Goal: Task Accomplishment & Management: Manage account settings

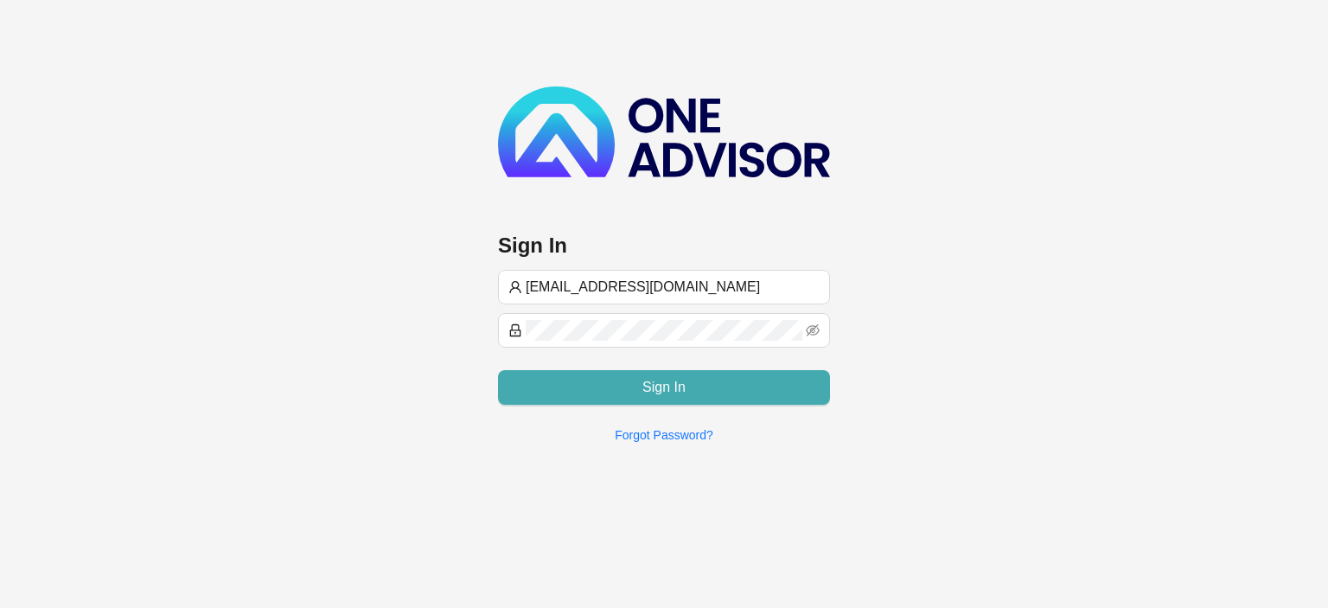
click at [551, 379] on button "Sign In" at bounding box center [664, 387] width 332 height 35
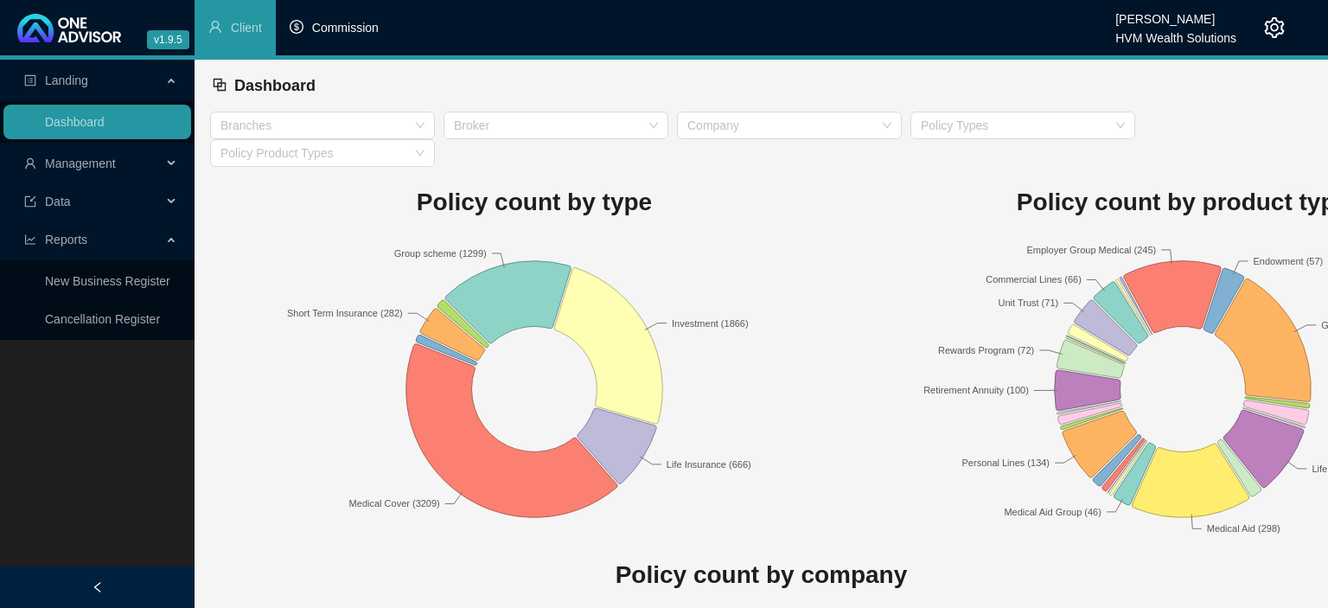
click at [326, 29] on span "Commission" at bounding box center [345, 28] width 67 height 14
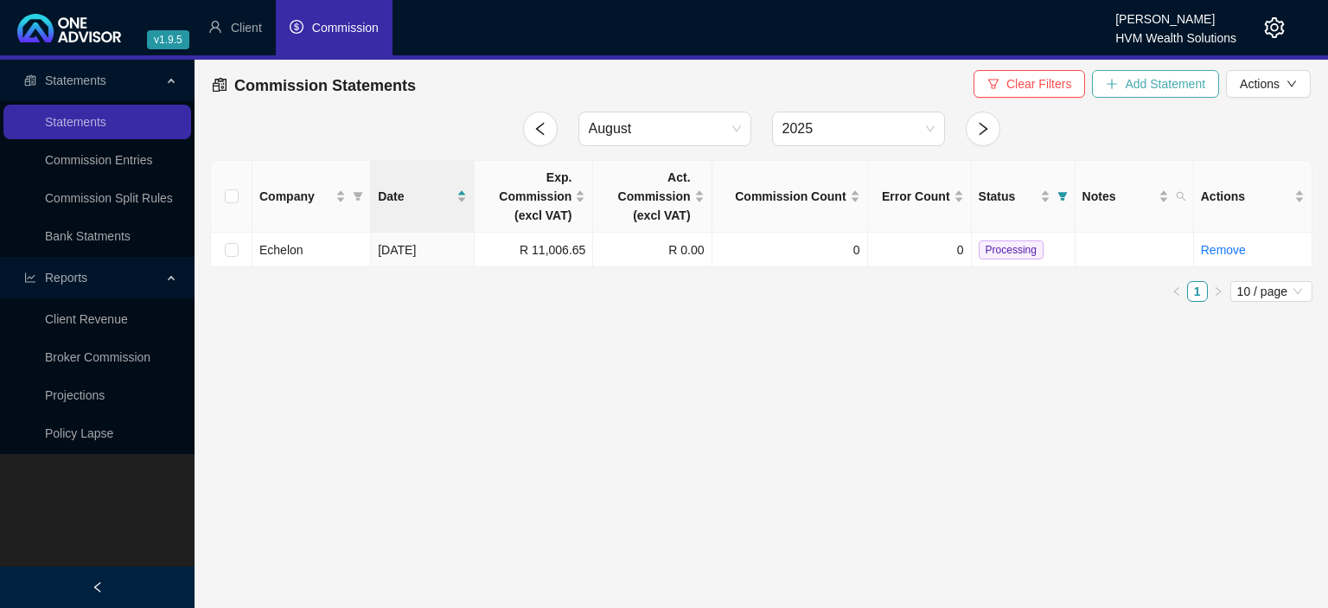
click at [1124, 81] on button "Add Statement" at bounding box center [1155, 84] width 127 height 28
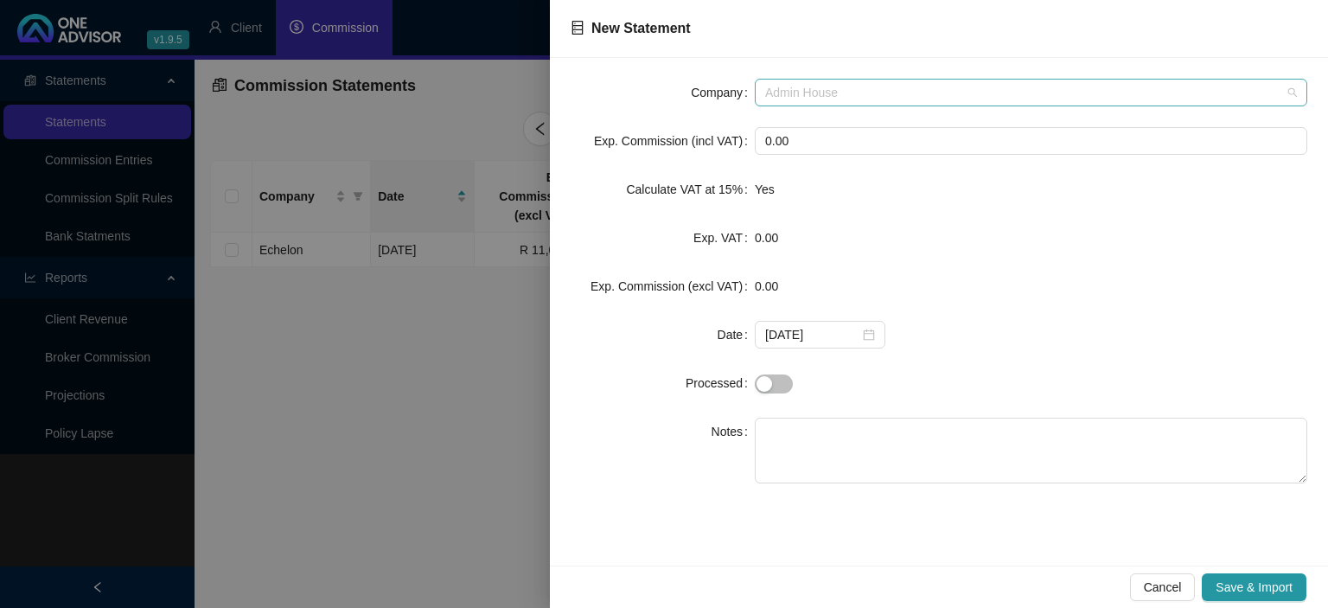
click at [898, 83] on span "Admin House" at bounding box center [1031, 93] width 532 height 26
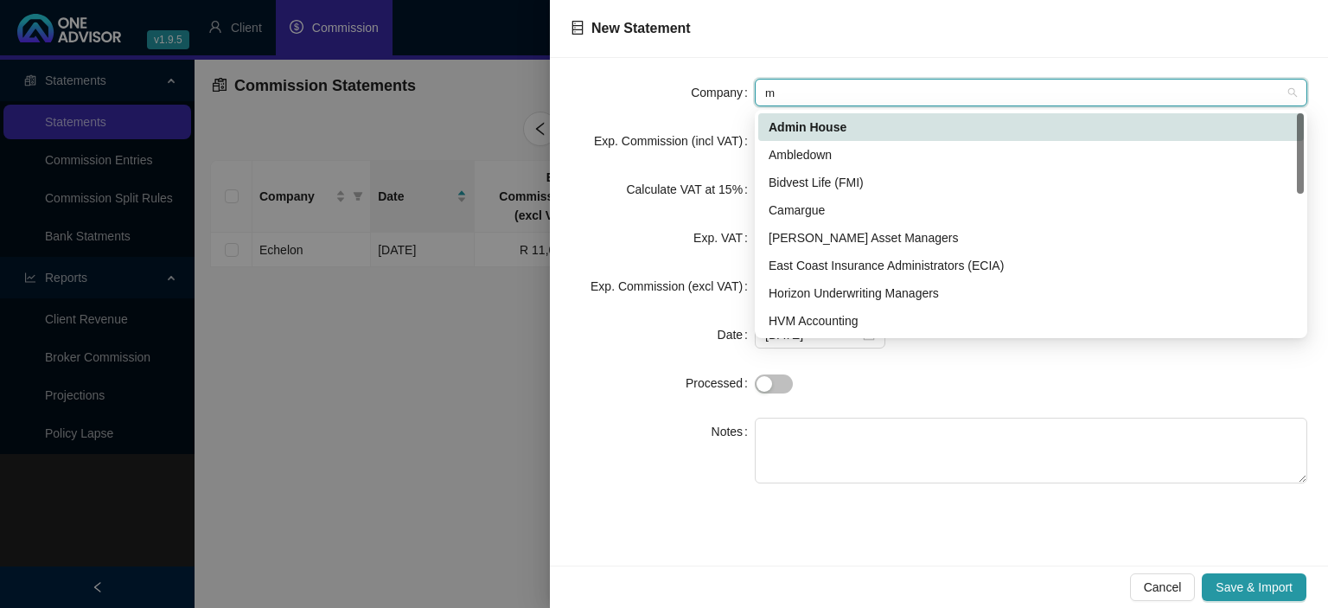
type input "mu"
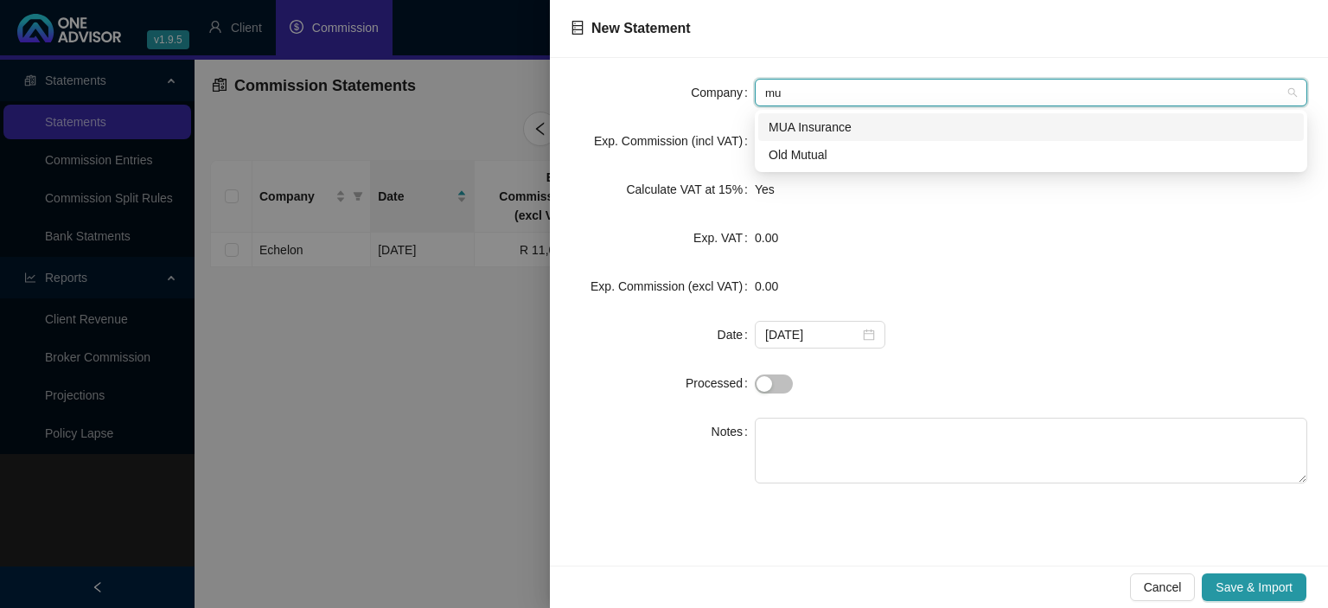
click at [875, 131] on div "MUA Insurance" at bounding box center [1030, 127] width 525 height 19
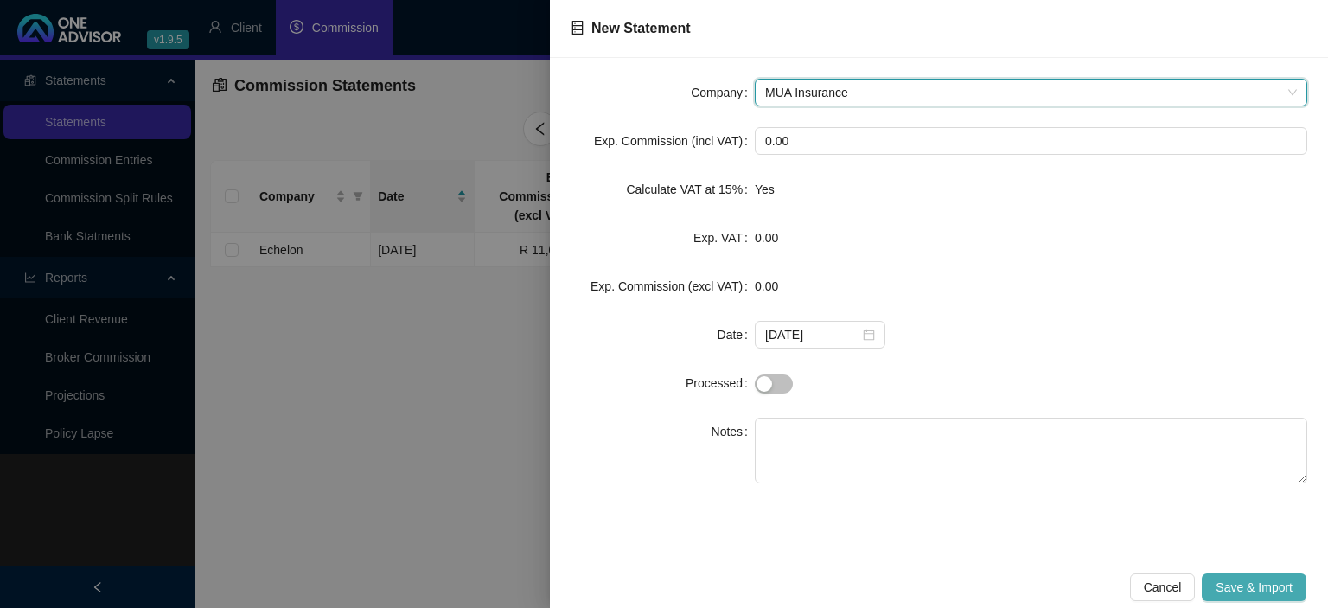
click at [1222, 599] on button "Save & Import" at bounding box center [1254, 587] width 105 height 28
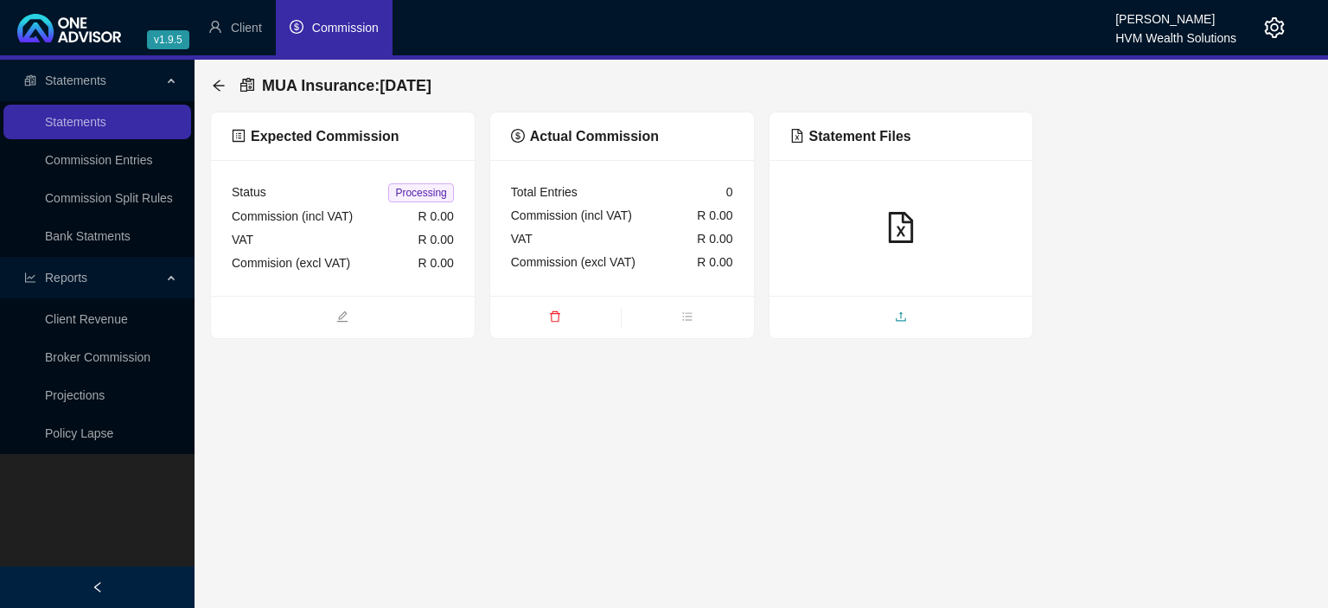
click at [897, 309] on span "upload" at bounding box center [901, 318] width 264 height 19
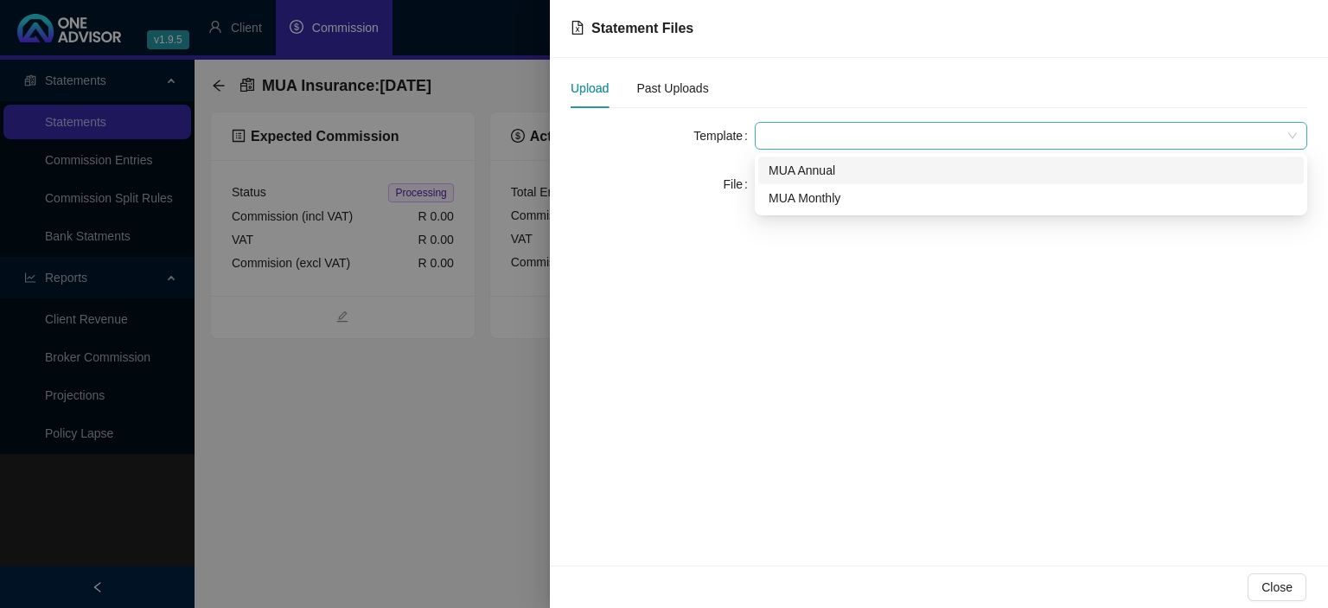
click at [847, 137] on span at bounding box center [1031, 136] width 532 height 26
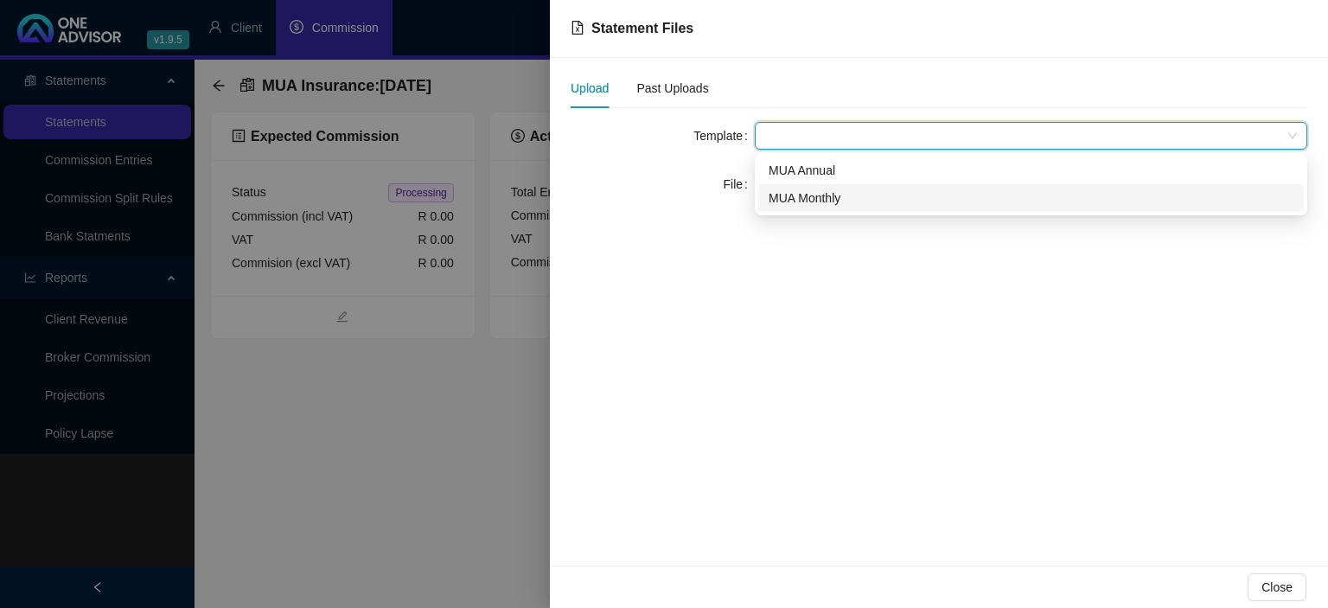
click at [805, 192] on div "MUA Monthly" at bounding box center [1030, 197] width 525 height 19
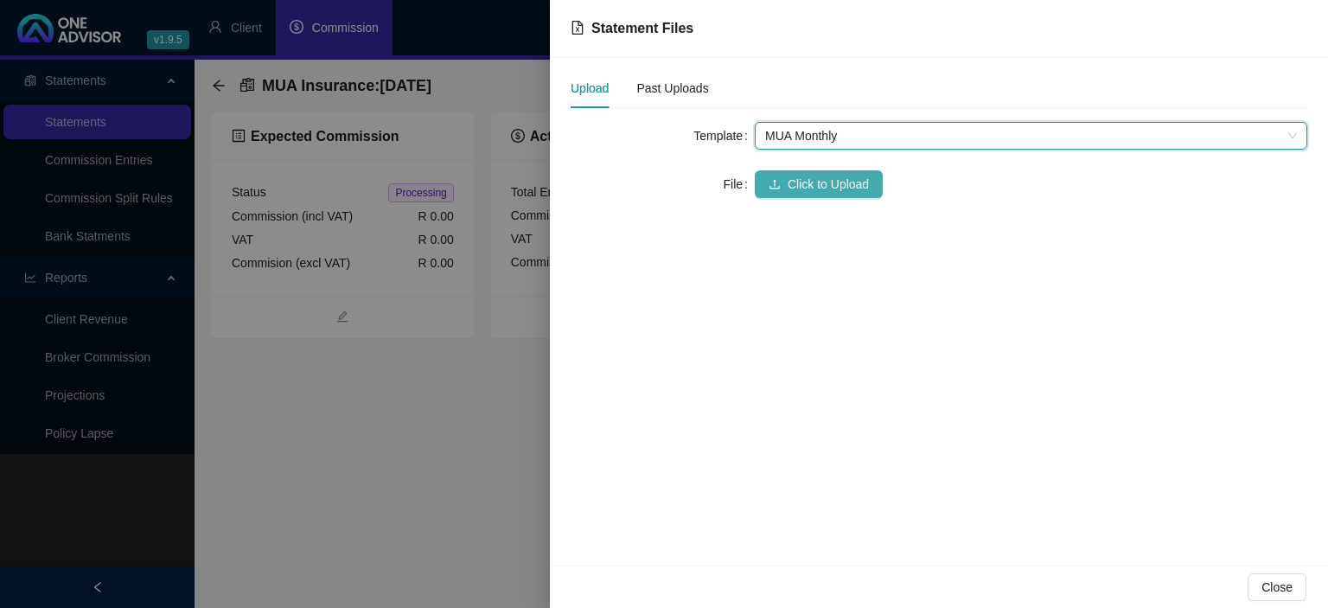
click at [794, 173] on button "Click to Upload" at bounding box center [819, 184] width 128 height 28
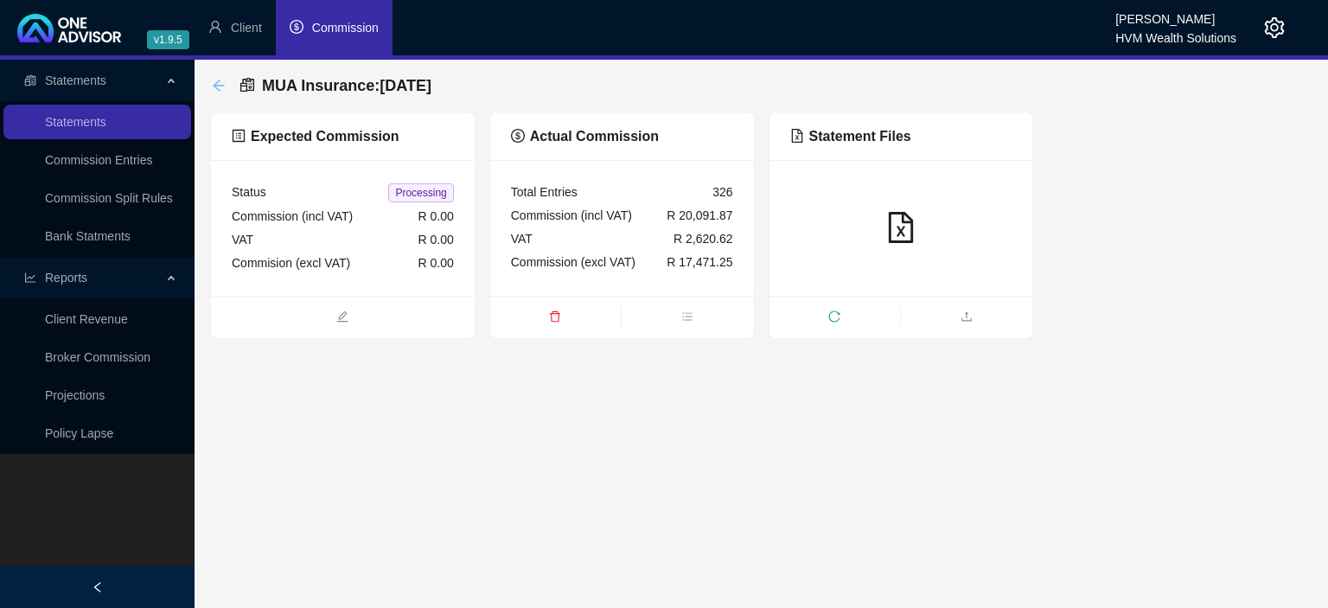
click at [221, 86] on icon "arrow-left" at bounding box center [218, 85] width 11 height 11
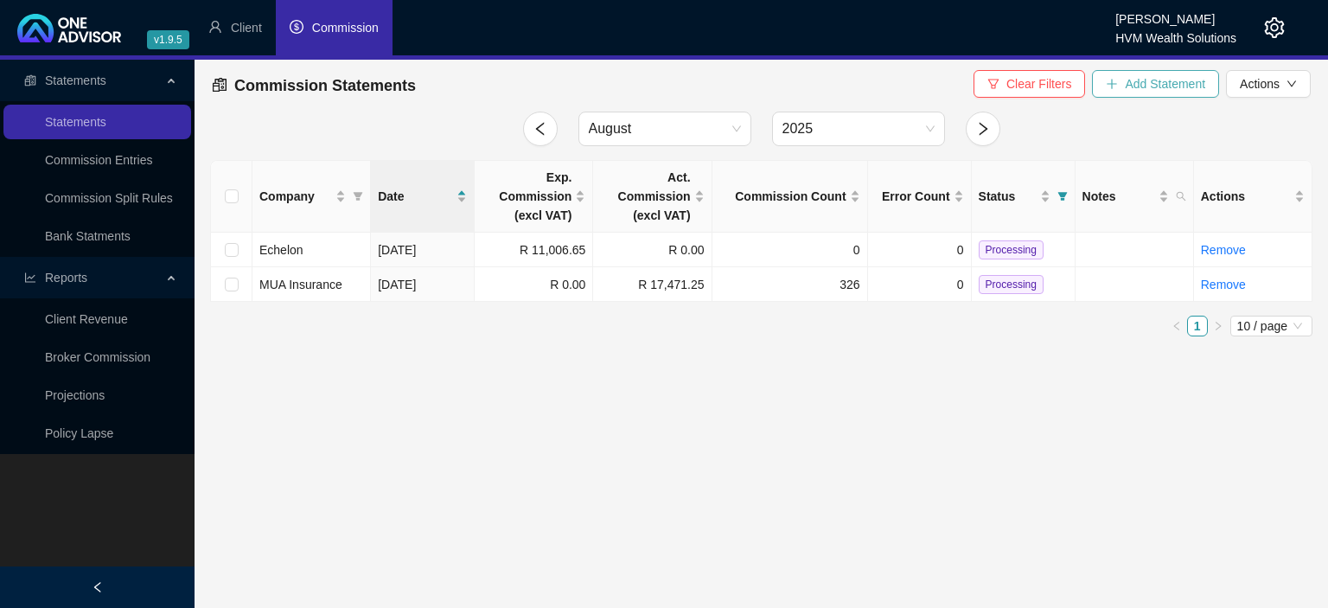
click at [1134, 81] on span "Add Statement" at bounding box center [1165, 83] width 80 height 19
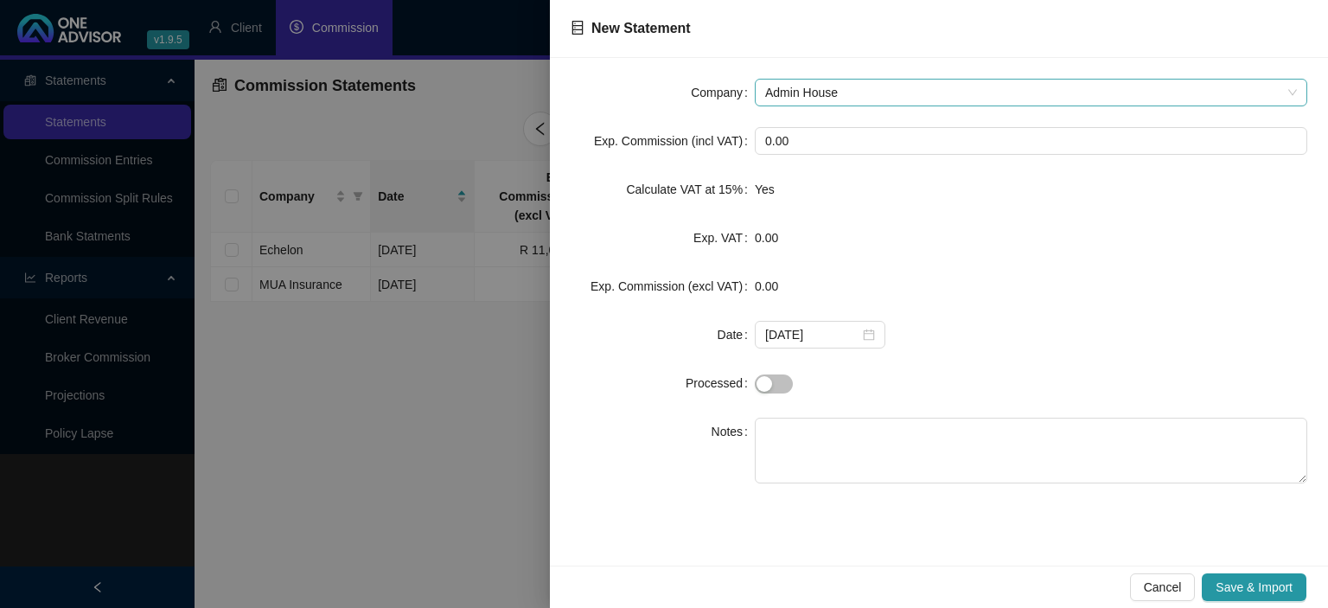
click at [759, 89] on div "Admin House" at bounding box center [1031, 93] width 552 height 28
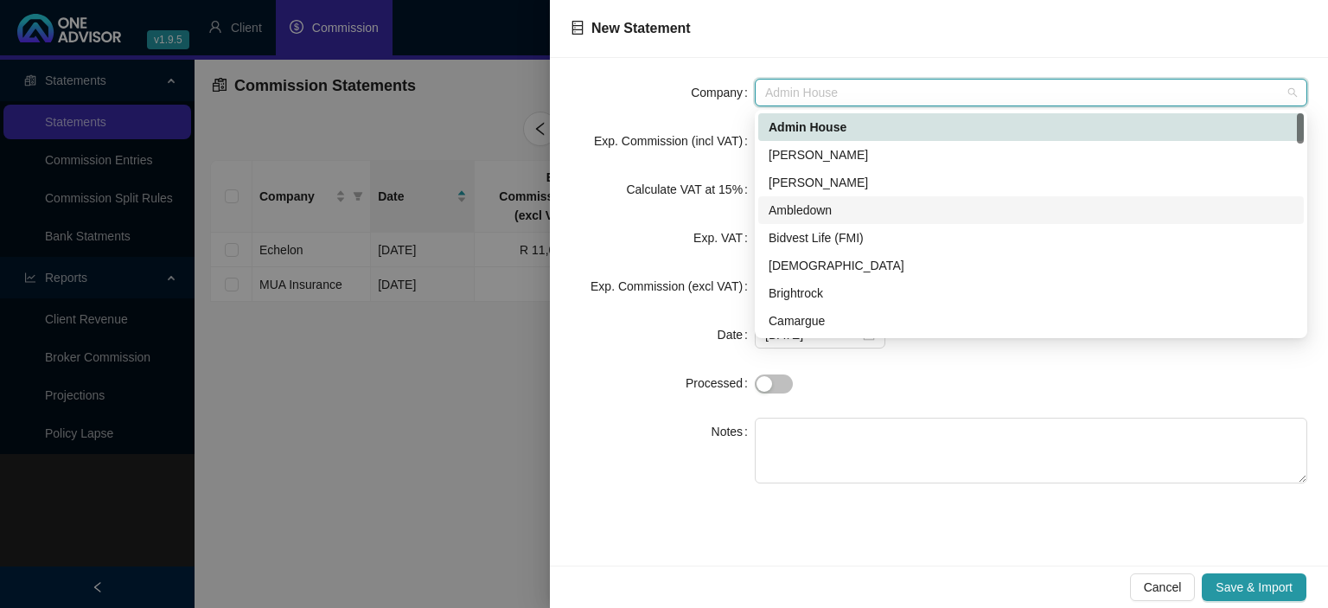
click at [804, 209] on div "Ambledown" at bounding box center [1030, 210] width 525 height 19
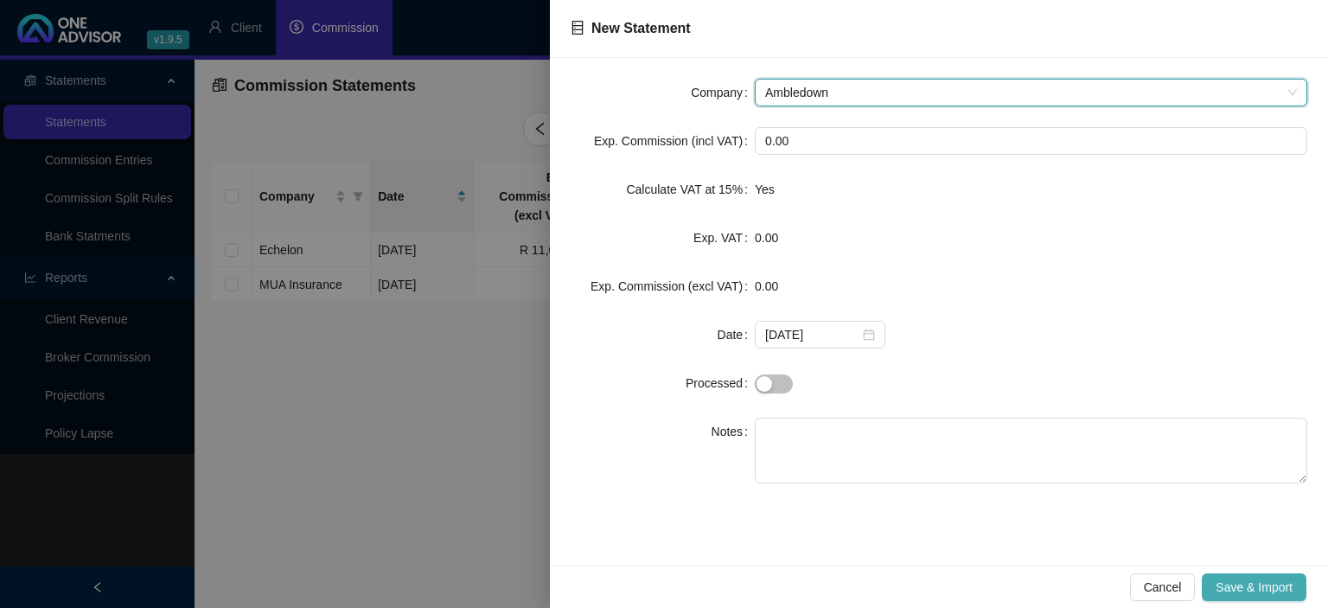
click at [1287, 590] on span "Save & Import" at bounding box center [1253, 586] width 77 height 19
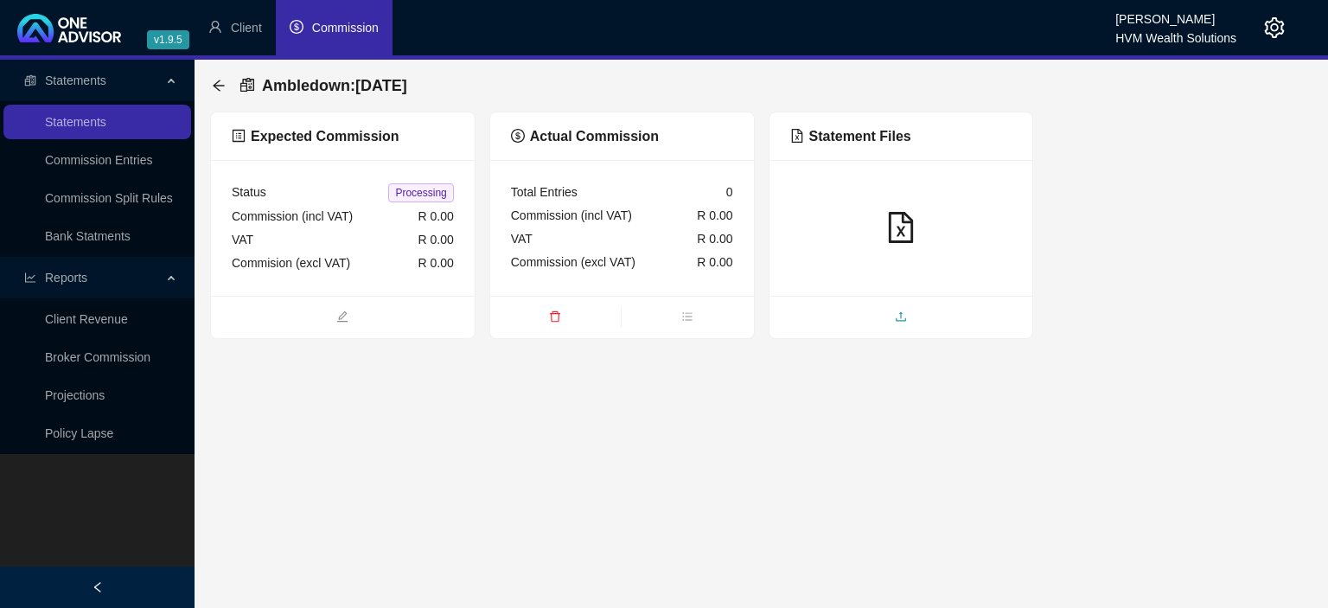
click at [868, 310] on span "upload" at bounding box center [901, 318] width 264 height 19
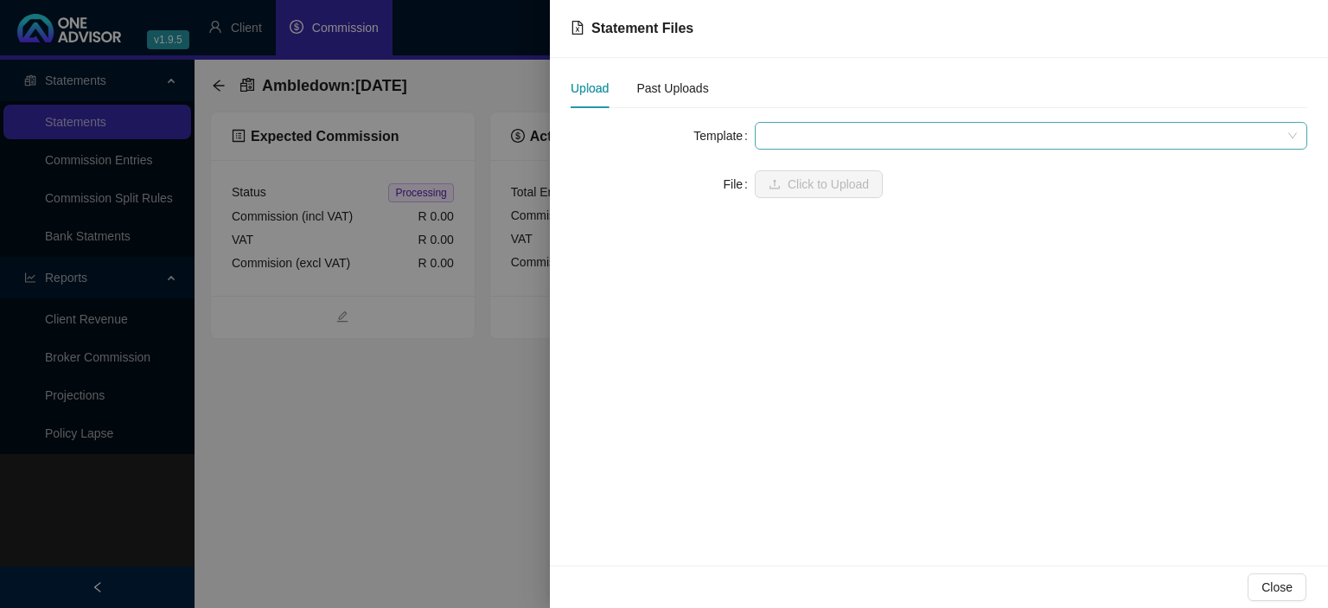
click at [787, 128] on span at bounding box center [1031, 136] width 532 height 26
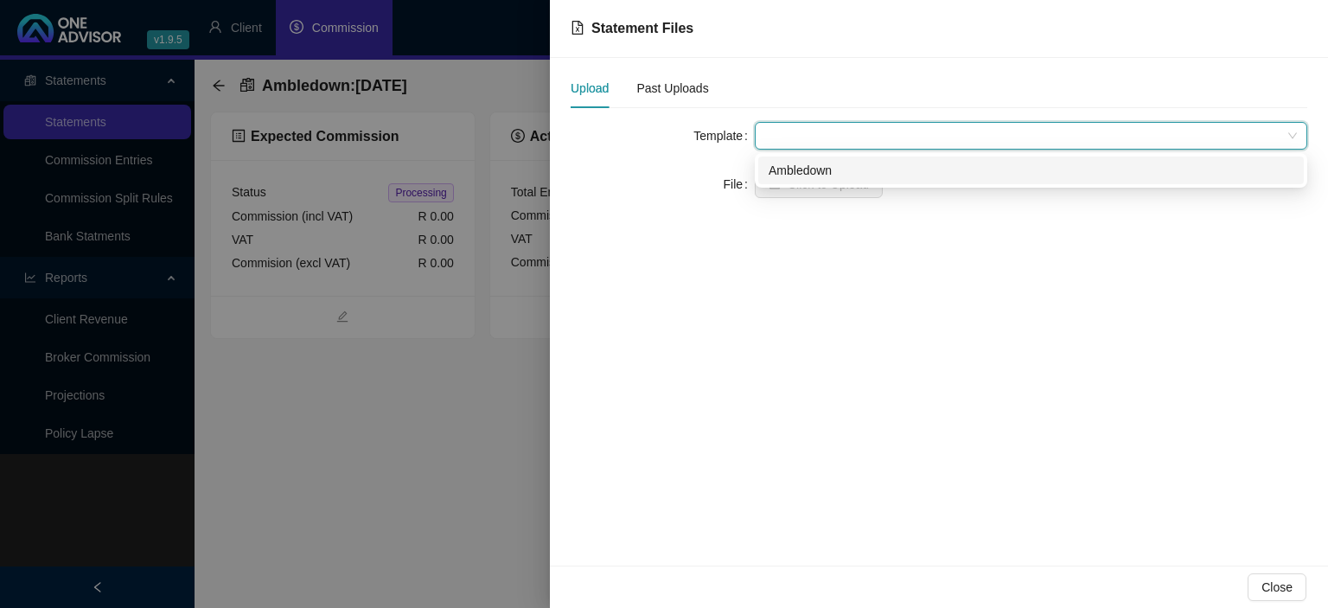
click at [787, 171] on div "Ambledown" at bounding box center [1030, 170] width 525 height 19
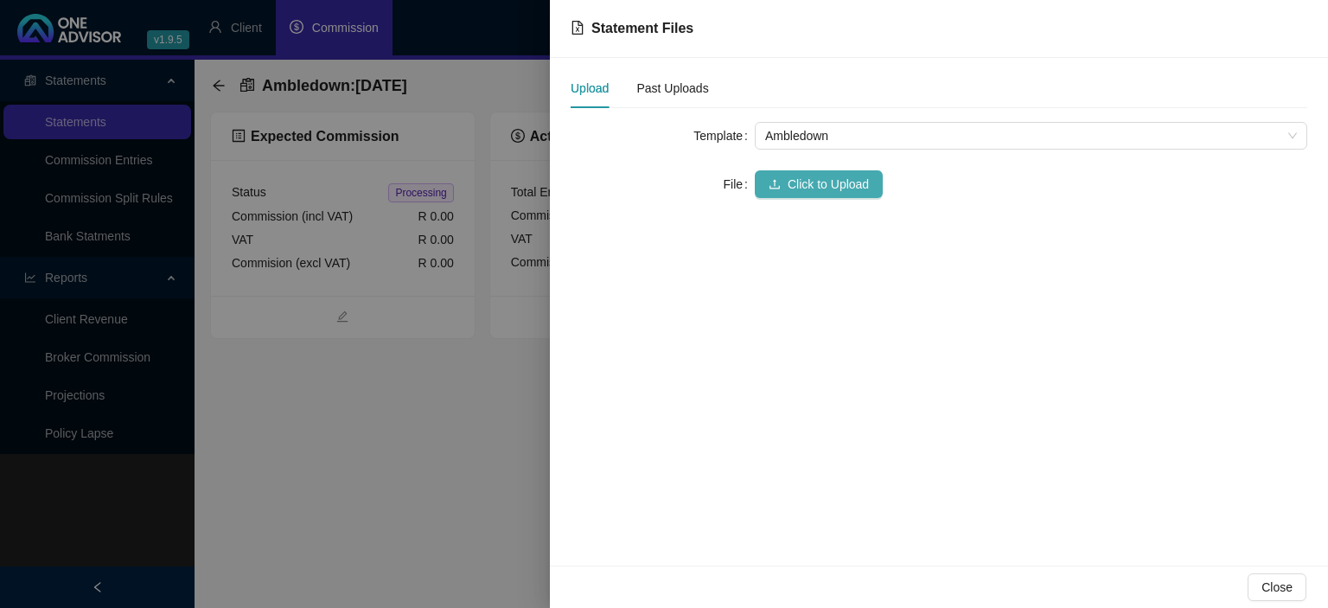
click at [784, 174] on button "Click to Upload" at bounding box center [819, 184] width 128 height 28
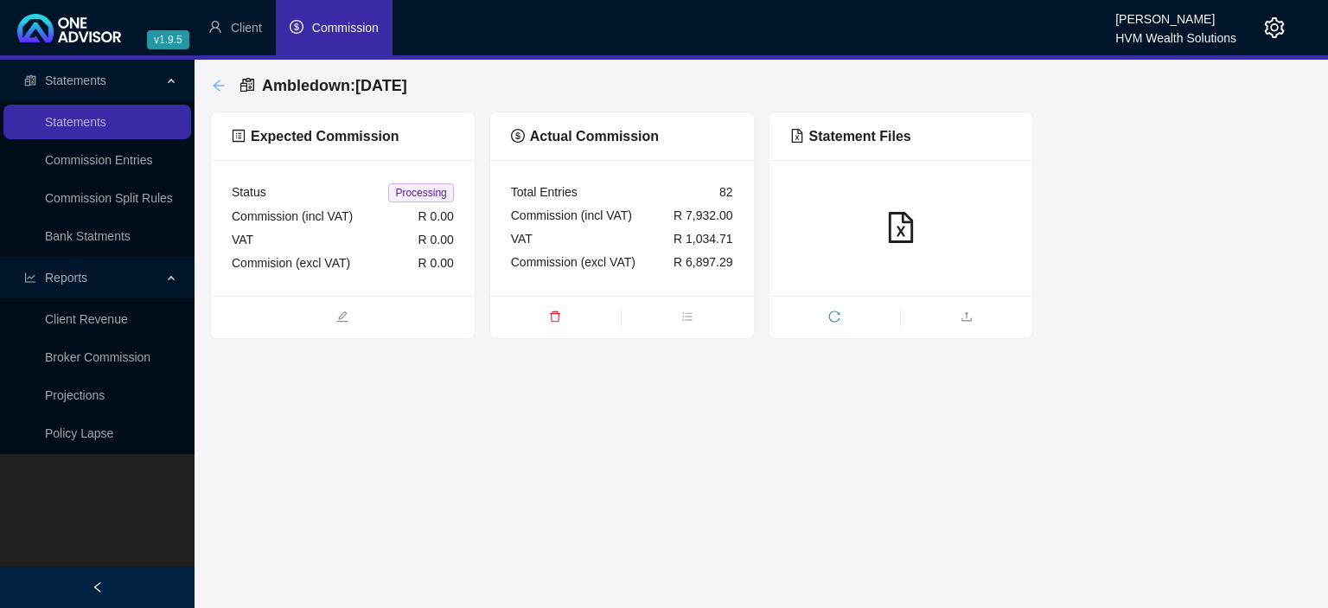
click at [225, 88] on icon "arrow-left" at bounding box center [219, 86] width 14 height 14
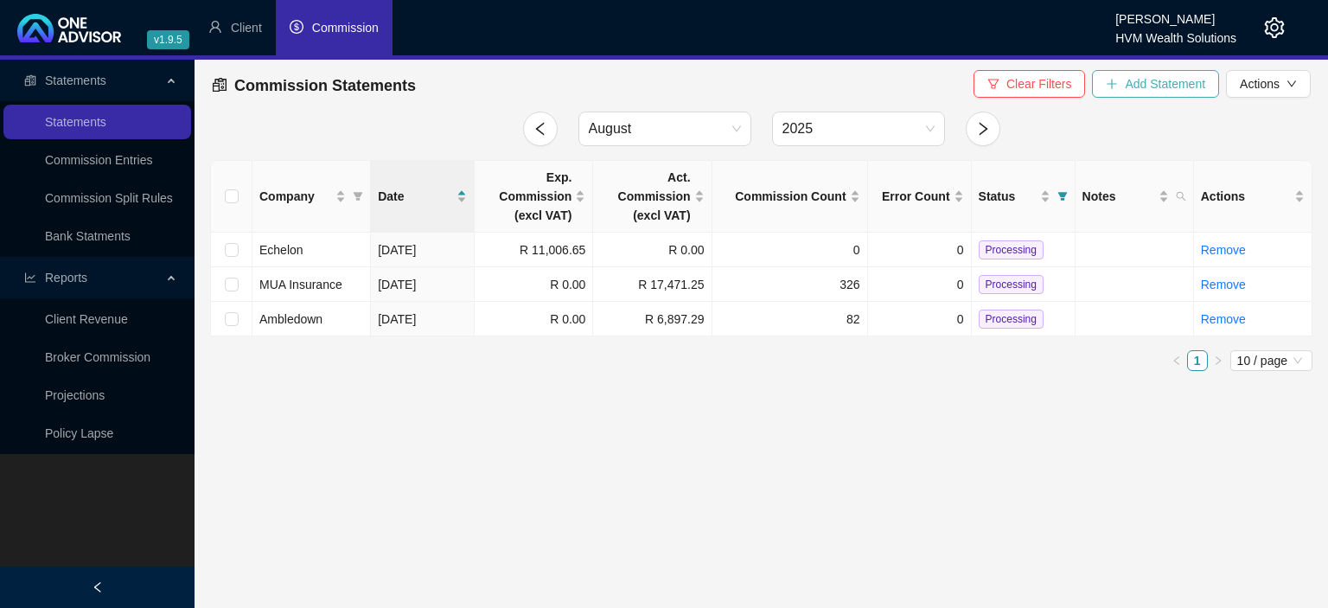
click at [1129, 83] on span "Add Statement" at bounding box center [1165, 83] width 80 height 19
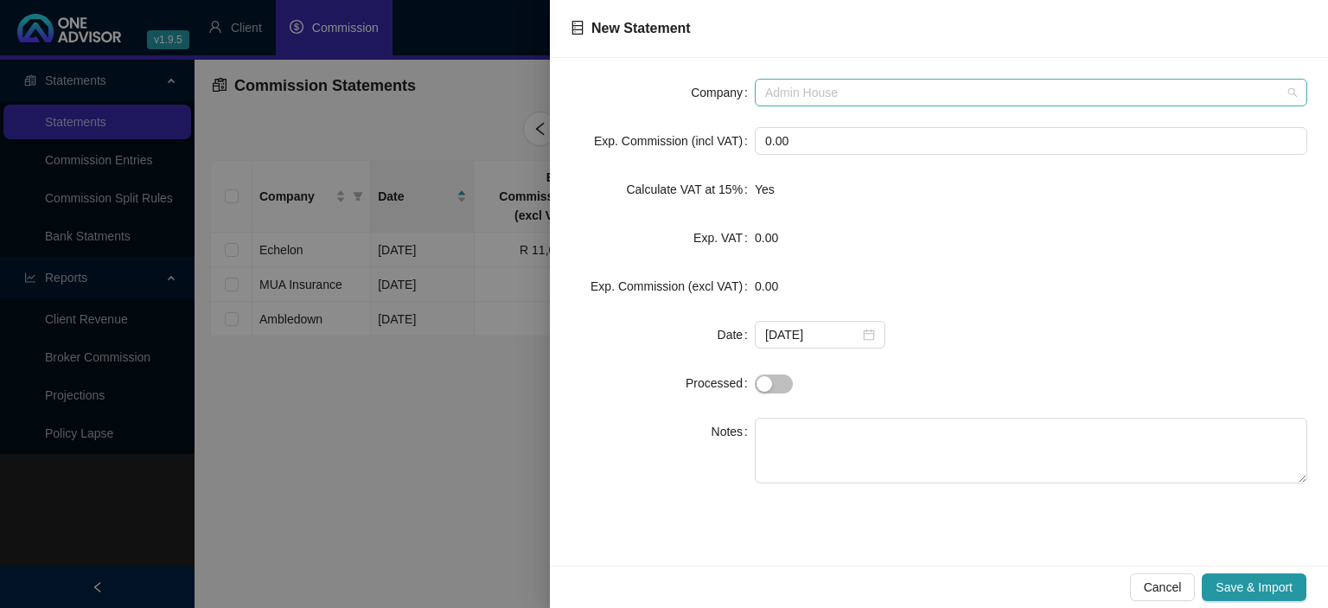
click at [904, 81] on span "Admin House" at bounding box center [1031, 93] width 532 height 26
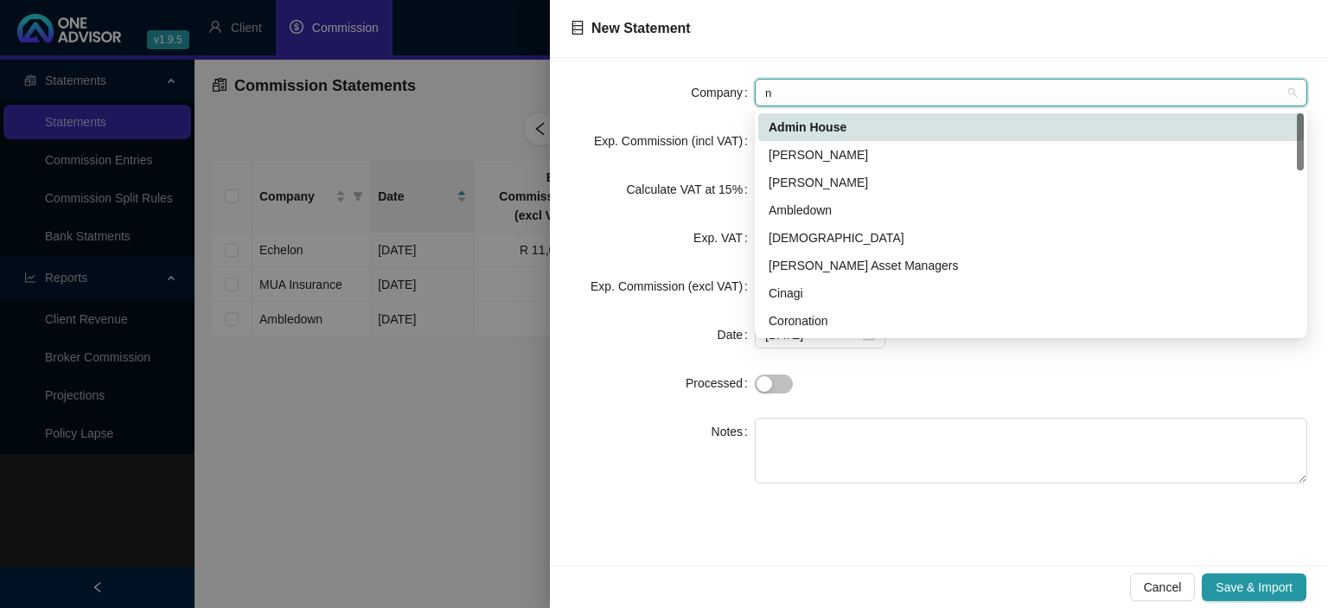
type input "ni"
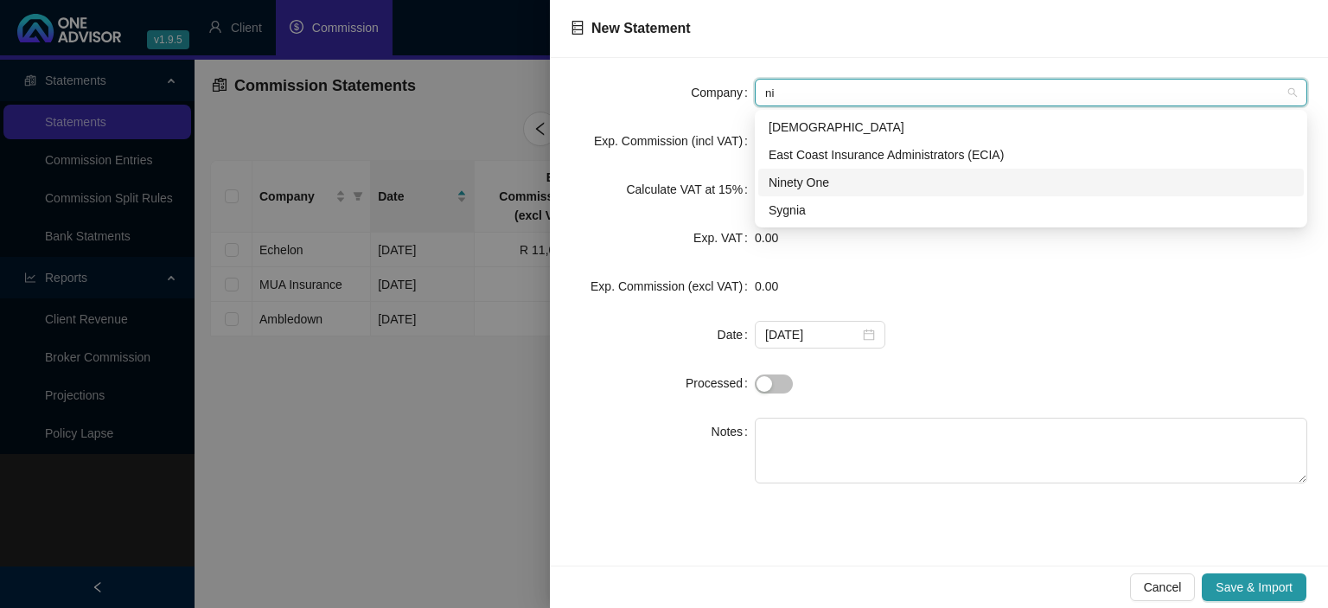
click at [797, 178] on div "Ninety One" at bounding box center [1030, 182] width 525 height 19
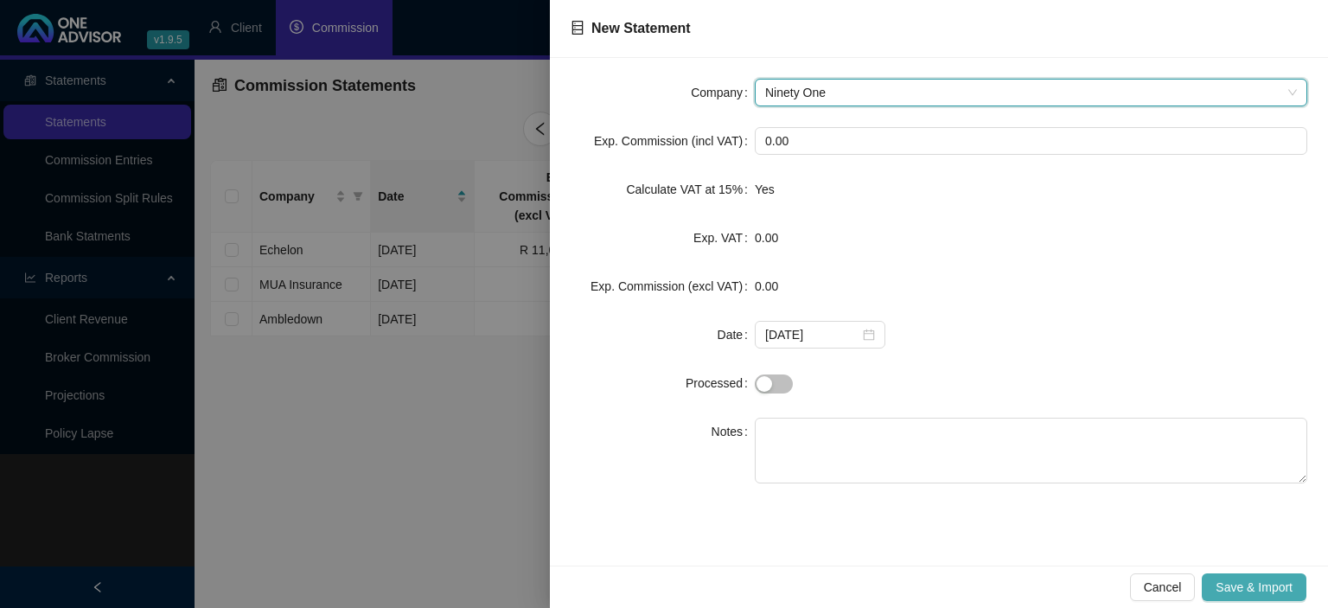
click at [1239, 593] on span "Save & Import" at bounding box center [1253, 586] width 77 height 19
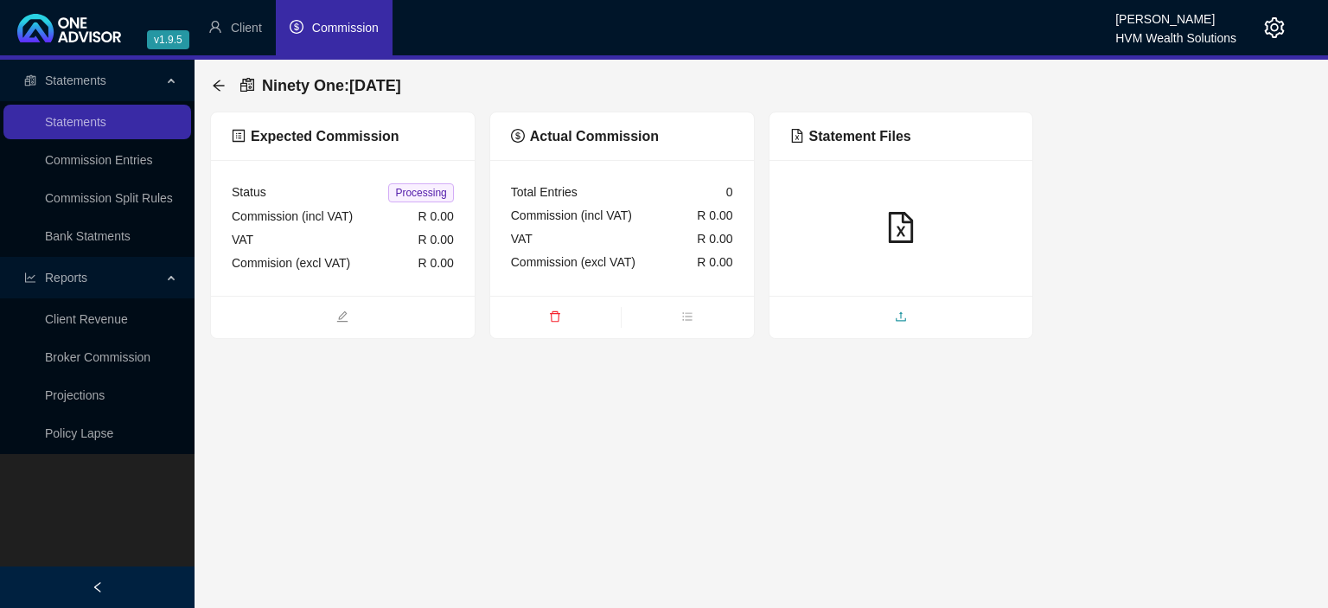
click at [862, 319] on span "upload" at bounding box center [901, 318] width 264 height 19
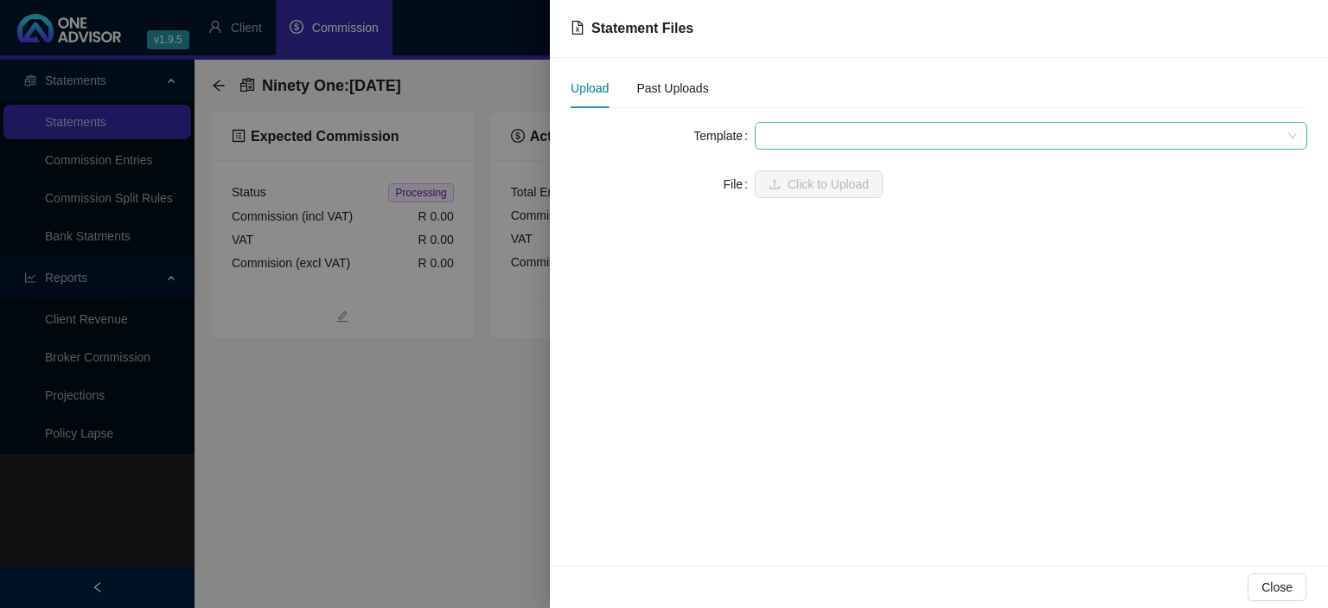
click at [779, 129] on span at bounding box center [1031, 136] width 532 height 26
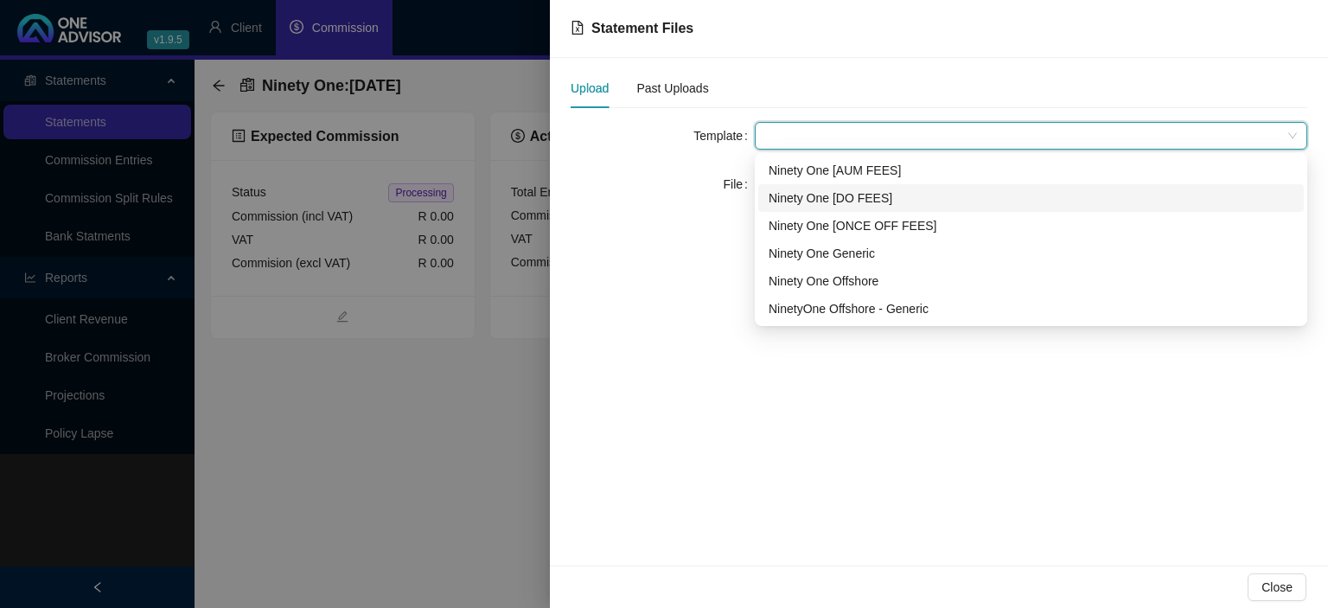
click at [799, 203] on div "Ninety One [DO FEES]" at bounding box center [1030, 197] width 525 height 19
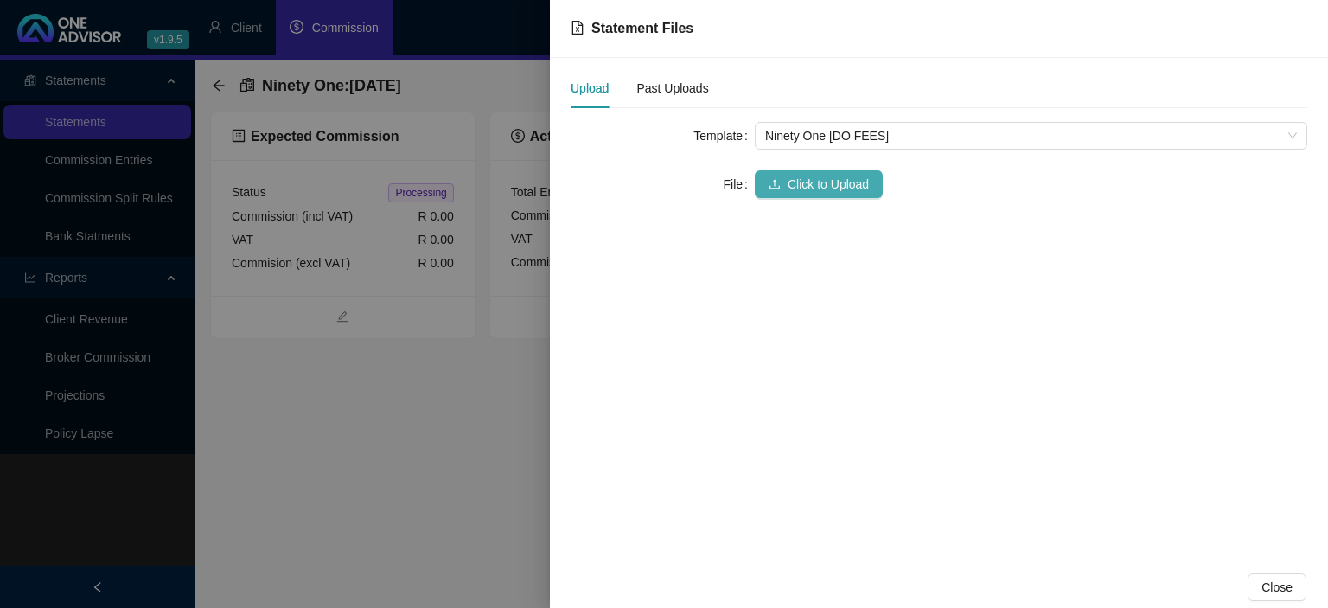
click at [794, 184] on span "Click to Upload" at bounding box center [827, 184] width 81 height 19
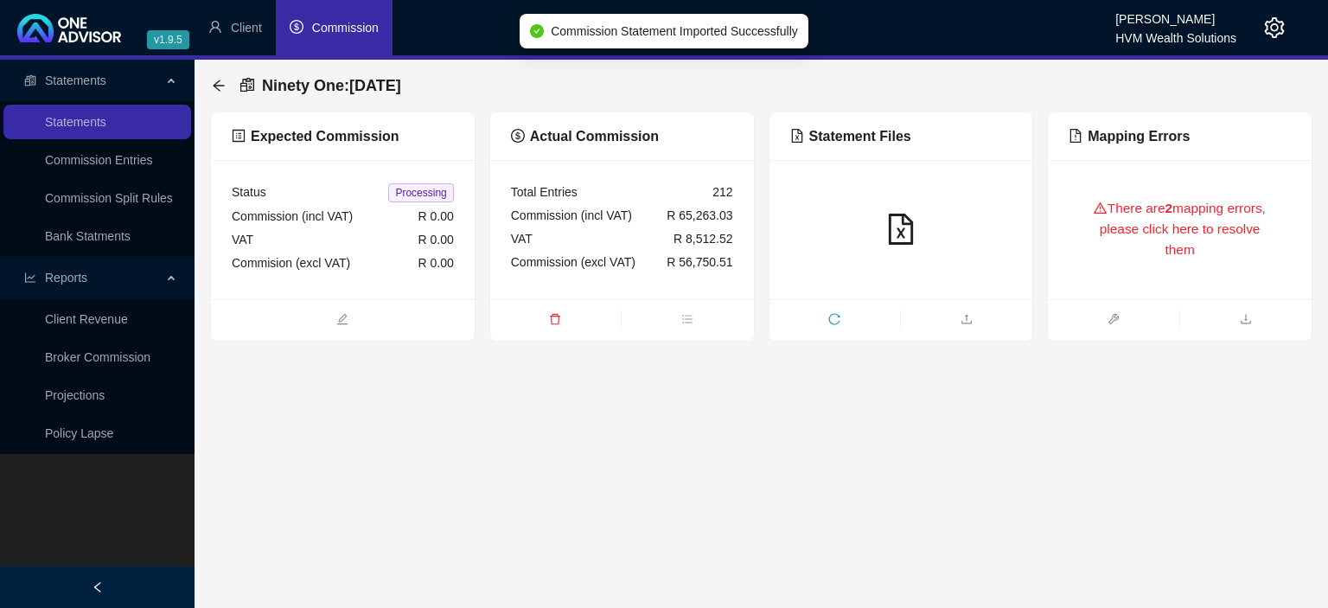
click at [1160, 239] on div "There are 2 mapping errors, please click here to resolve them" at bounding box center [1179, 230] width 222 height 98
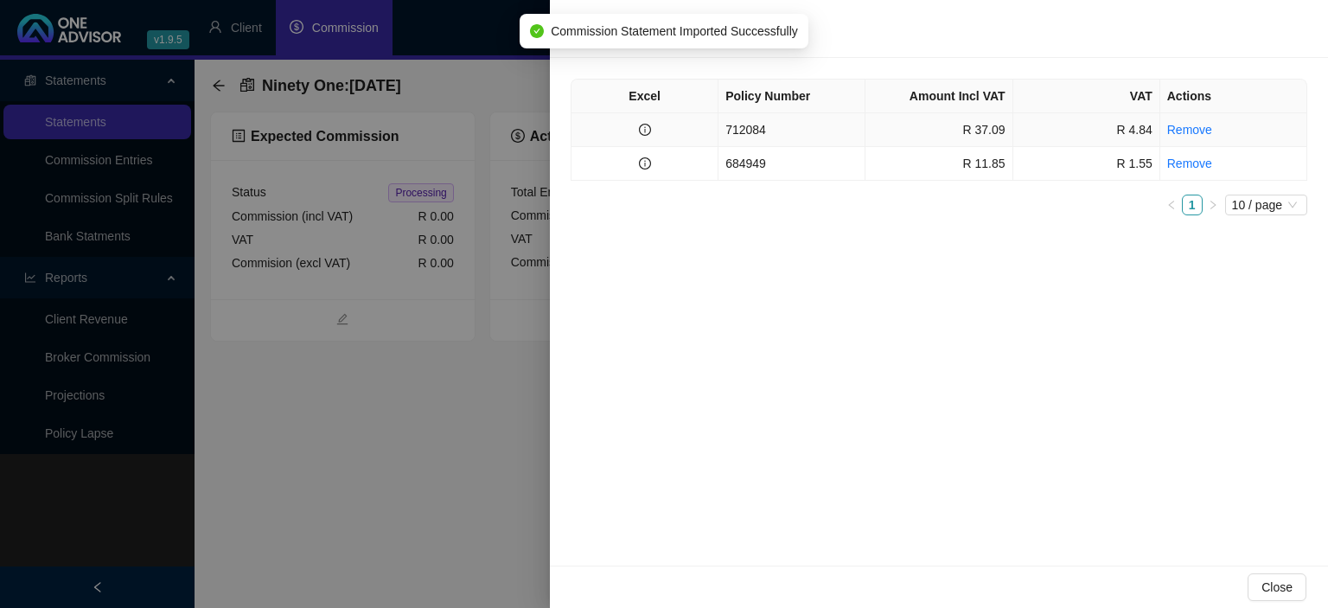
click at [776, 134] on td "712084" at bounding box center [791, 130] width 147 height 34
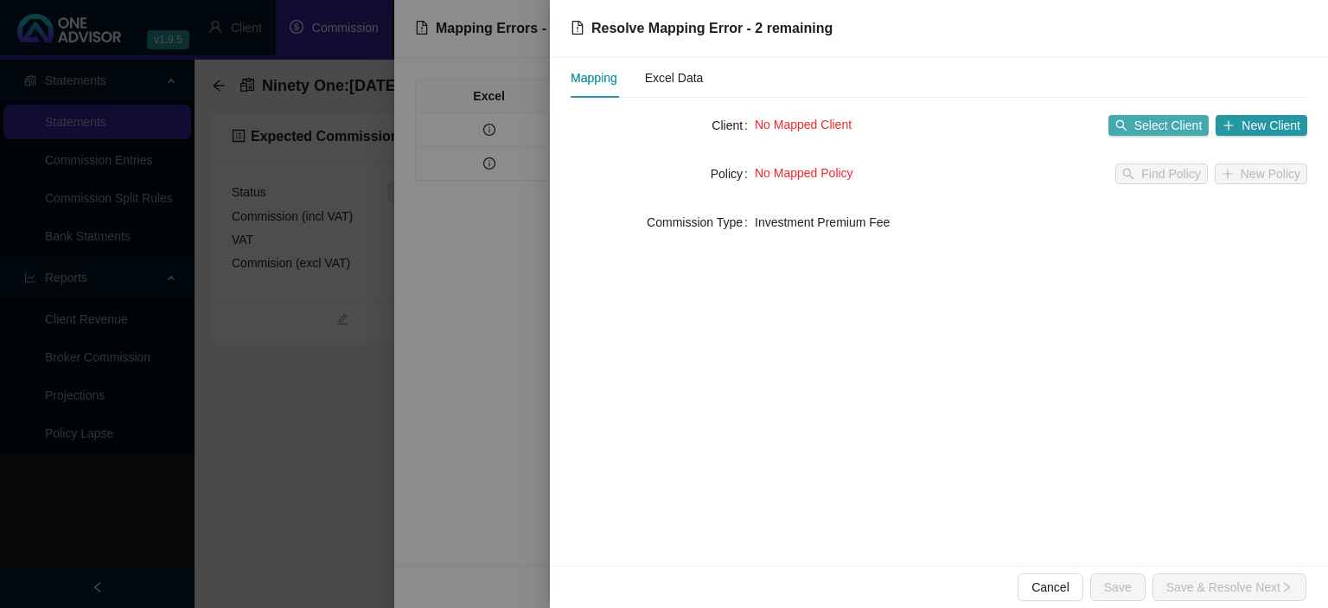
click at [1132, 126] on button "Select Client" at bounding box center [1158, 125] width 101 height 21
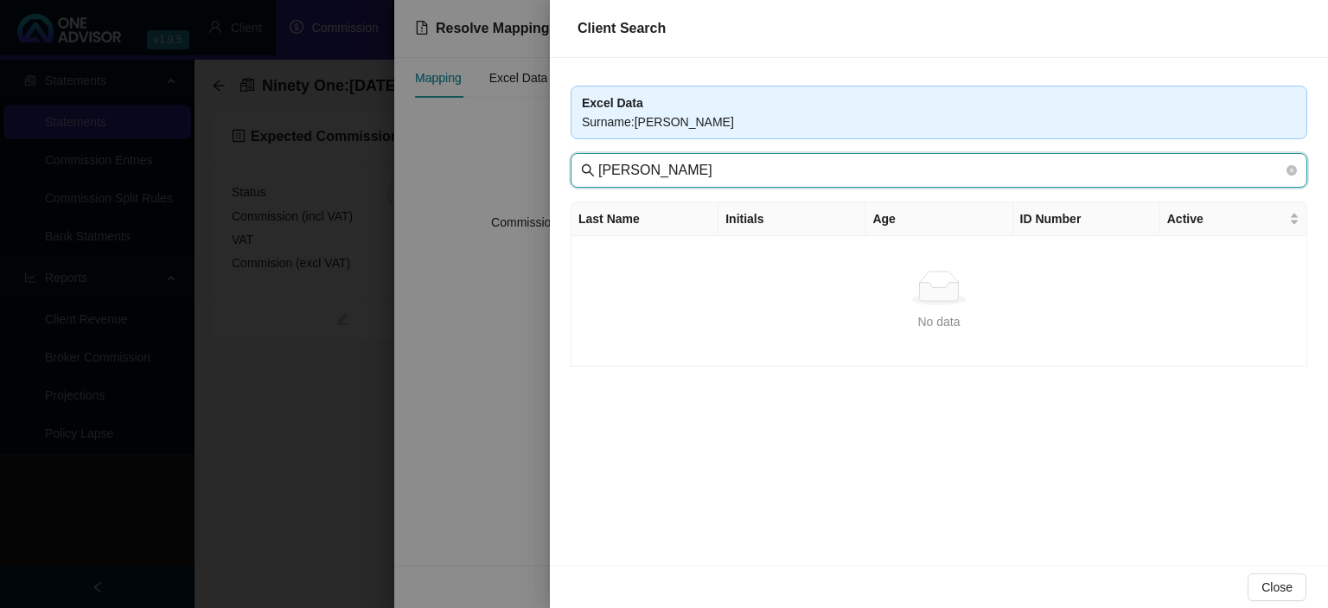
drag, startPoint x: 659, startPoint y: 168, endPoint x: 1124, endPoint y: 181, distance: 465.2
click at [1124, 181] on input "[PERSON_NAME]" at bounding box center [940, 170] width 685 height 21
type input "[PERSON_NAME]"
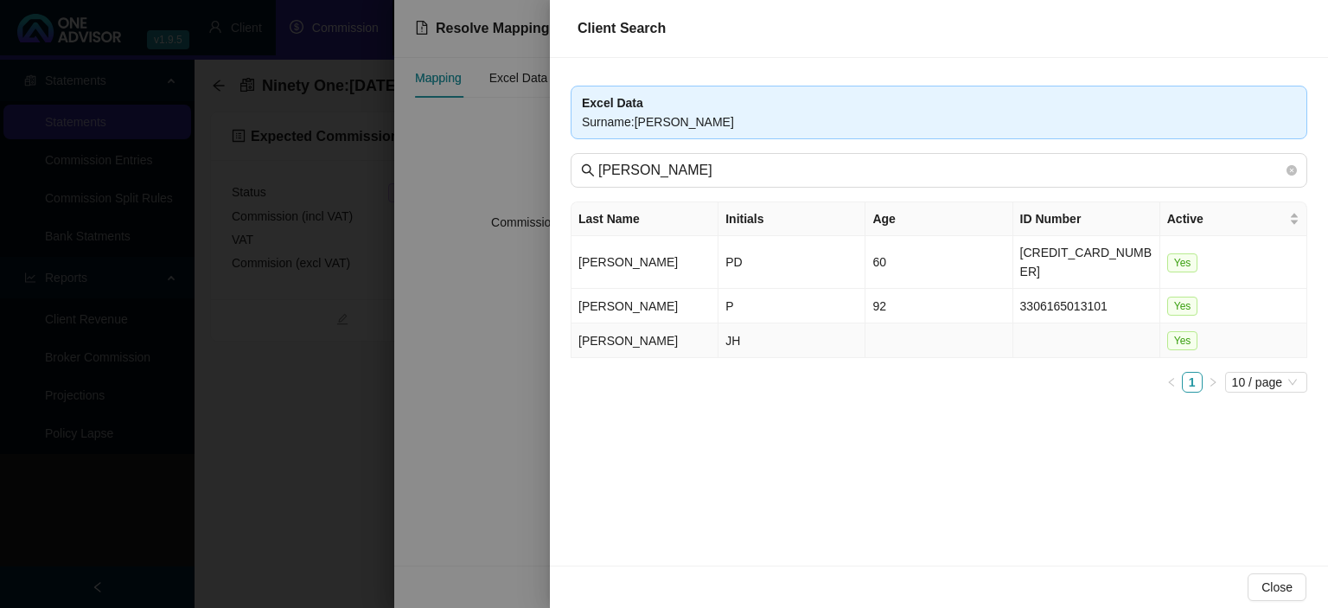
click at [638, 323] on td "[PERSON_NAME]" at bounding box center [644, 340] width 147 height 35
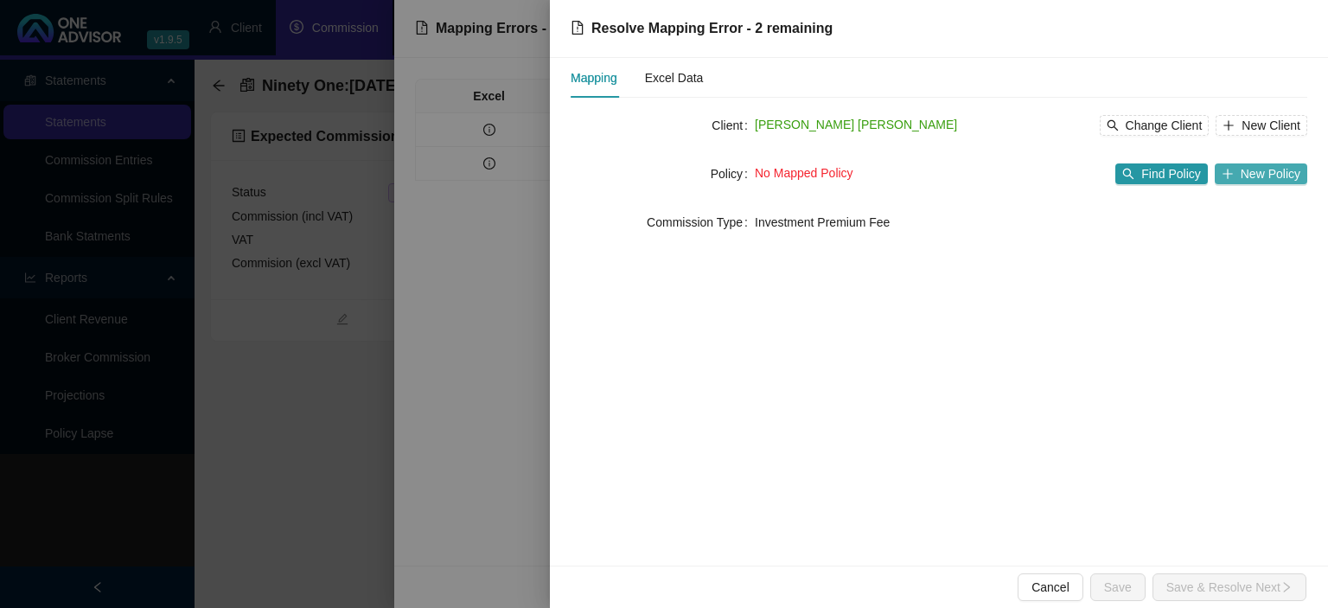
click at [1233, 180] on icon "plus" at bounding box center [1227, 174] width 12 height 12
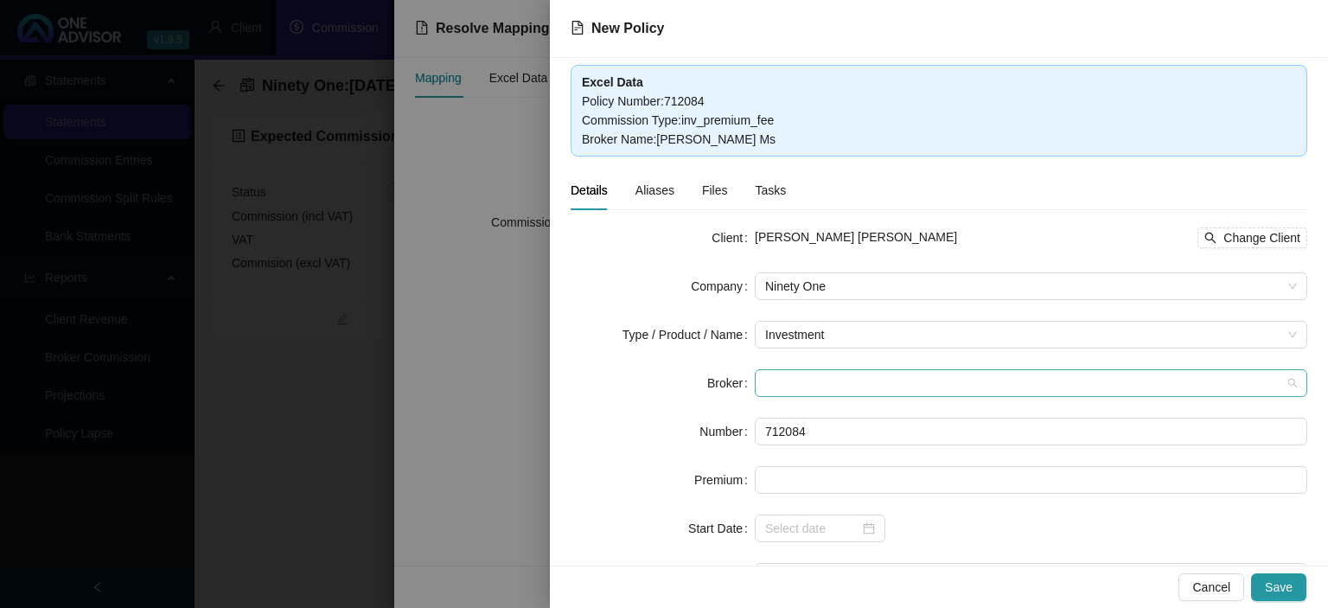
click at [800, 379] on span at bounding box center [1031, 383] width 532 height 26
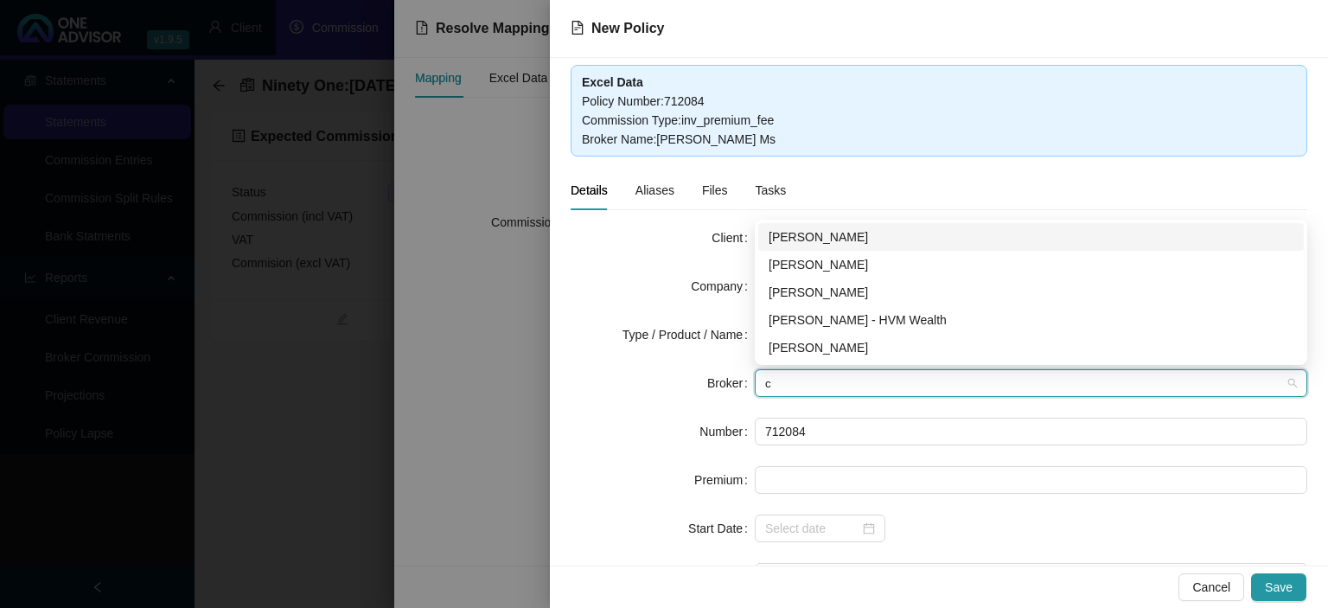
type input "ca"
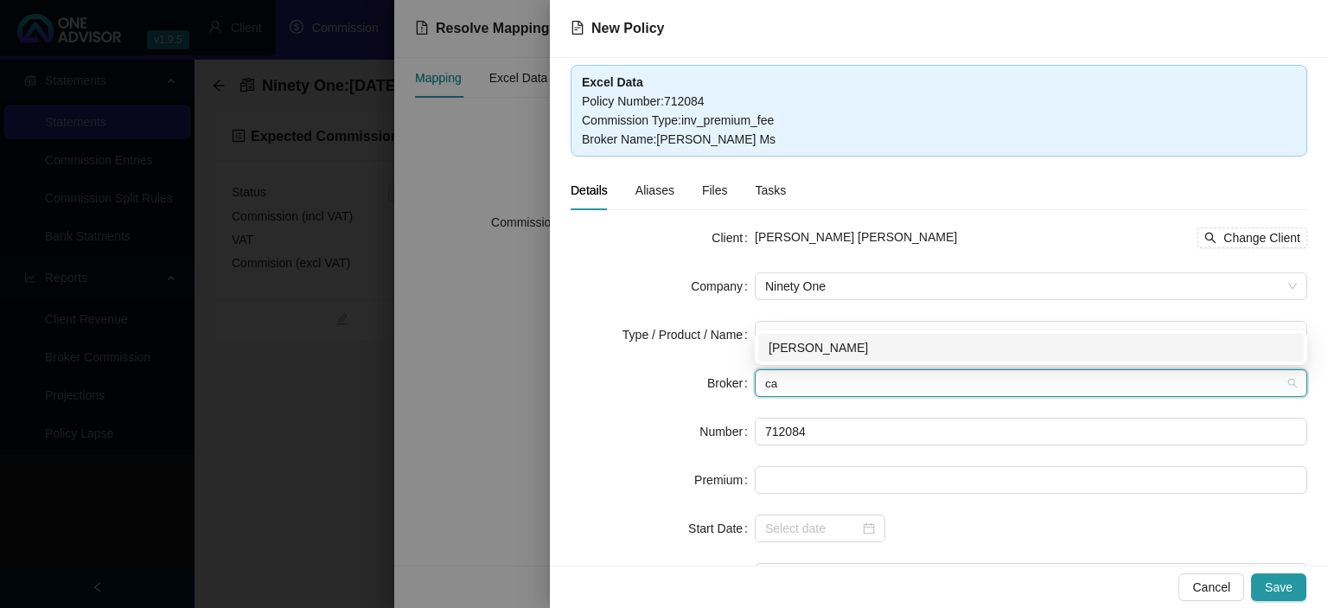
click at [804, 359] on div "[PERSON_NAME]" at bounding box center [1030, 348] width 545 height 28
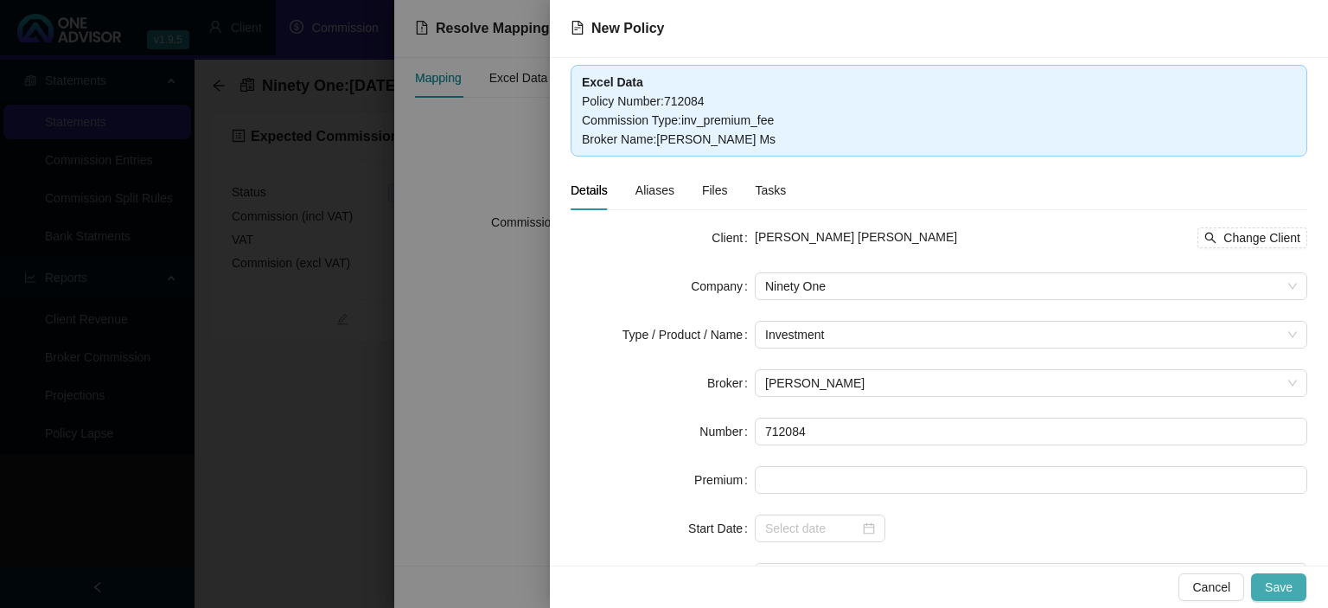
click at [1264, 580] on button "Save" at bounding box center [1278, 587] width 55 height 28
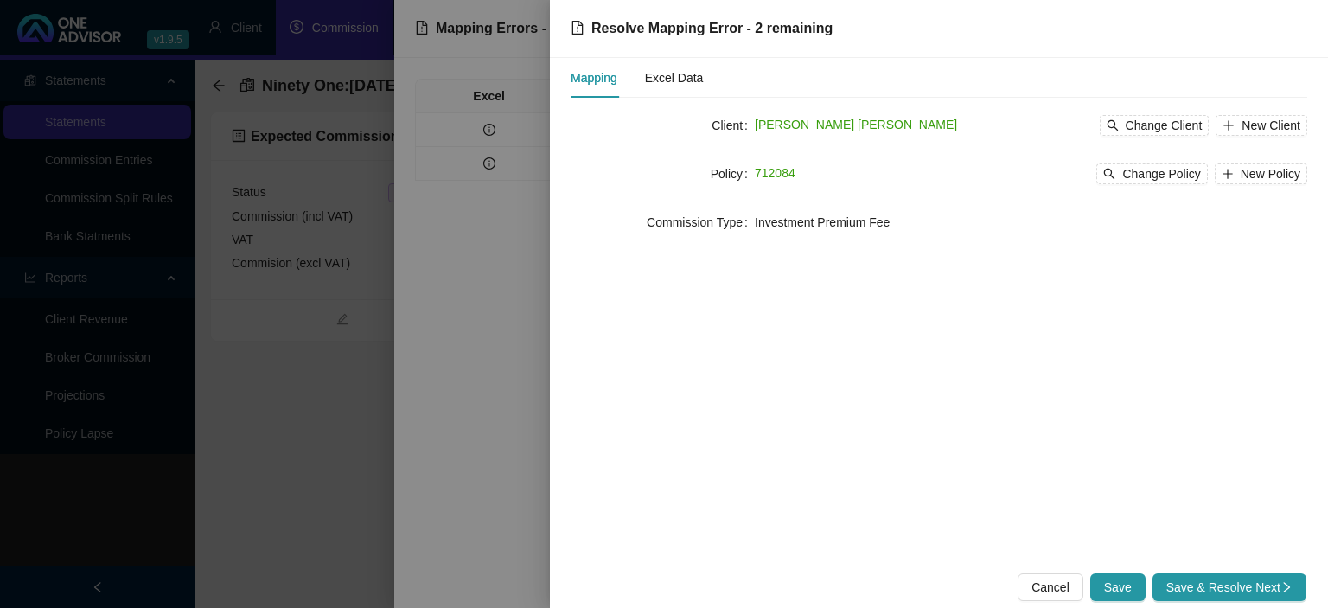
click at [1264, 580] on span "Save & Resolve Next" at bounding box center [1229, 586] width 126 height 19
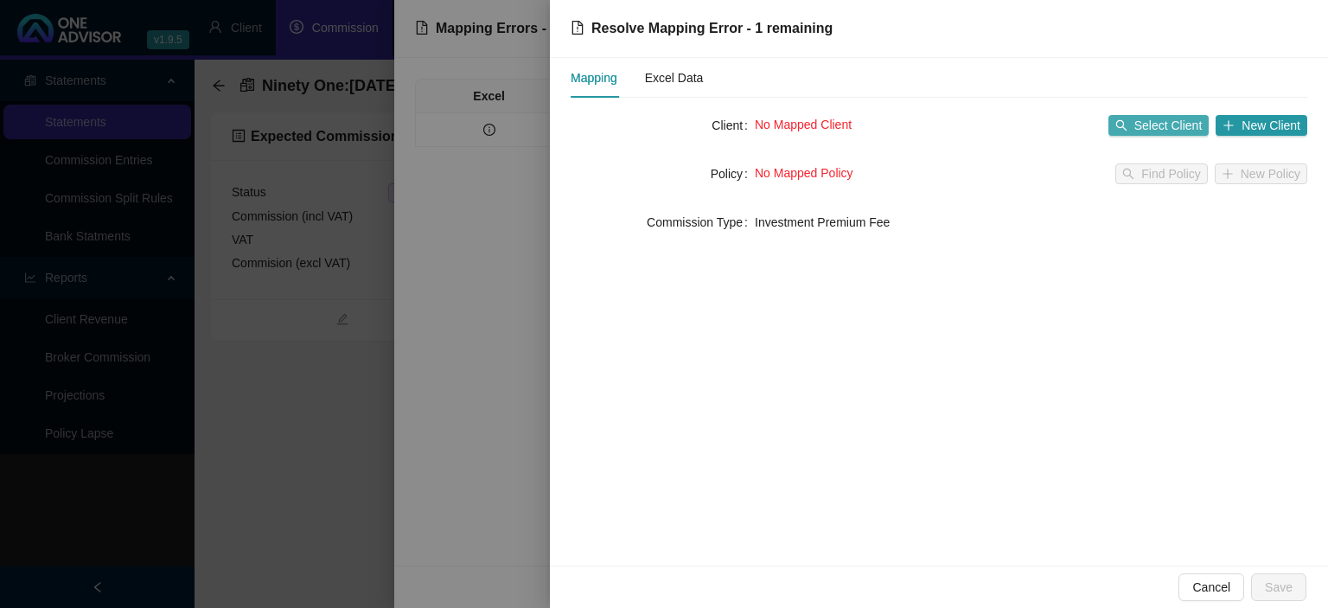
click at [1145, 123] on span "Select Client" at bounding box center [1168, 125] width 68 height 19
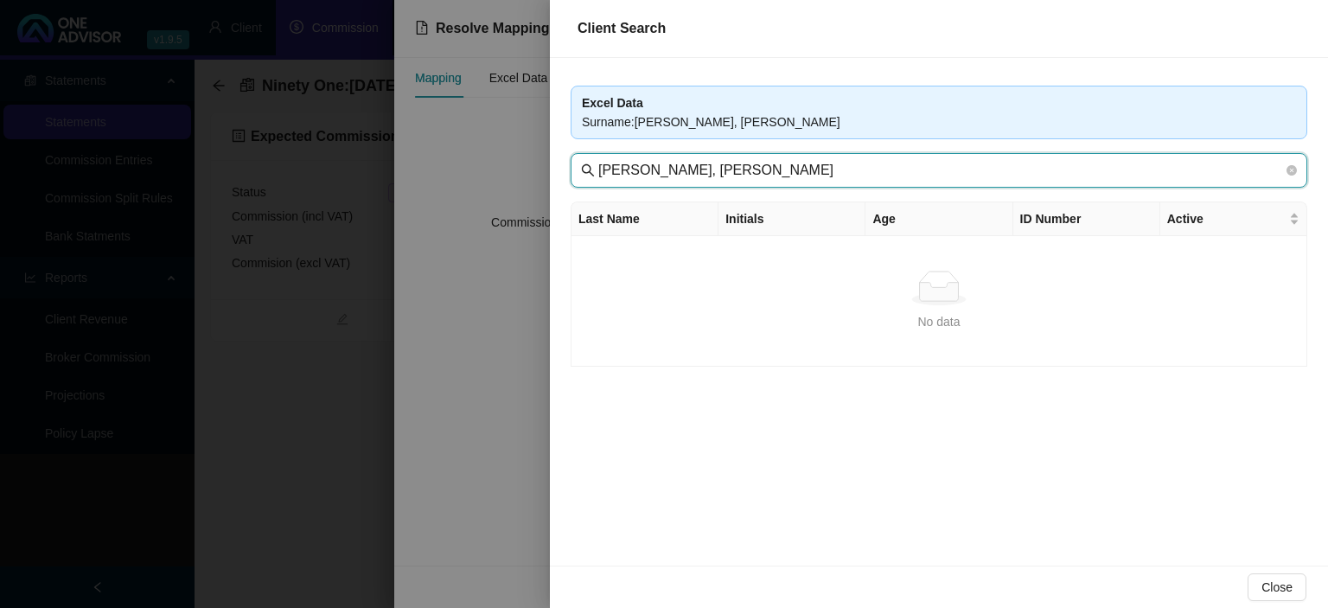
drag, startPoint x: 663, startPoint y: 167, endPoint x: 863, endPoint y: 167, distance: 199.7
click at [863, 167] on input "[PERSON_NAME], [PERSON_NAME]" at bounding box center [940, 170] width 685 height 21
type input "Mwandla"
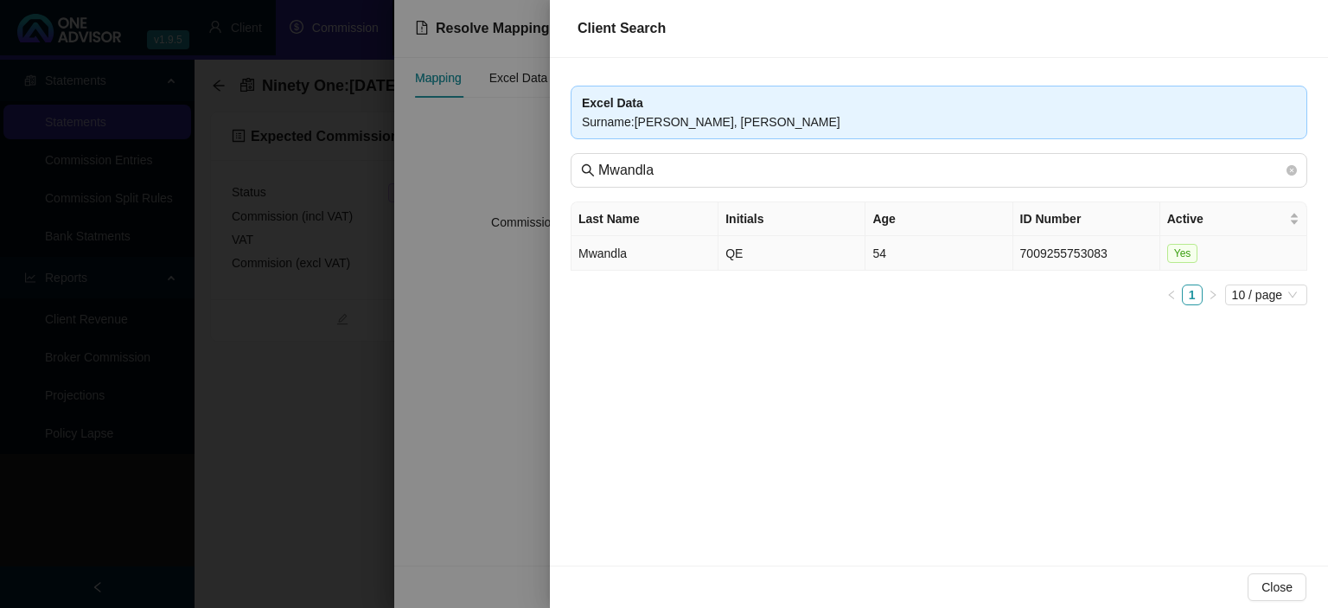
click at [734, 254] on td "QE" at bounding box center [791, 253] width 147 height 35
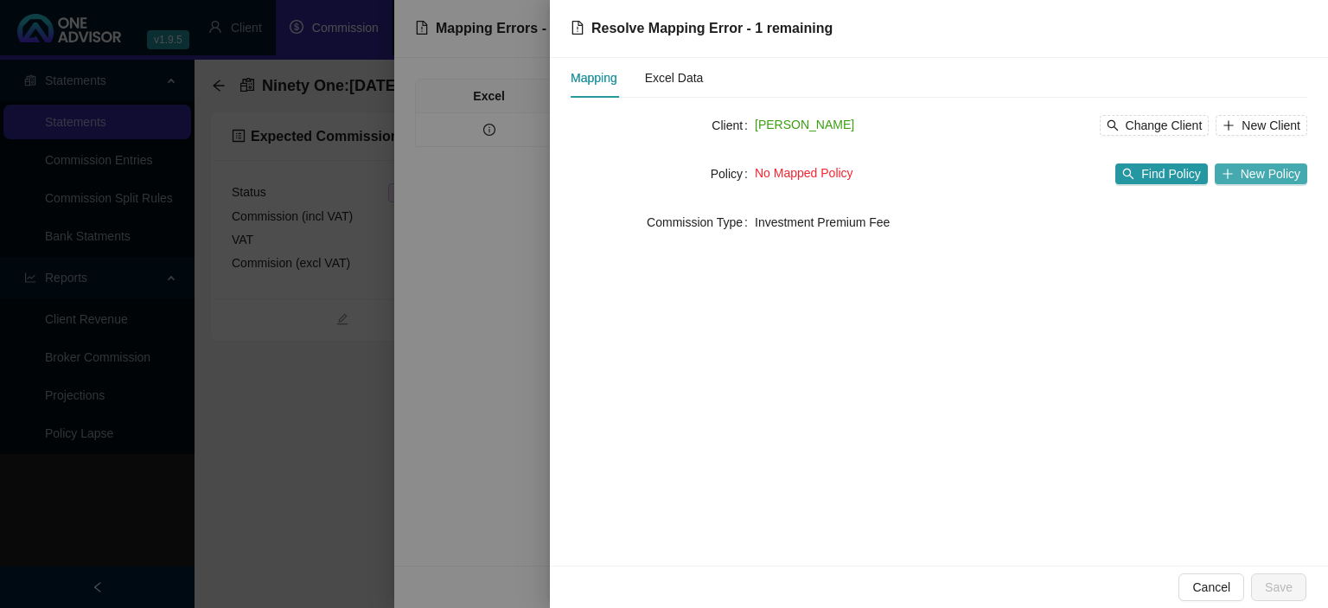
click at [1243, 177] on span "New Policy" at bounding box center [1270, 173] width 60 height 19
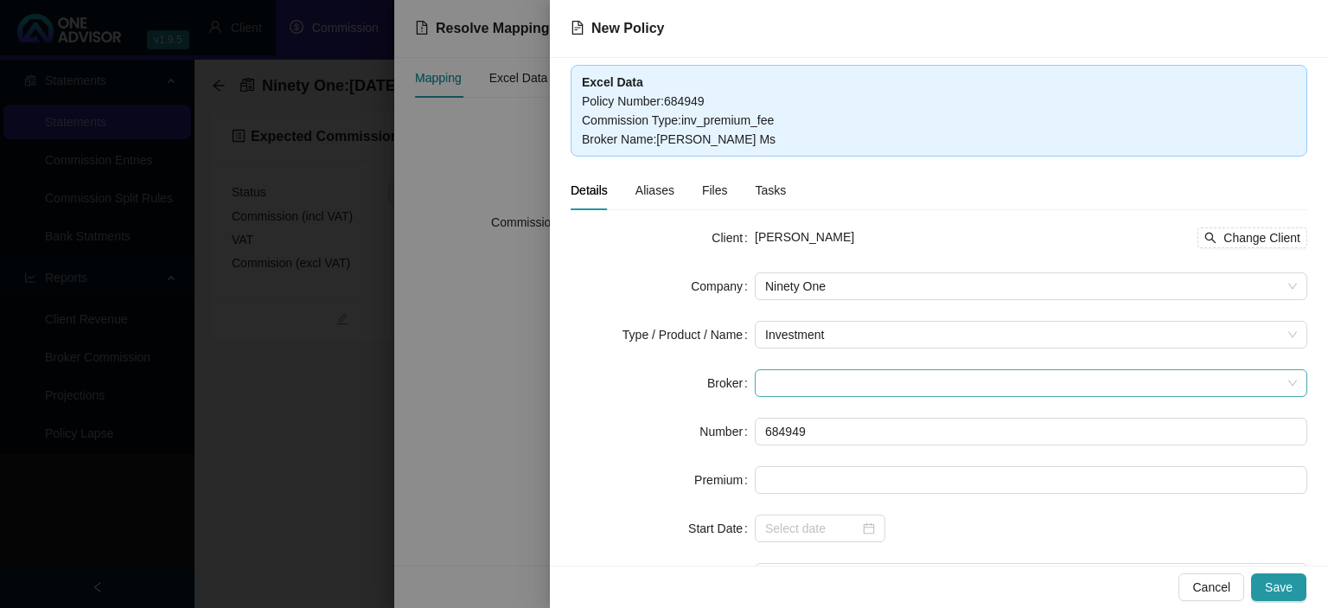
click at [796, 384] on span at bounding box center [1031, 383] width 532 height 26
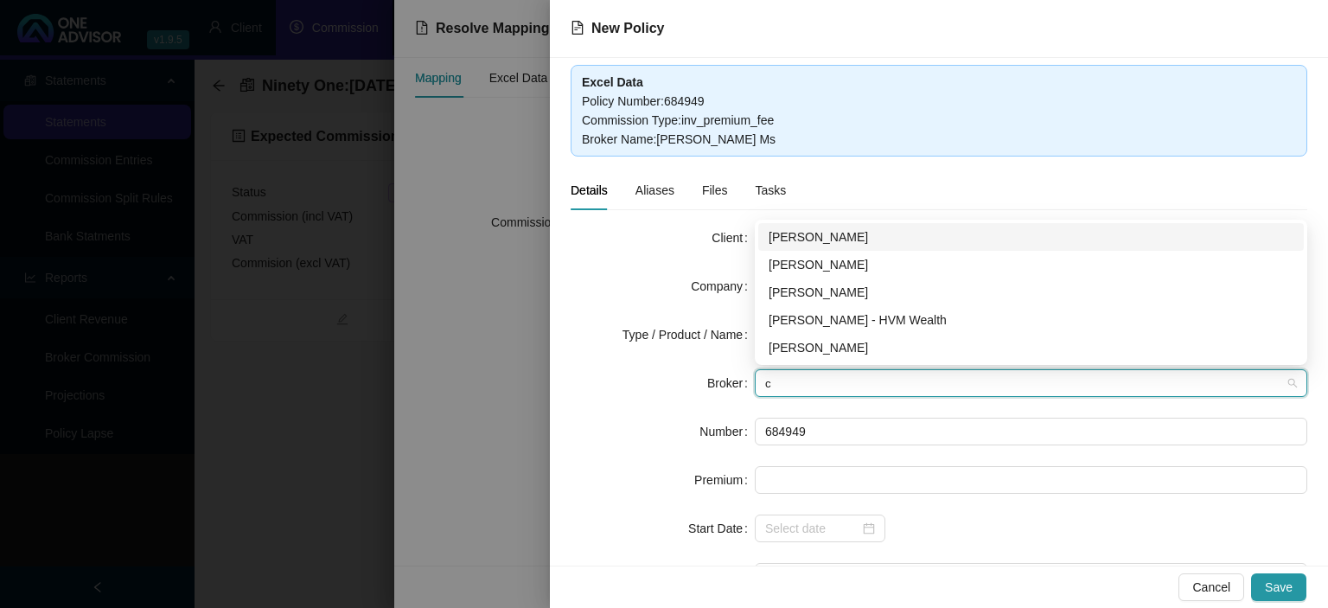
type input "ca"
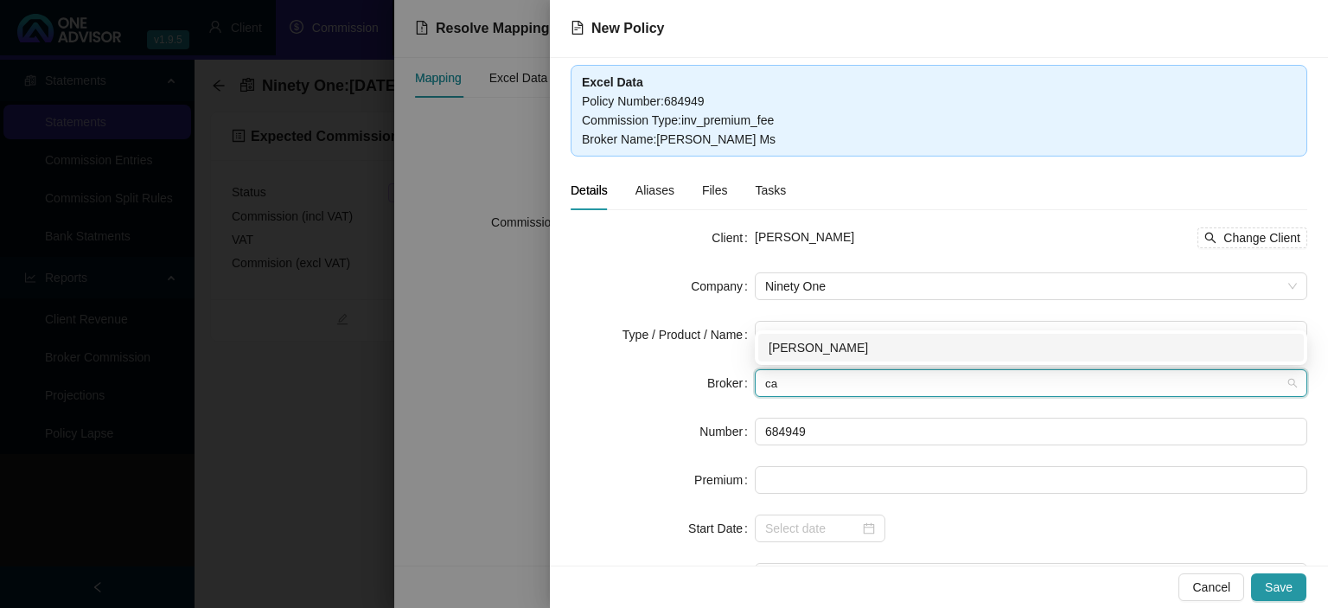
click at [796, 351] on div "[PERSON_NAME]" at bounding box center [1030, 347] width 525 height 19
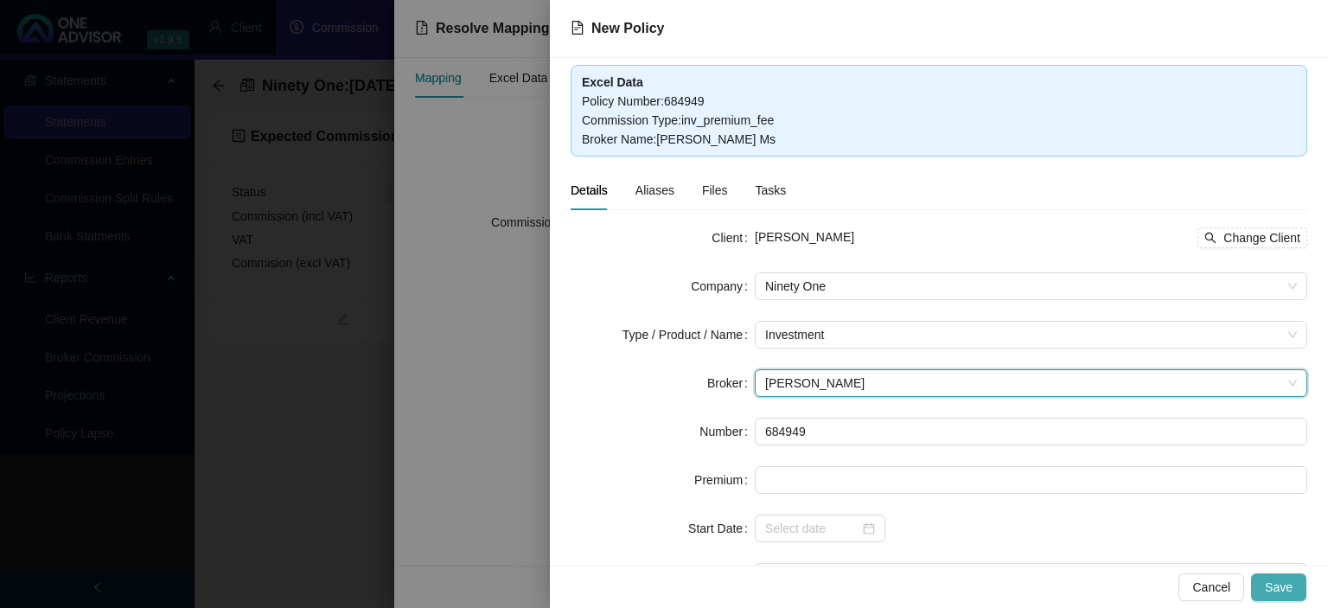
click at [1278, 577] on button "Save" at bounding box center [1278, 587] width 55 height 28
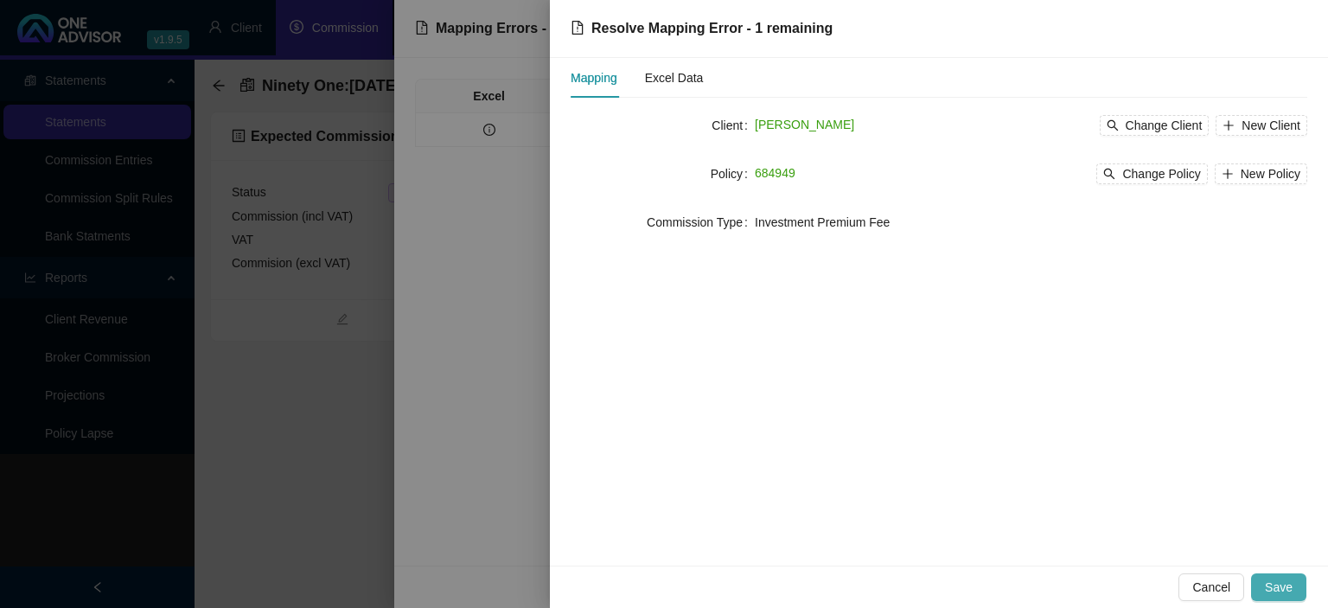
click at [1278, 581] on span "Save" at bounding box center [1279, 586] width 28 height 19
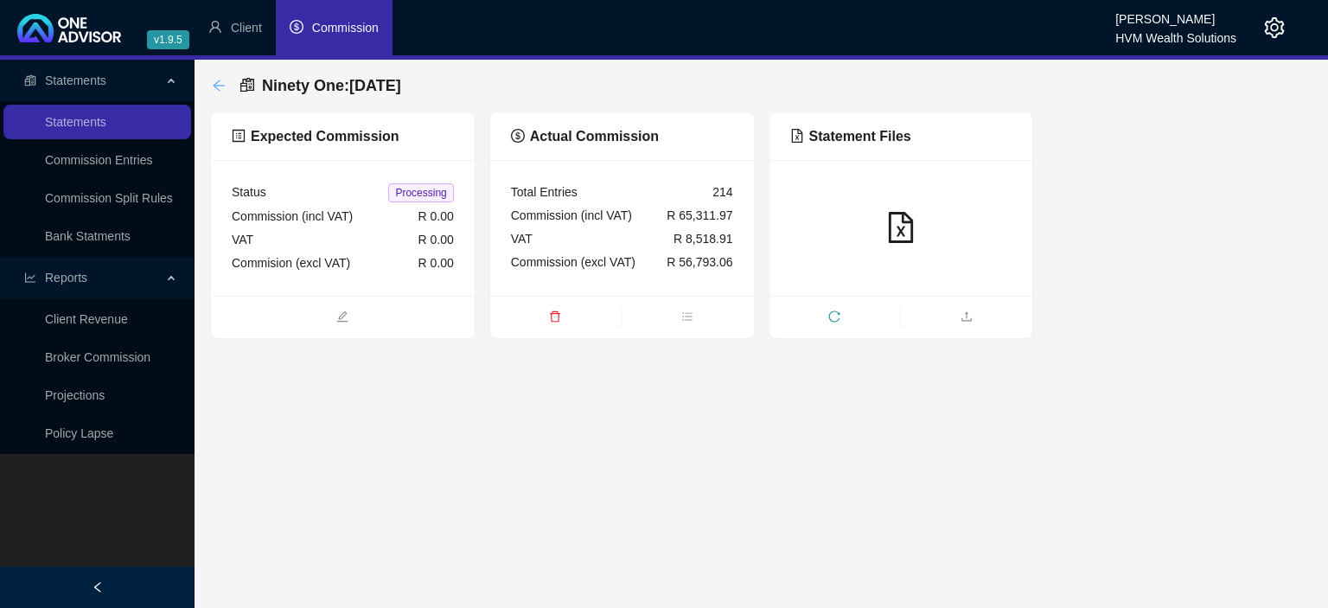
click at [222, 83] on icon "arrow-left" at bounding box center [219, 86] width 14 height 14
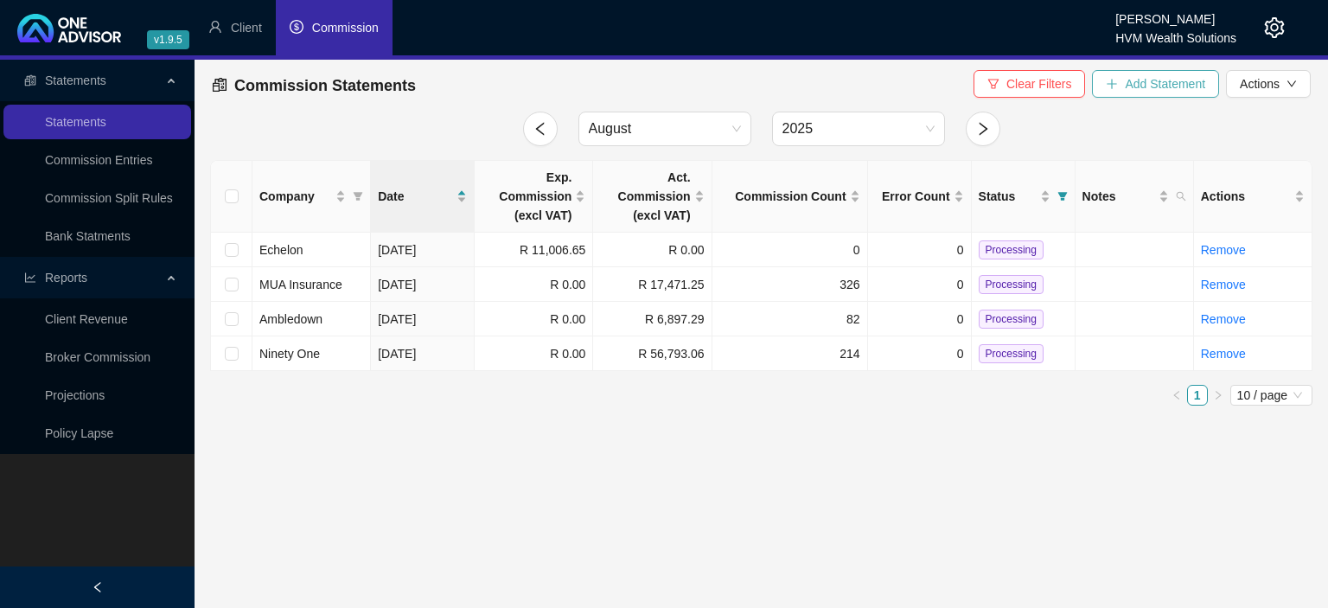
click at [1172, 85] on span "Add Statement" at bounding box center [1165, 83] width 80 height 19
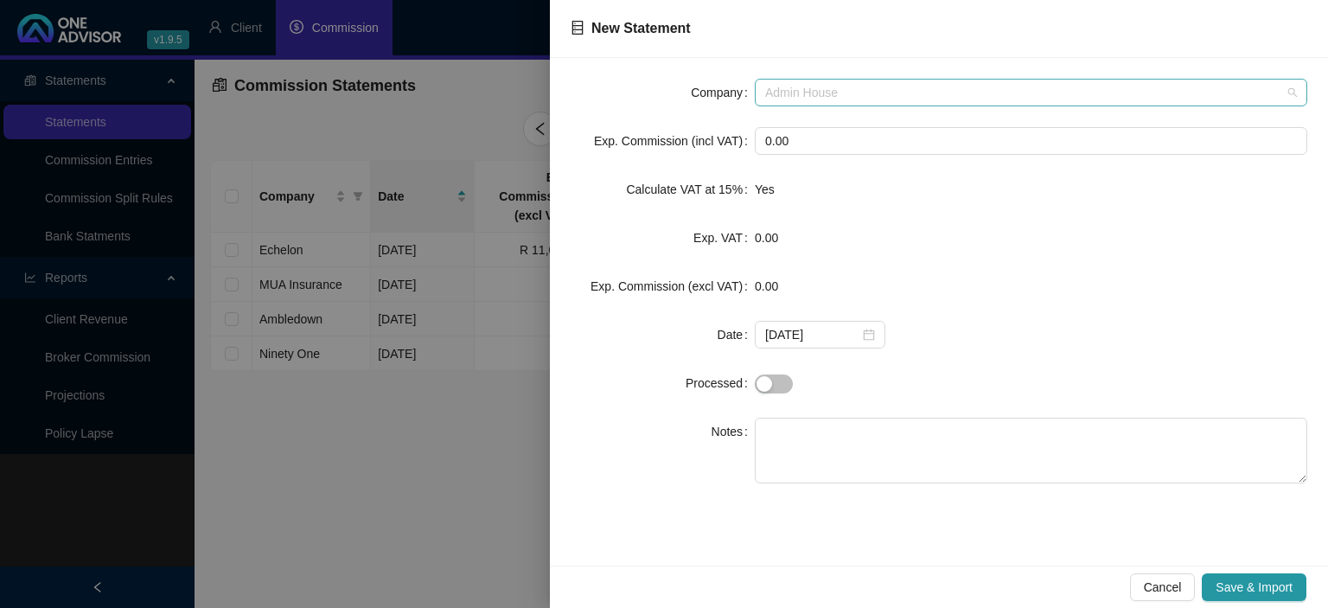
click at [861, 95] on span "Admin House" at bounding box center [1031, 93] width 532 height 26
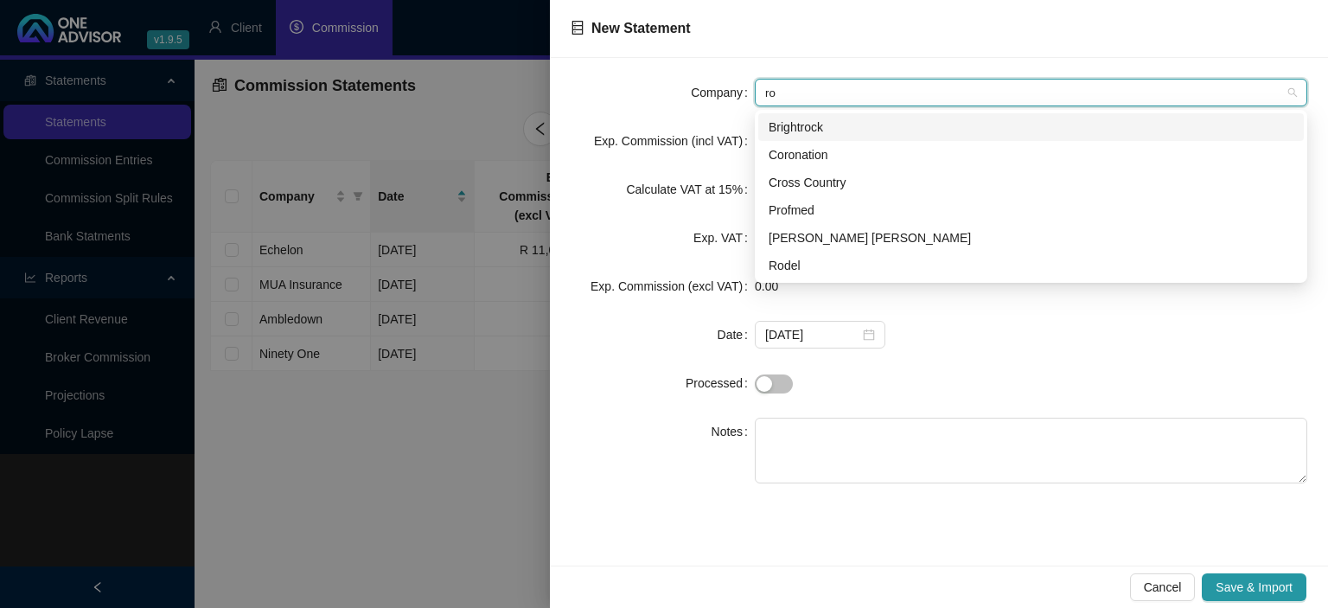
type input "rob"
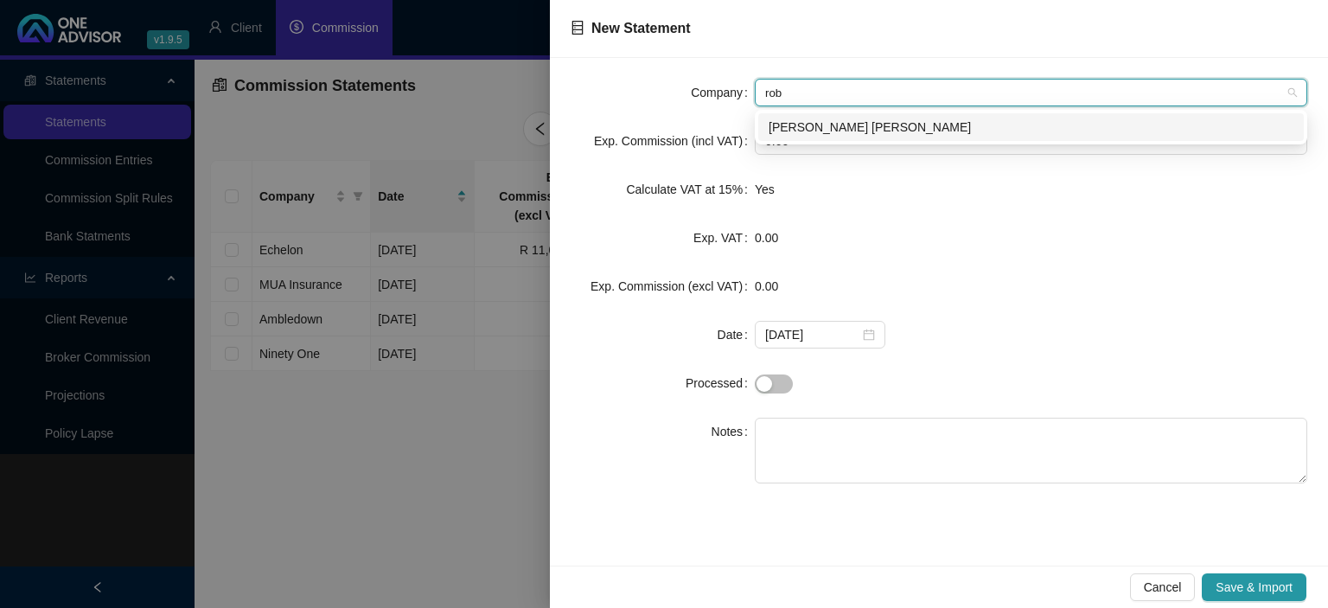
click at [822, 120] on div "[PERSON_NAME] [PERSON_NAME]" at bounding box center [1030, 127] width 525 height 19
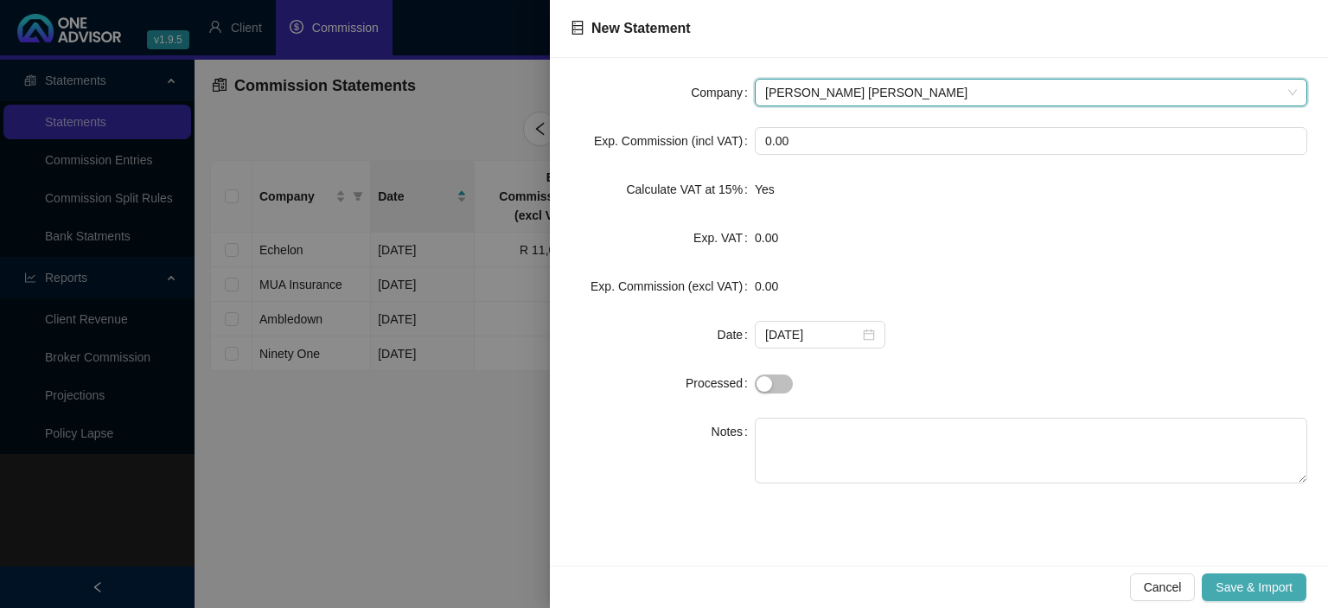
click at [1232, 589] on span "Save & Import" at bounding box center [1253, 586] width 77 height 19
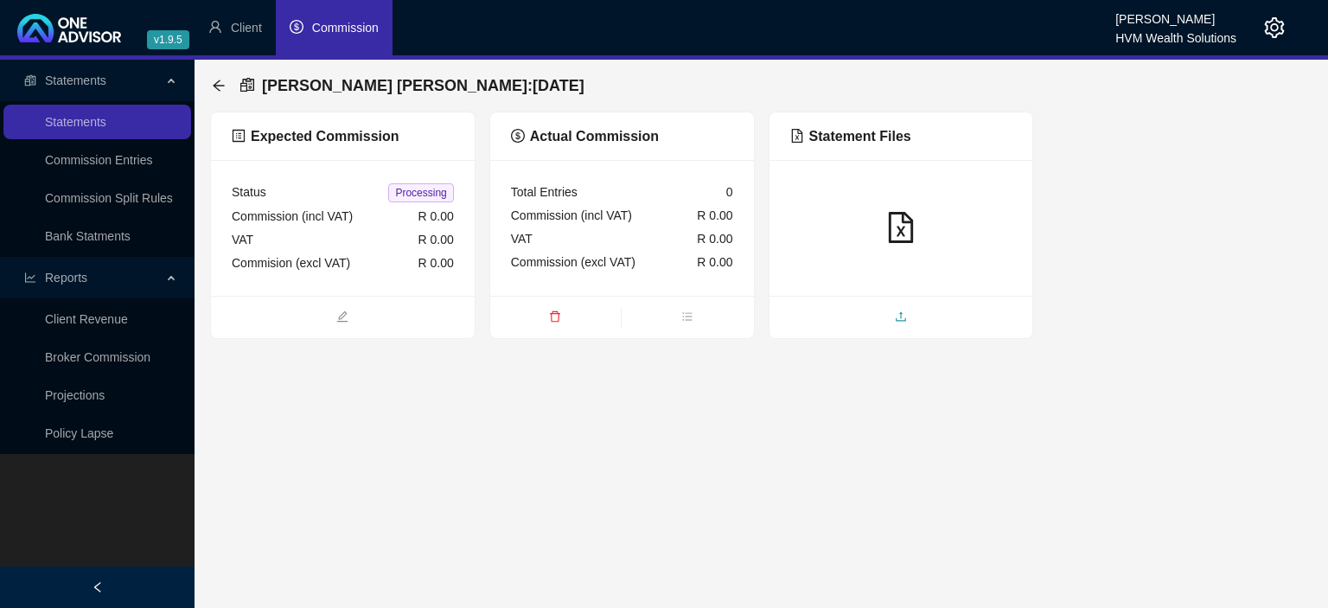
click at [859, 315] on span "upload" at bounding box center [901, 318] width 264 height 19
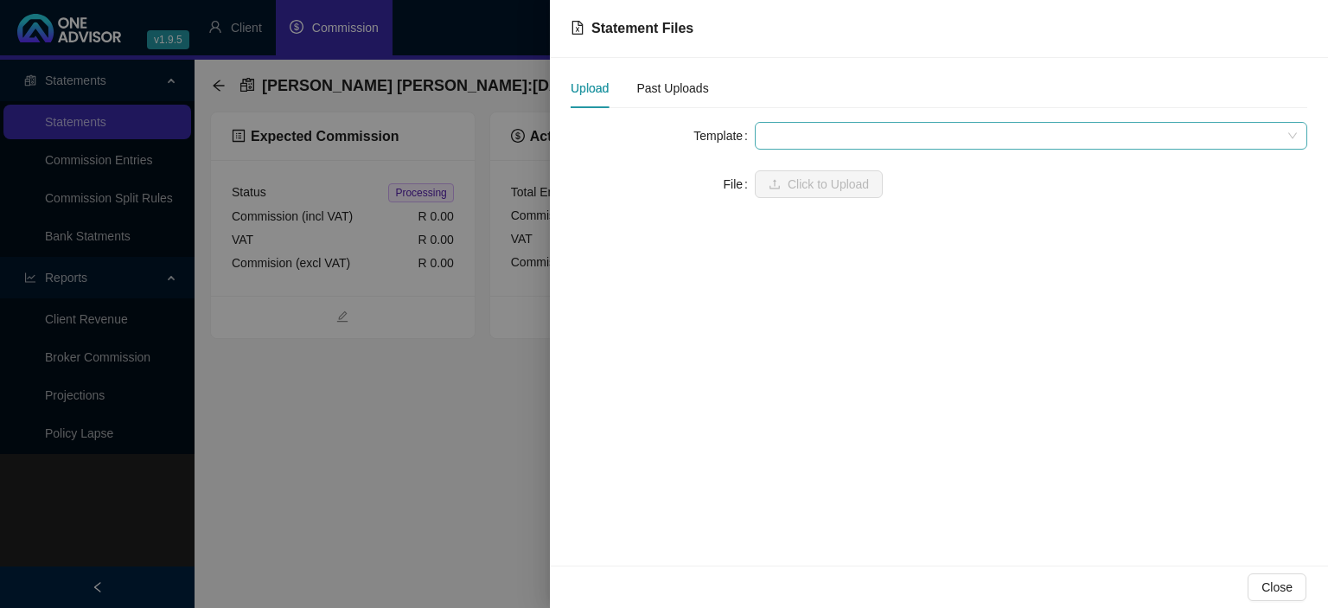
click at [776, 128] on span at bounding box center [1031, 136] width 532 height 26
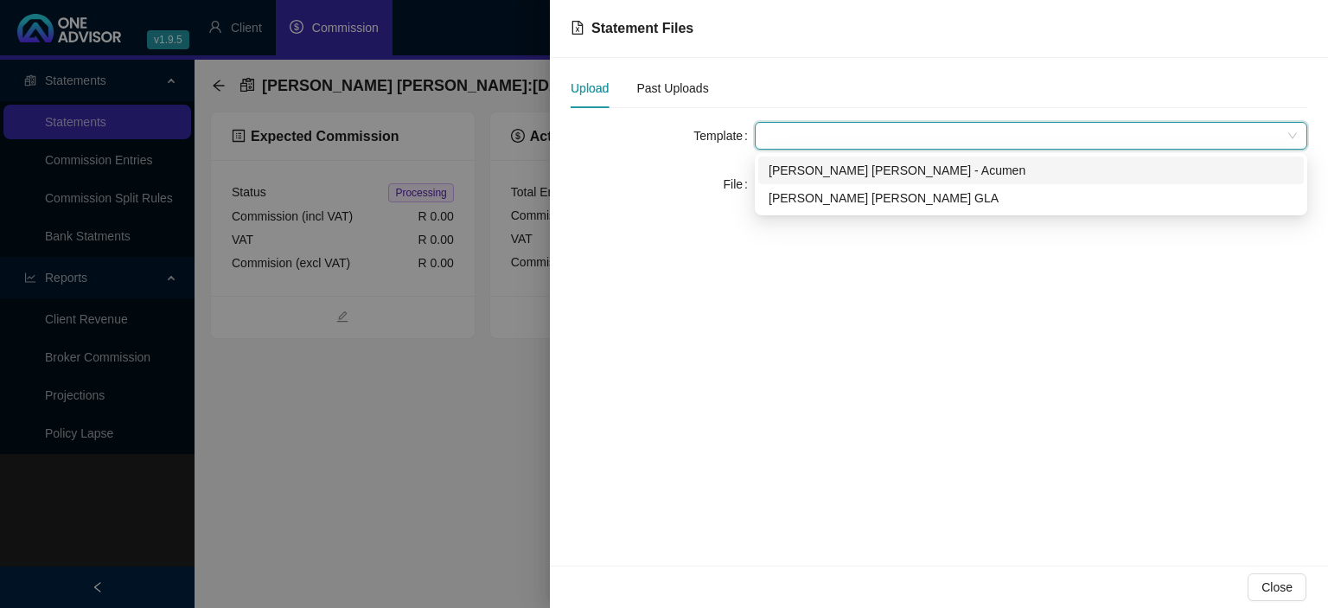
click at [781, 171] on div "[PERSON_NAME] [PERSON_NAME] - Acumen" at bounding box center [1030, 170] width 525 height 19
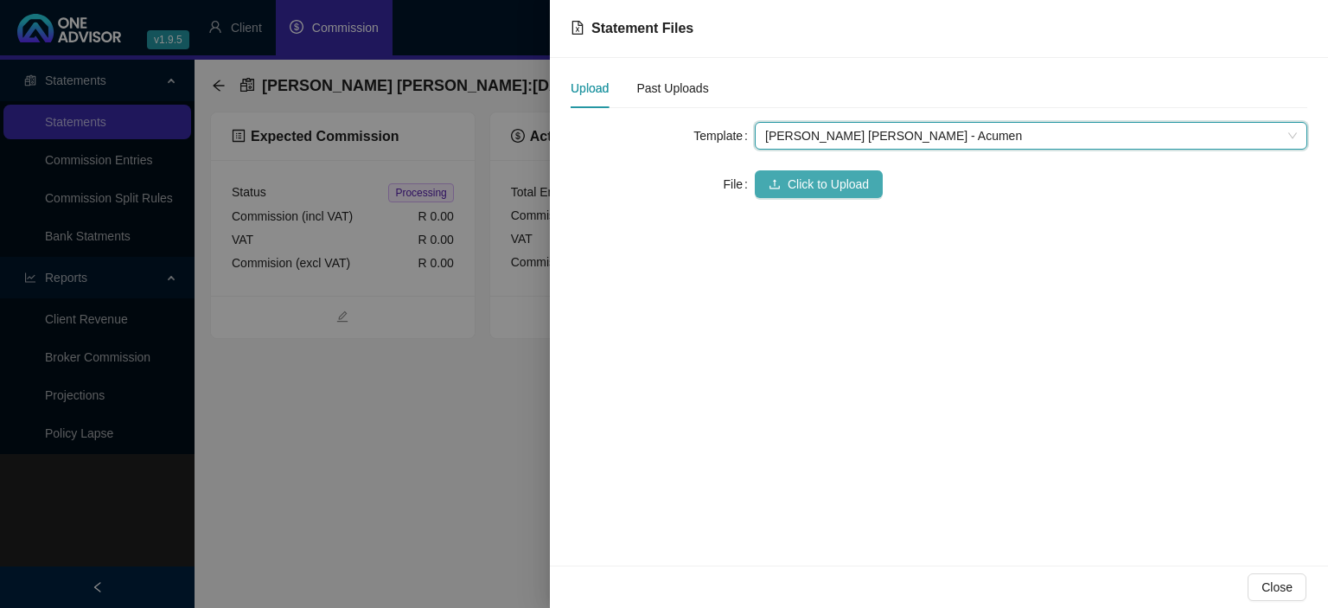
click at [781, 183] on button "Click to Upload" at bounding box center [819, 184] width 128 height 28
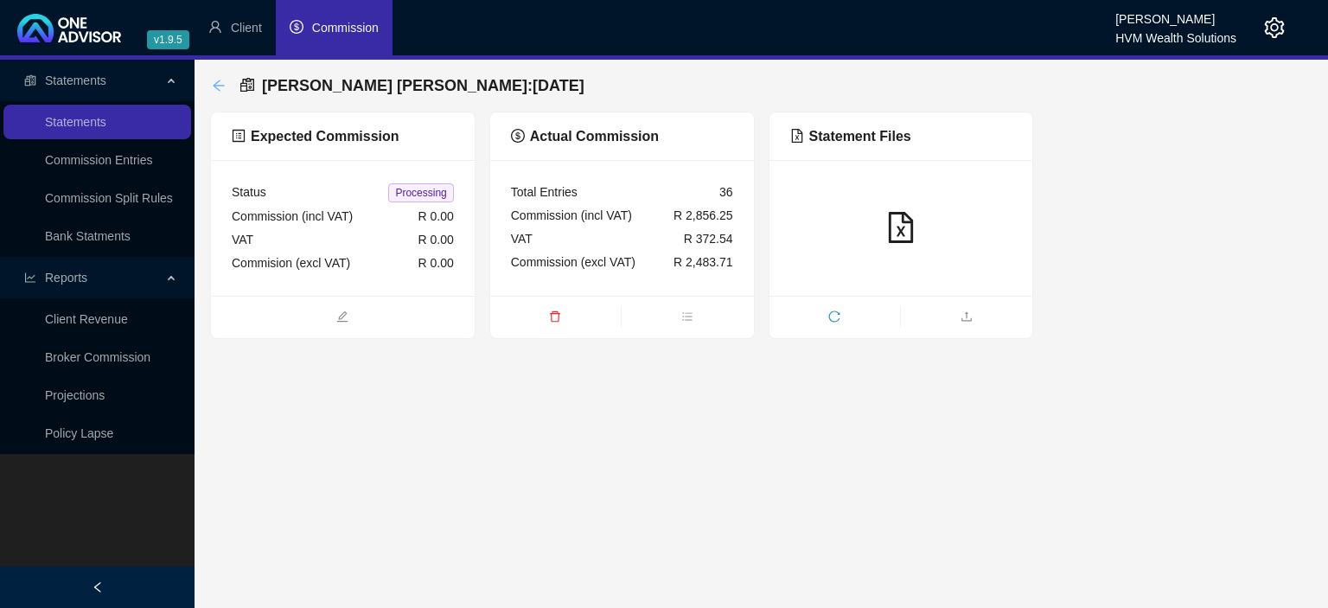
click at [222, 81] on icon "arrow-left" at bounding box center [219, 86] width 14 height 14
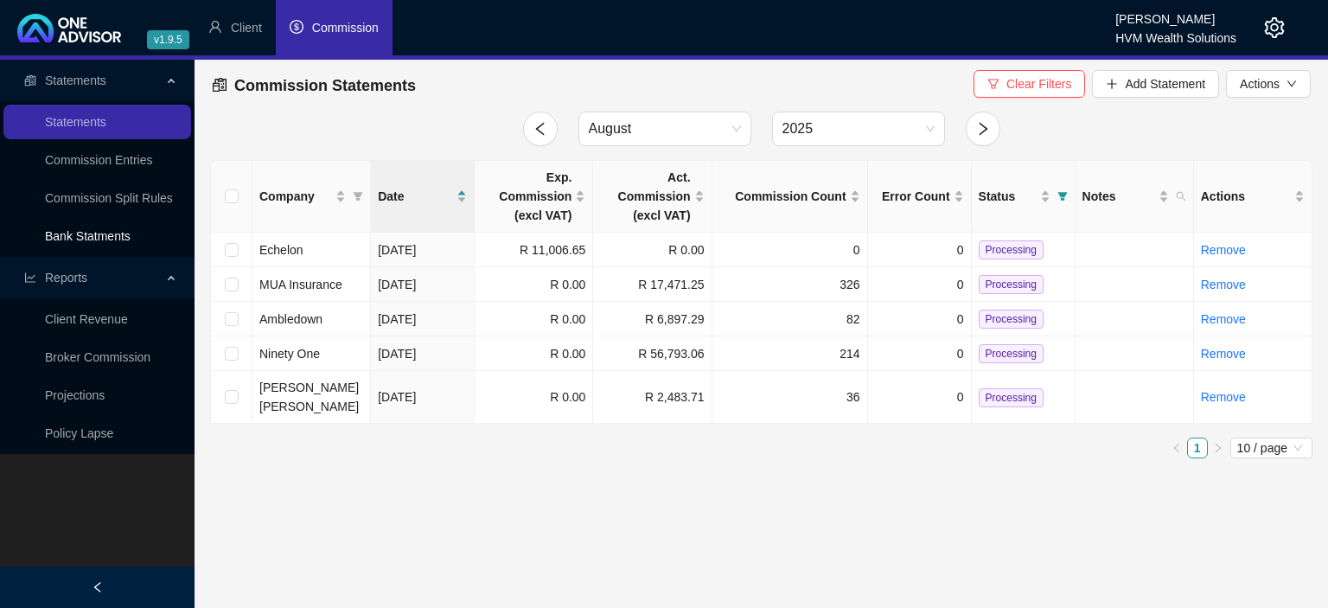
click at [116, 243] on link "Bank Statments" at bounding box center [88, 236] width 86 height 14
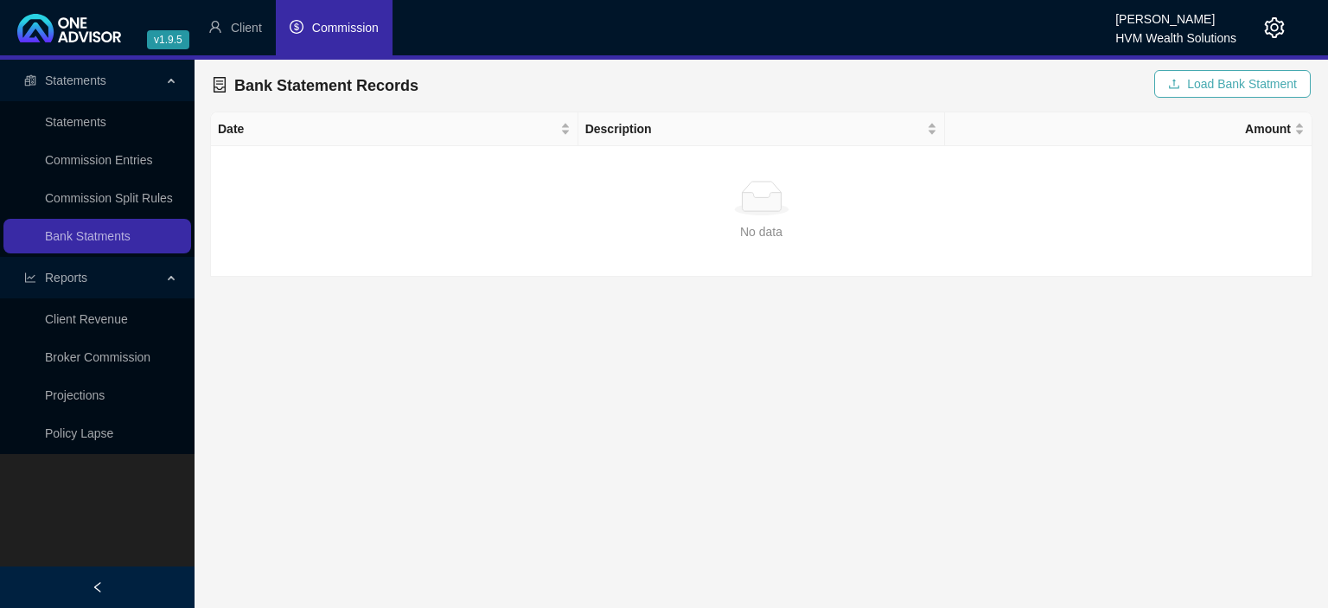
click at [1170, 88] on button "Load Bank Statment" at bounding box center [1232, 84] width 156 height 28
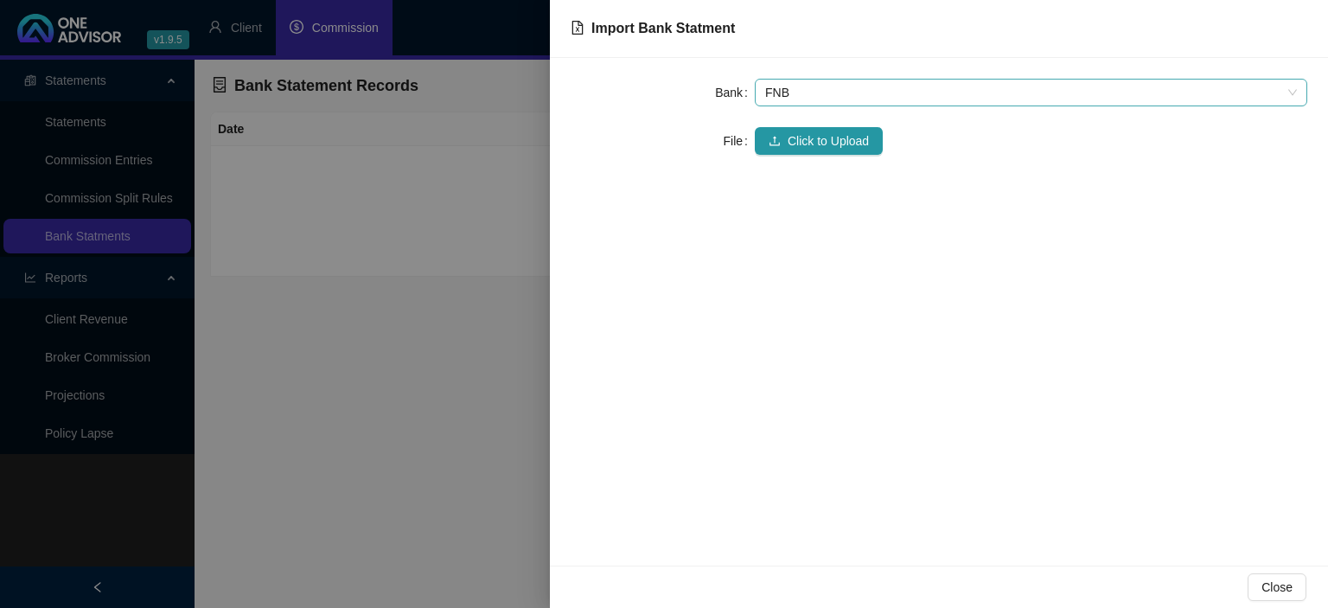
click at [831, 101] on span "FNB" at bounding box center [1031, 93] width 532 height 26
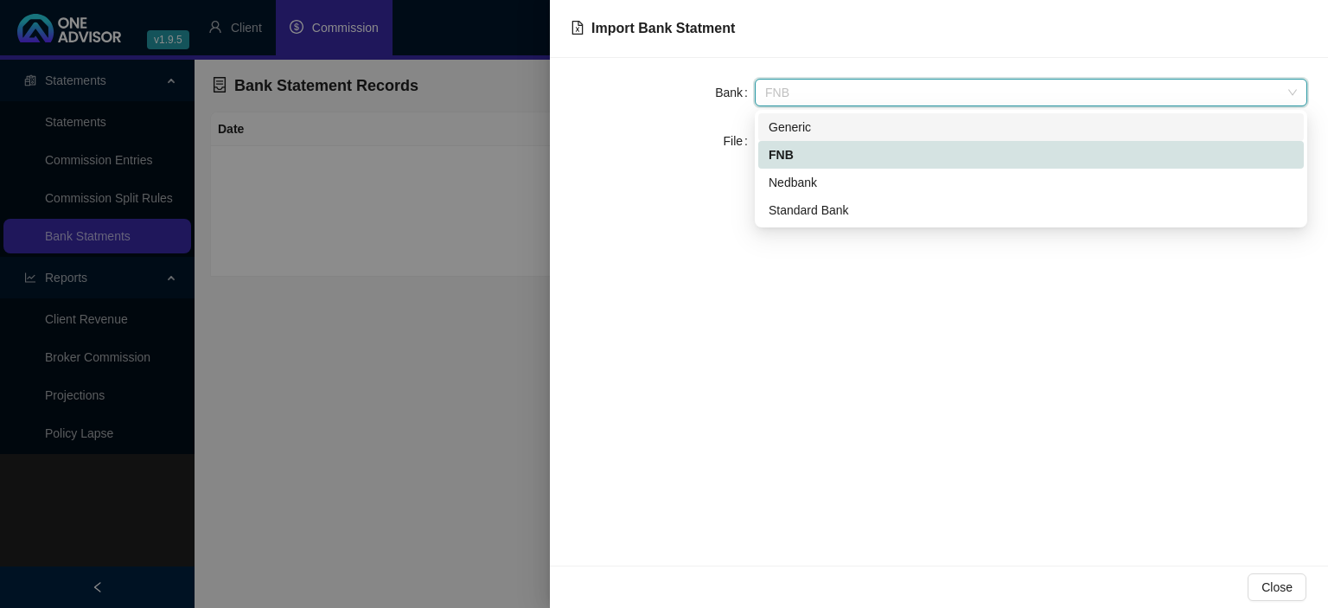
click at [802, 137] on div "Generic" at bounding box center [1030, 127] width 545 height 28
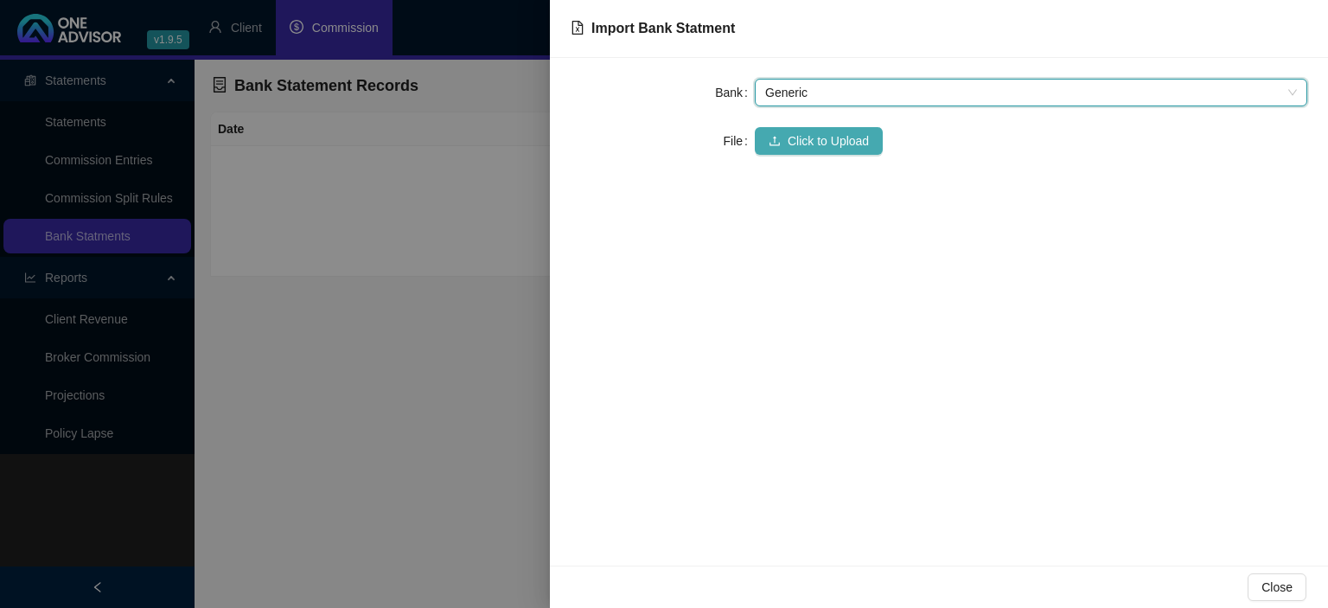
click at [800, 145] on span "Click to Upload" at bounding box center [827, 140] width 81 height 19
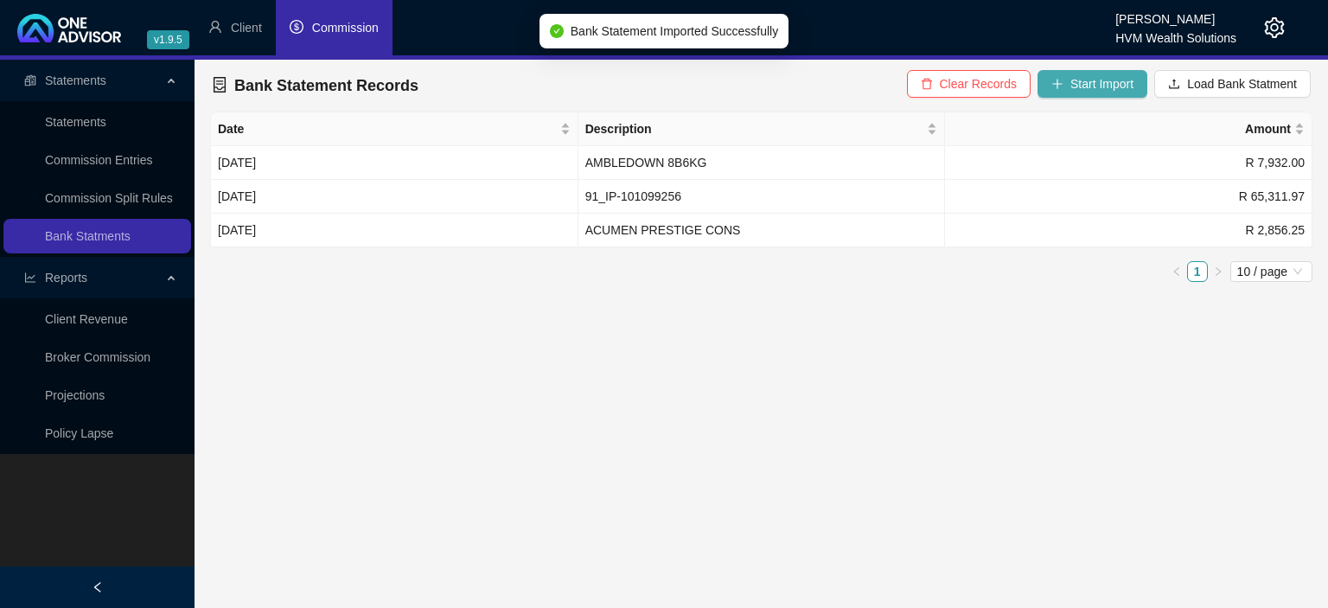
click at [1111, 95] on button "Start Import" at bounding box center [1092, 84] width 110 height 28
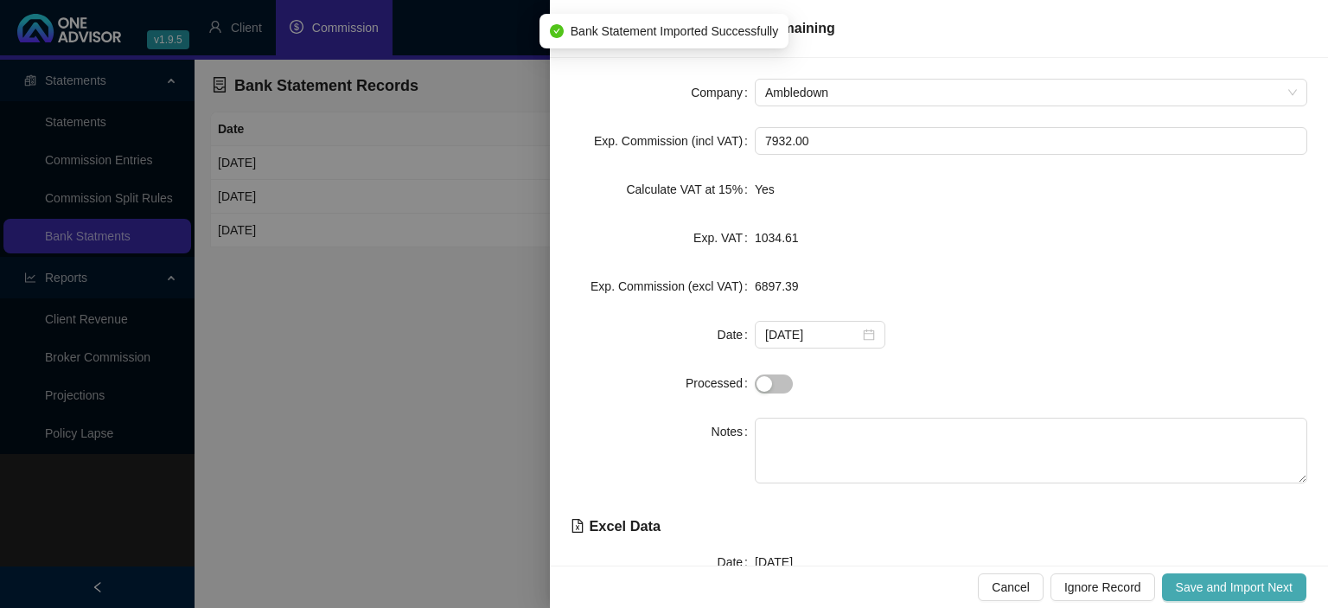
click at [1221, 584] on span "Save and Import Next" at bounding box center [1234, 586] width 117 height 19
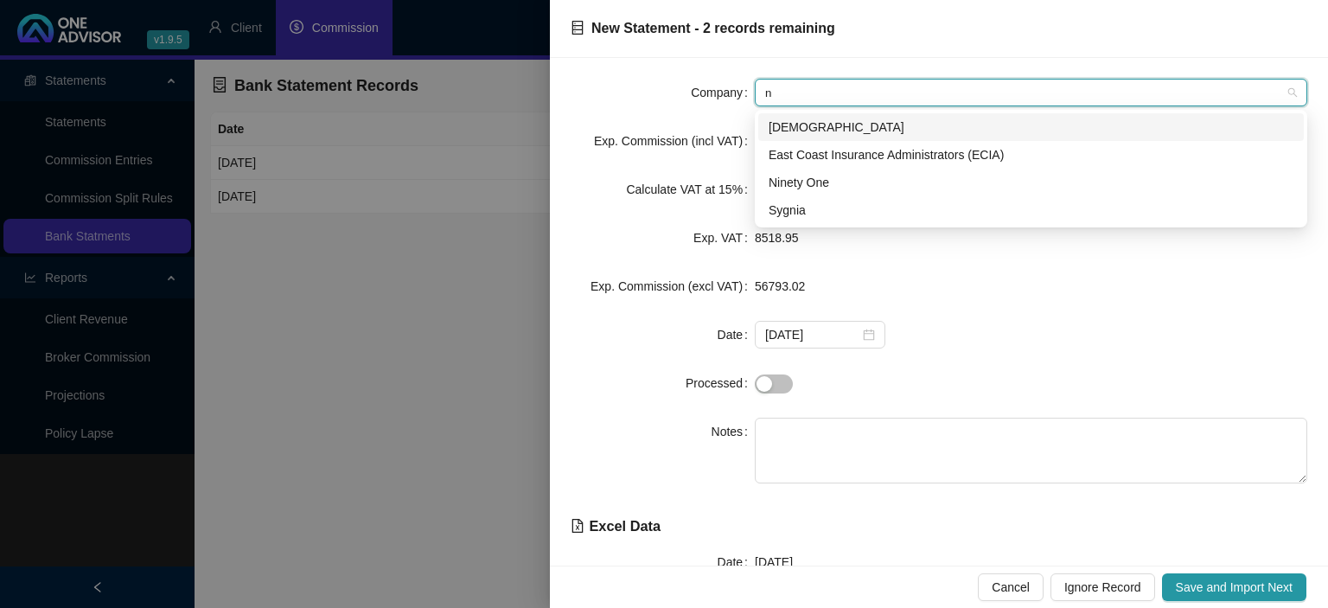
type input "ni"
click at [817, 185] on div "Ninety One" at bounding box center [1030, 182] width 525 height 19
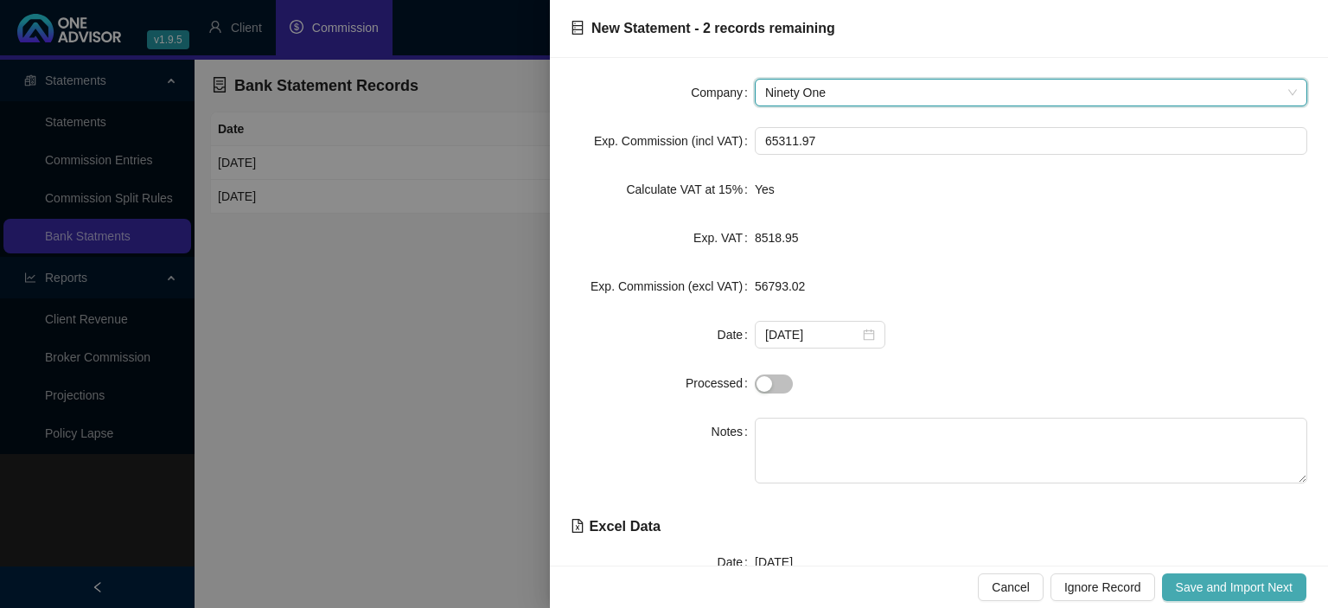
click at [1202, 590] on span "Save and Import Next" at bounding box center [1234, 586] width 117 height 19
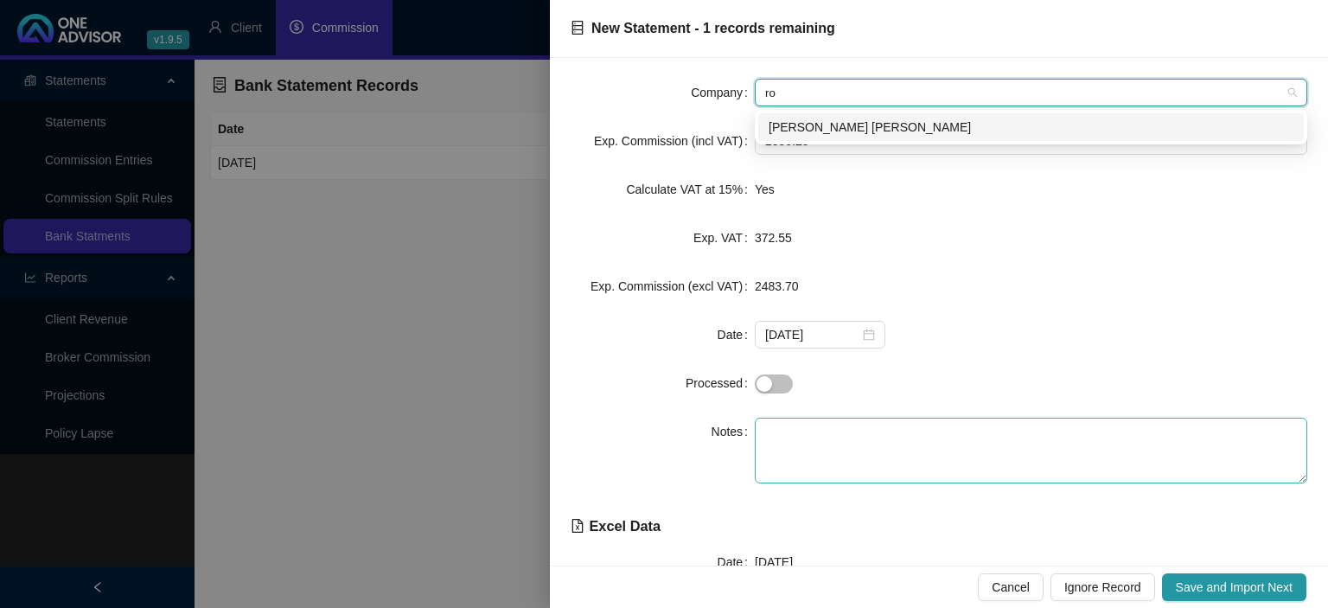
type input "rob"
click at [811, 124] on div "[PERSON_NAME] [PERSON_NAME]" at bounding box center [1030, 127] width 525 height 19
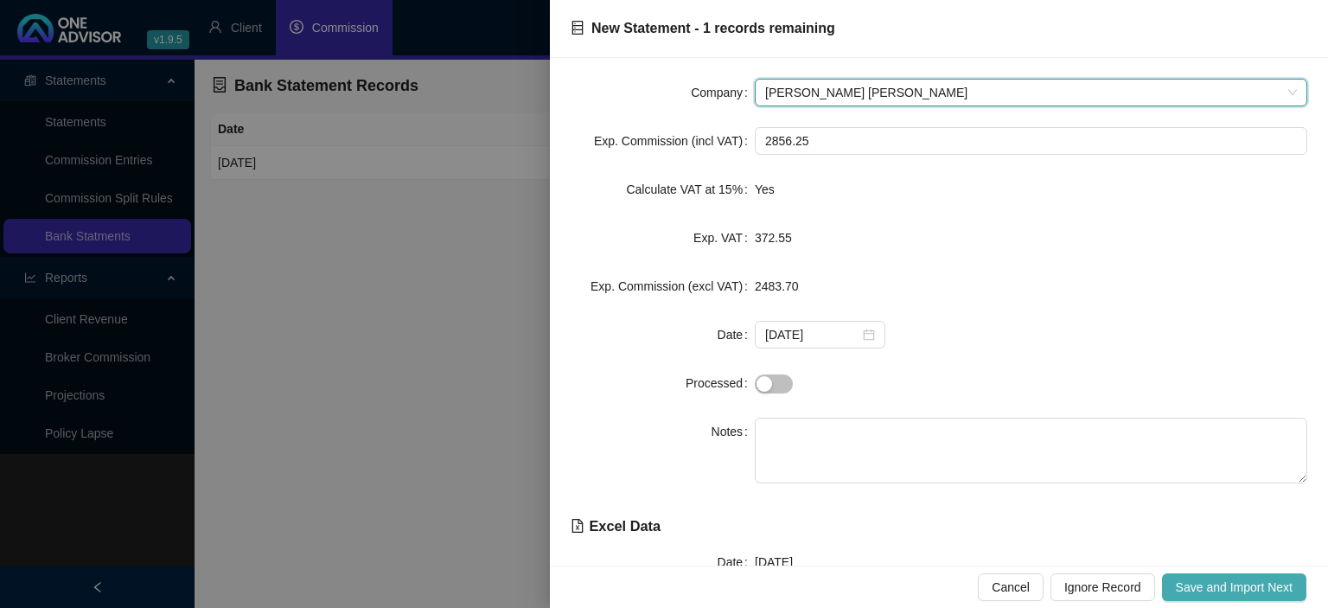
click at [1227, 586] on span "Save and Import Next" at bounding box center [1234, 586] width 117 height 19
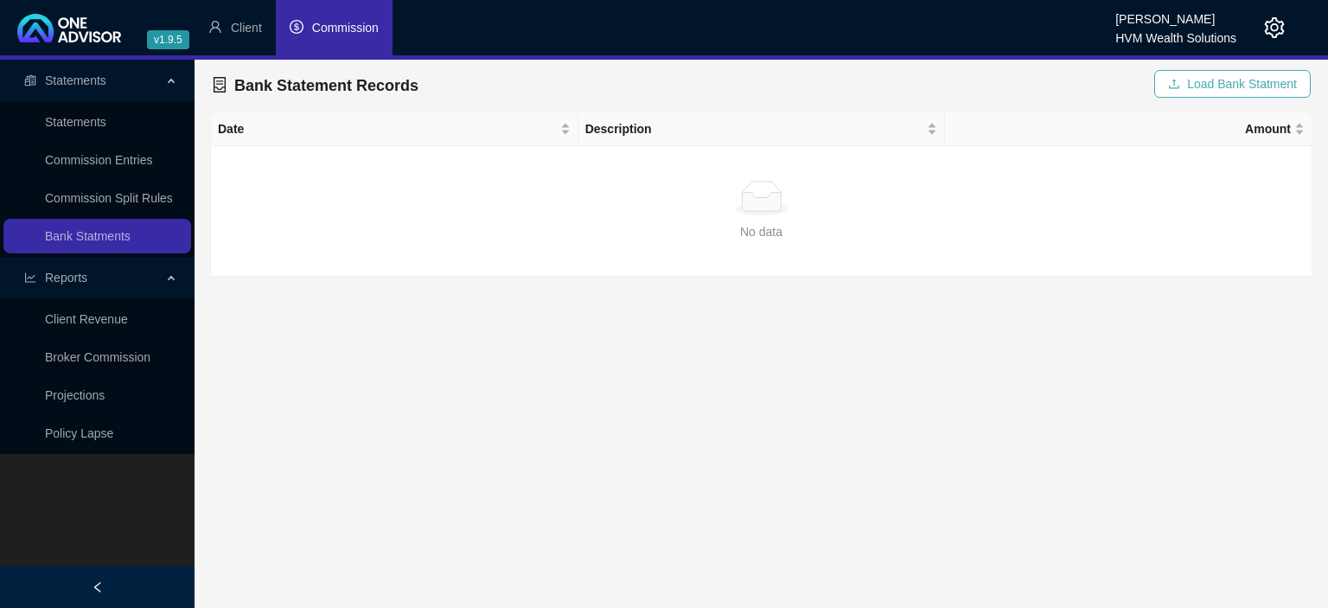
click at [1189, 86] on button "Load Bank Statment" at bounding box center [1232, 84] width 156 height 28
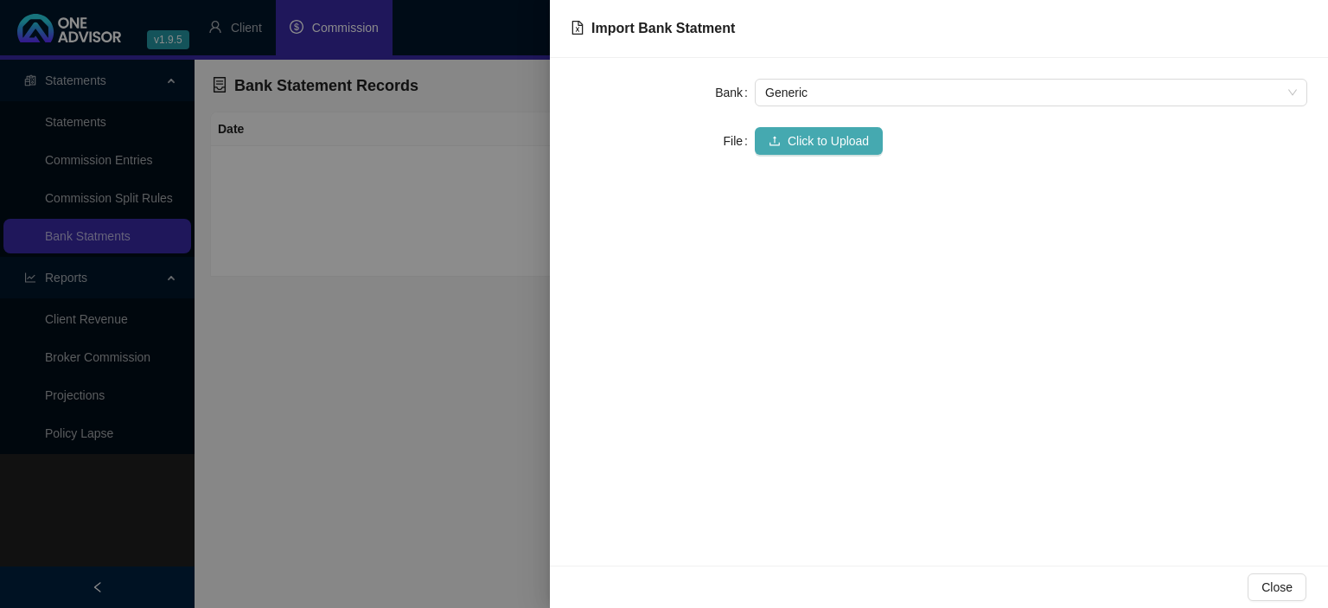
click at [808, 137] on span "Click to Upload" at bounding box center [827, 140] width 81 height 19
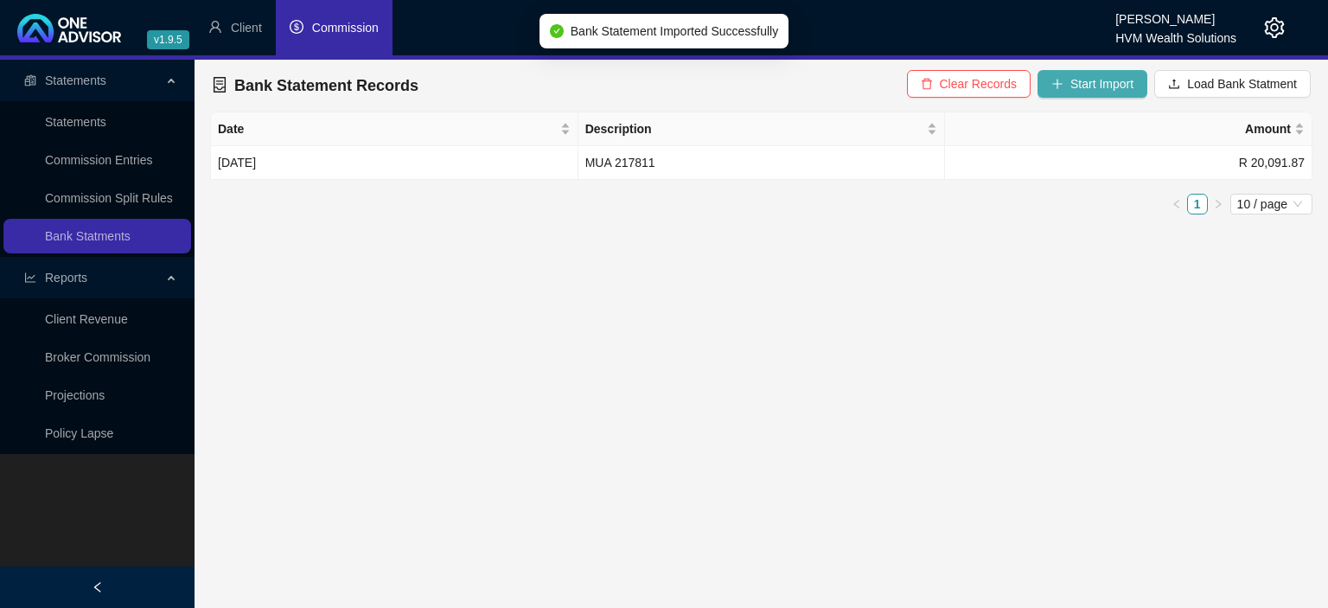
click at [1093, 90] on span "Start Import" at bounding box center [1101, 83] width 63 height 19
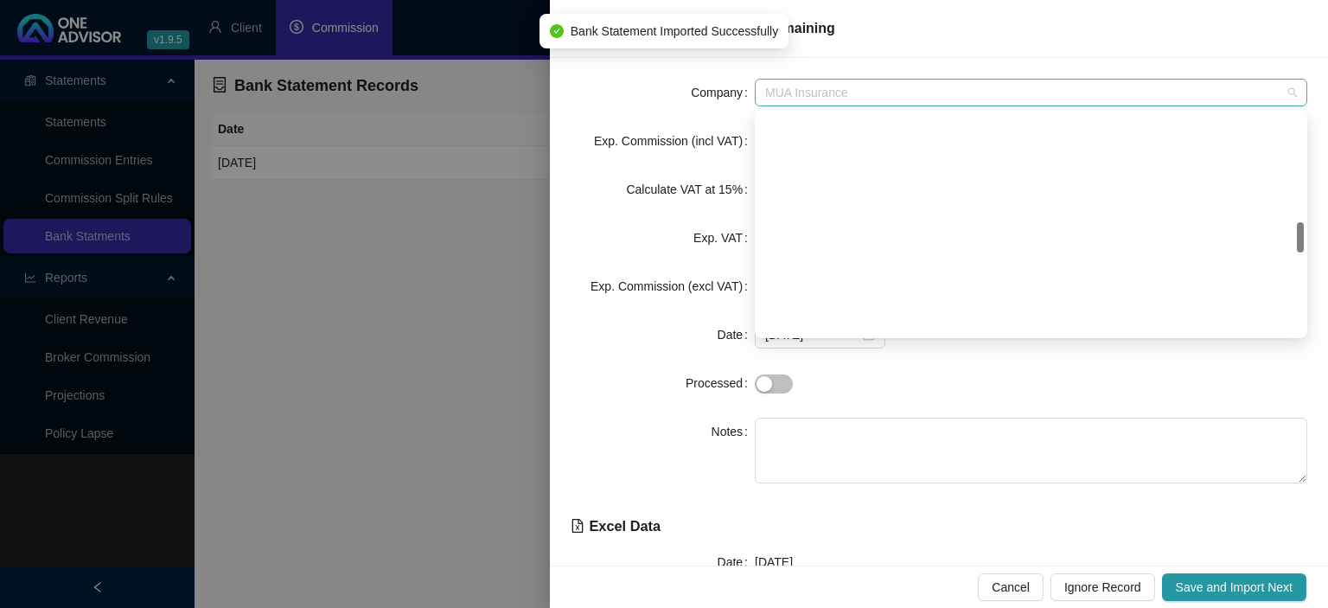
click at [887, 95] on span "MUA Insurance" at bounding box center [1031, 93] width 532 height 26
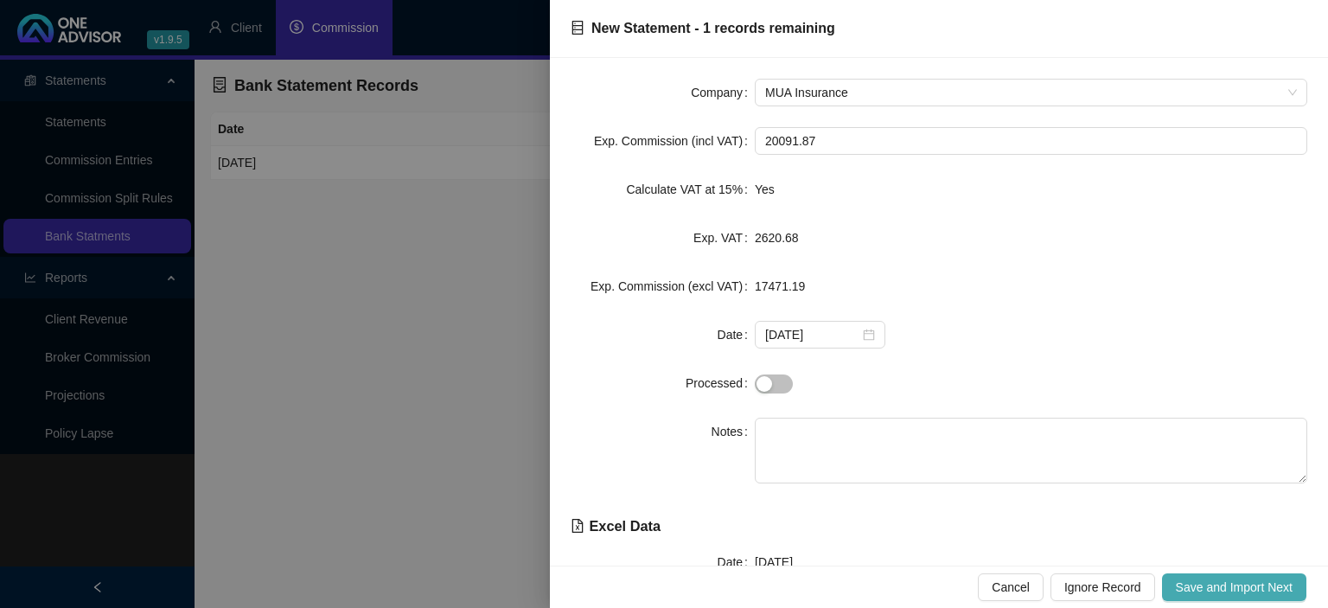
click at [1220, 585] on span "Save and Import Next" at bounding box center [1234, 586] width 117 height 19
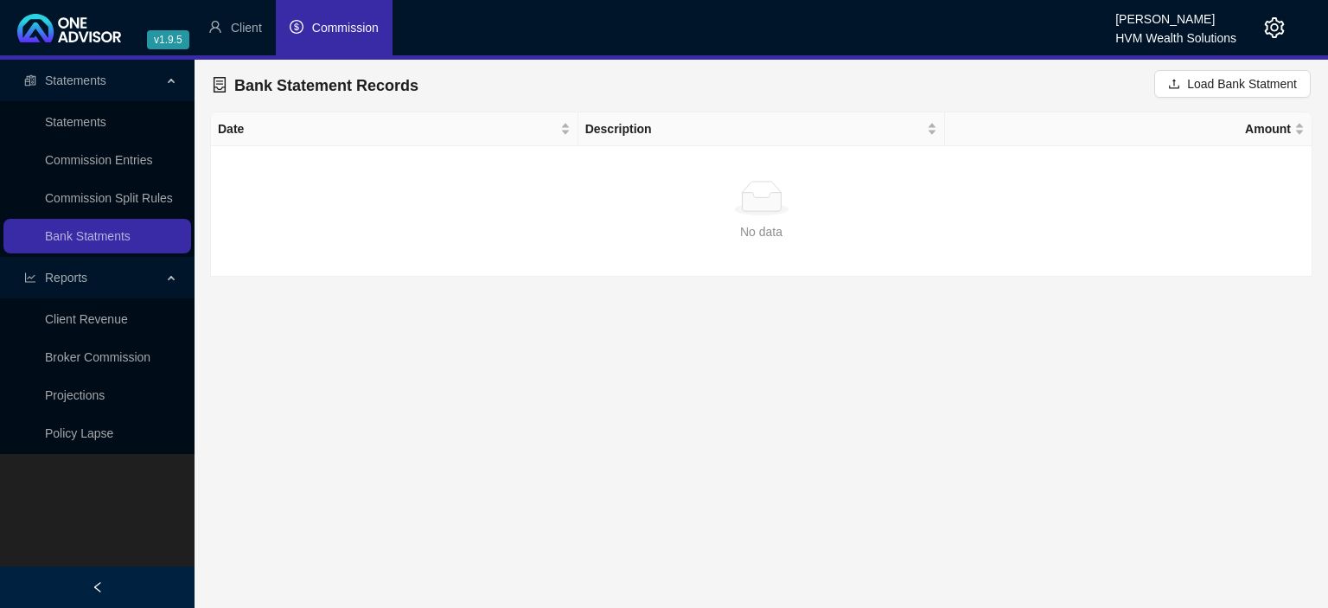
click at [336, 40] on li "Commission" at bounding box center [334, 27] width 117 height 55
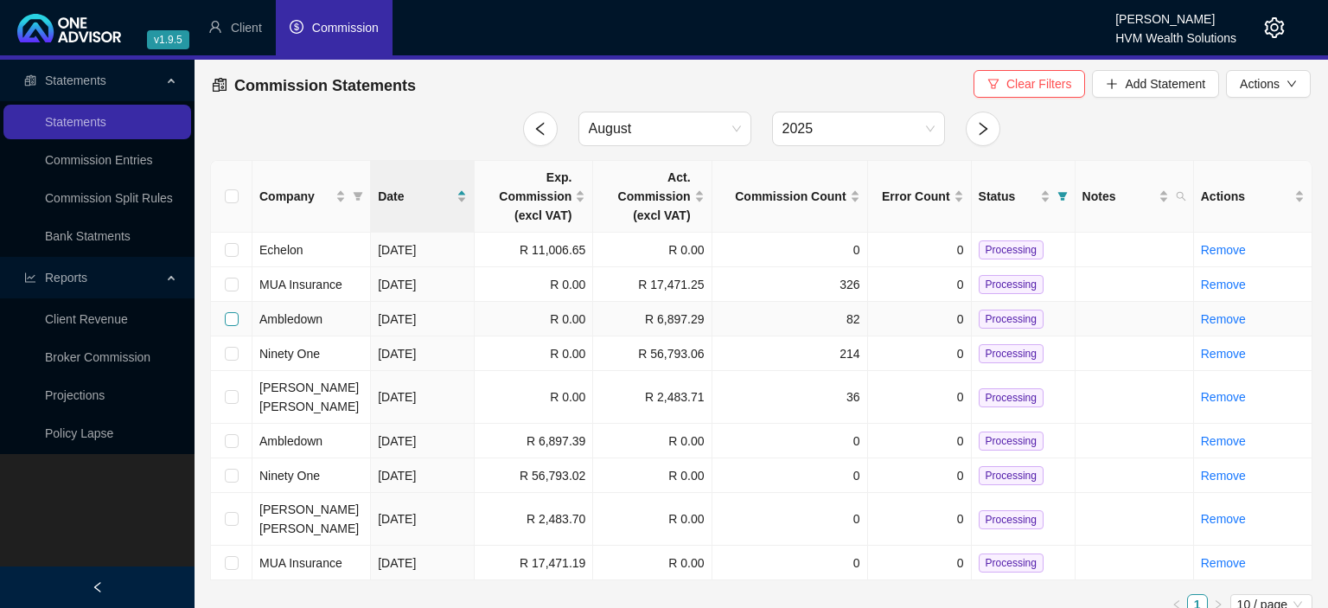
click at [230, 322] on input "checkbox" at bounding box center [232, 319] width 14 height 14
checkbox input "true"
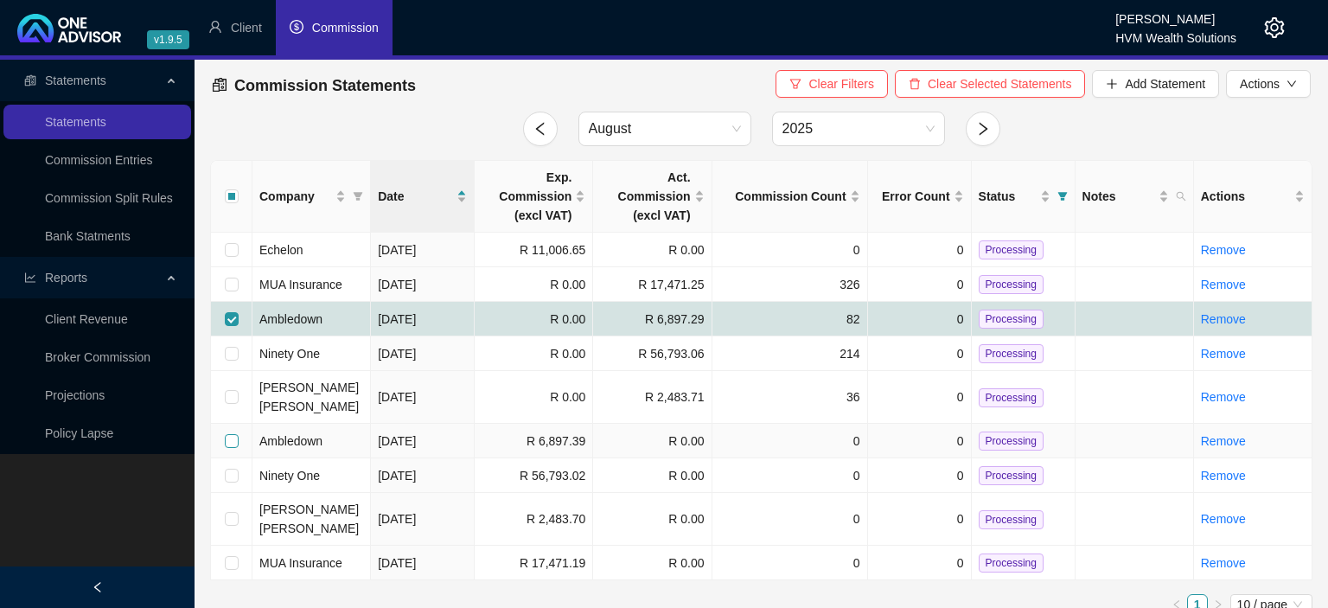
click at [231, 434] on input "checkbox" at bounding box center [232, 441] width 14 height 14
checkbox input "true"
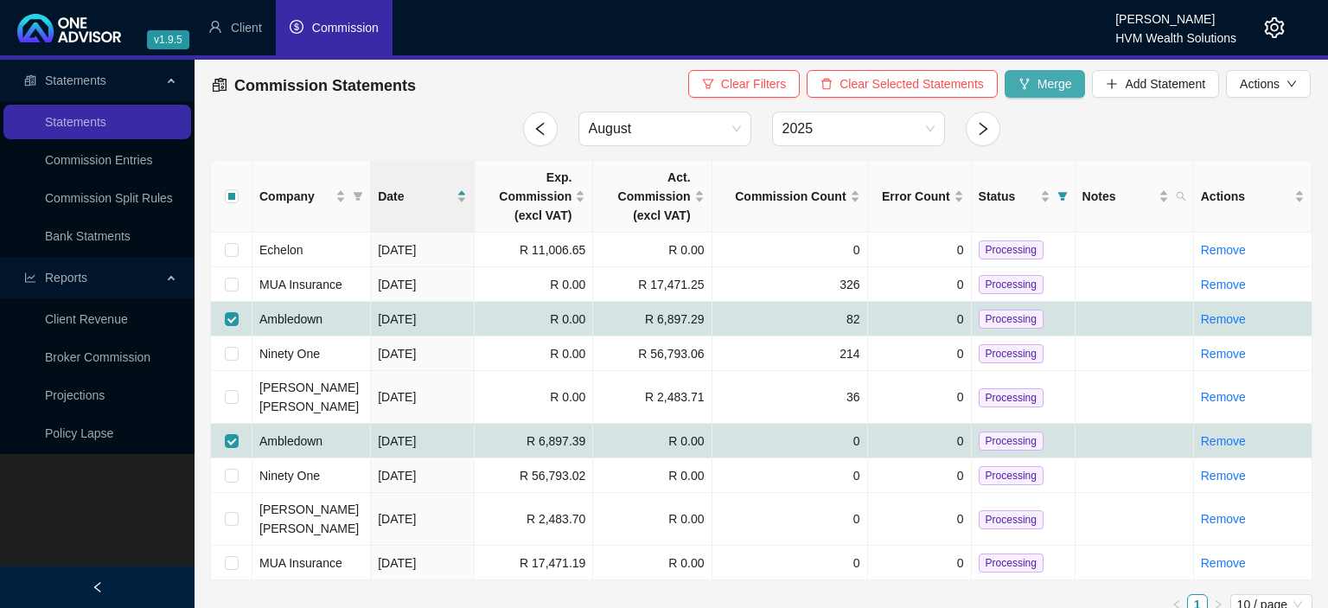
click at [1072, 83] on span "Merge" at bounding box center [1054, 83] width 35 height 19
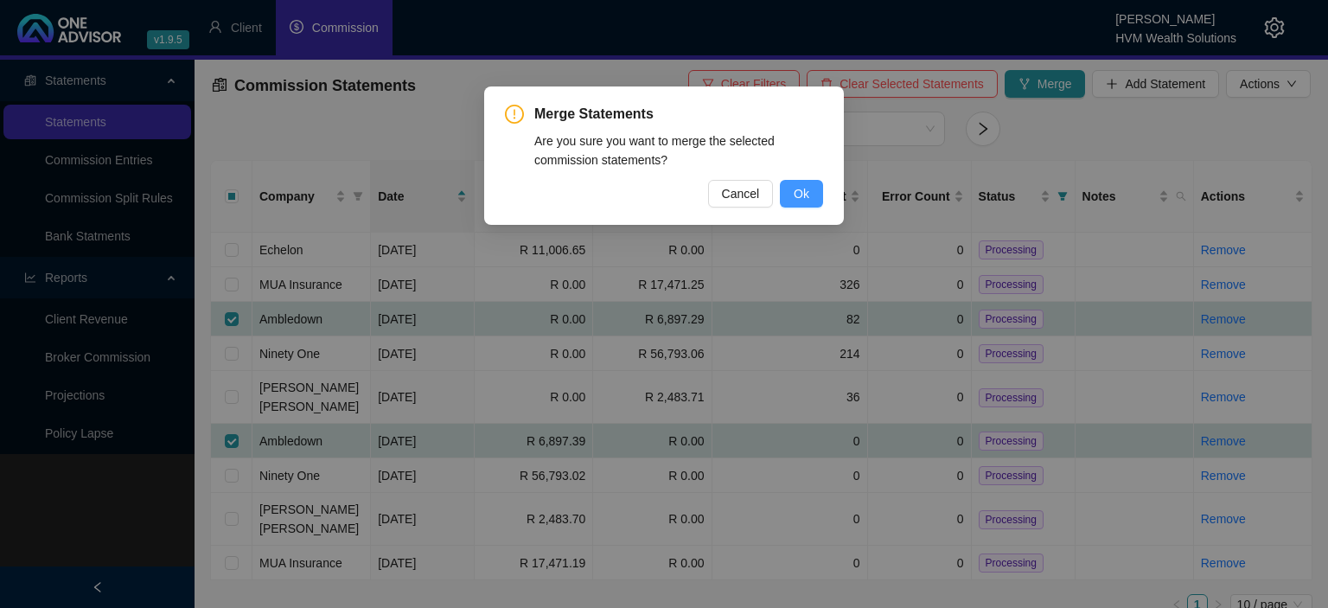
click at [814, 192] on button "Ok" at bounding box center [801, 194] width 43 height 28
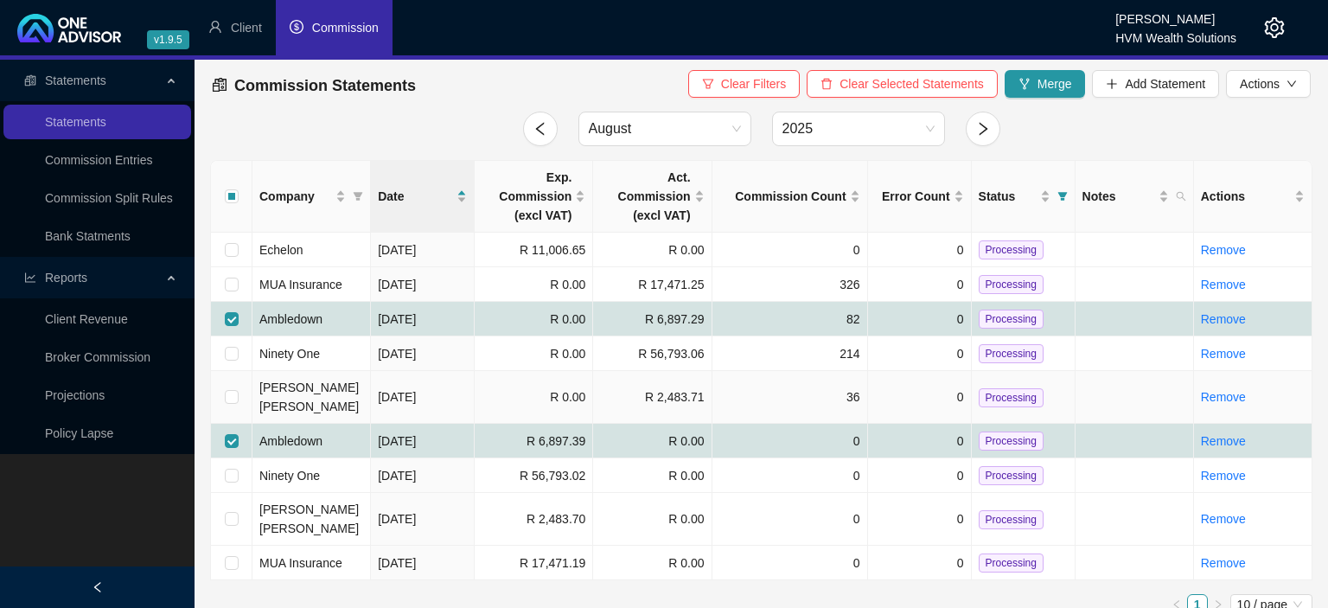
checkbox input "false"
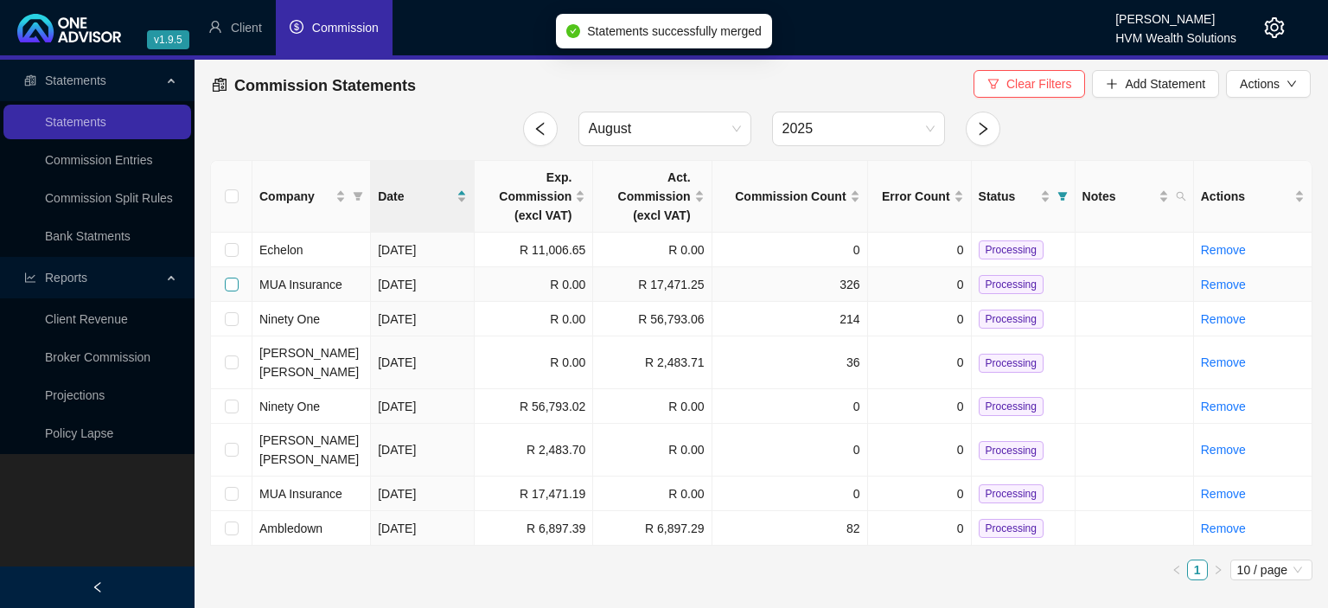
click at [231, 283] on input "checkbox" at bounding box center [232, 284] width 14 height 14
checkbox input "true"
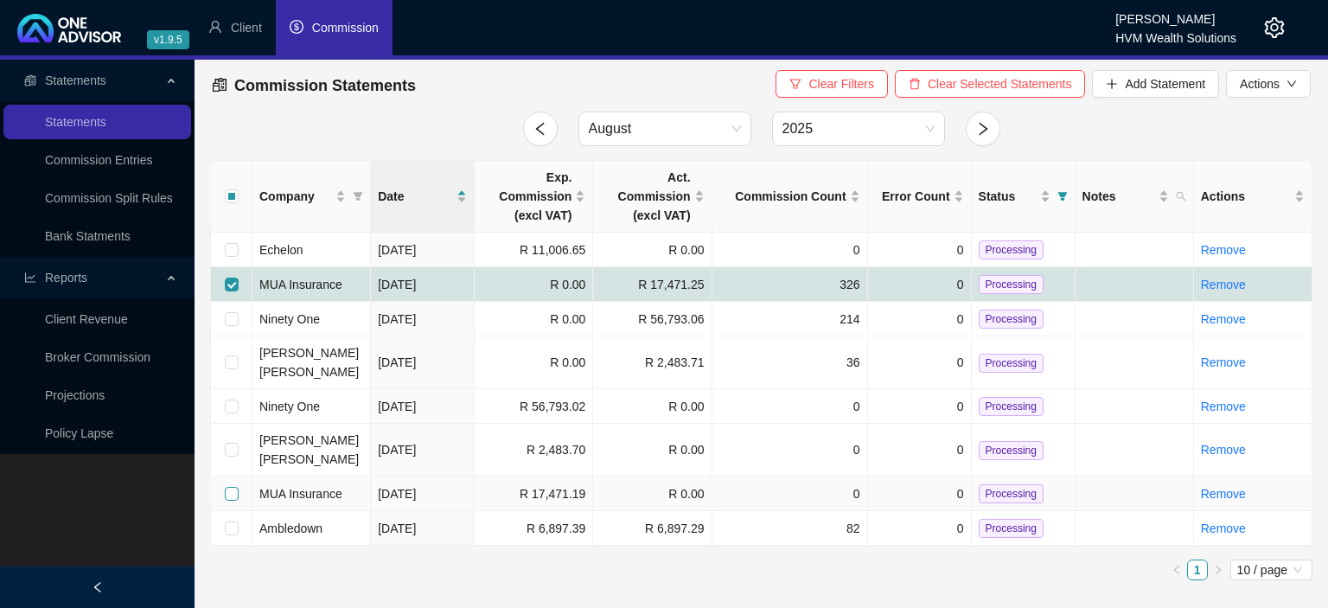
click at [232, 487] on input "checkbox" at bounding box center [232, 494] width 14 height 14
checkbox input "true"
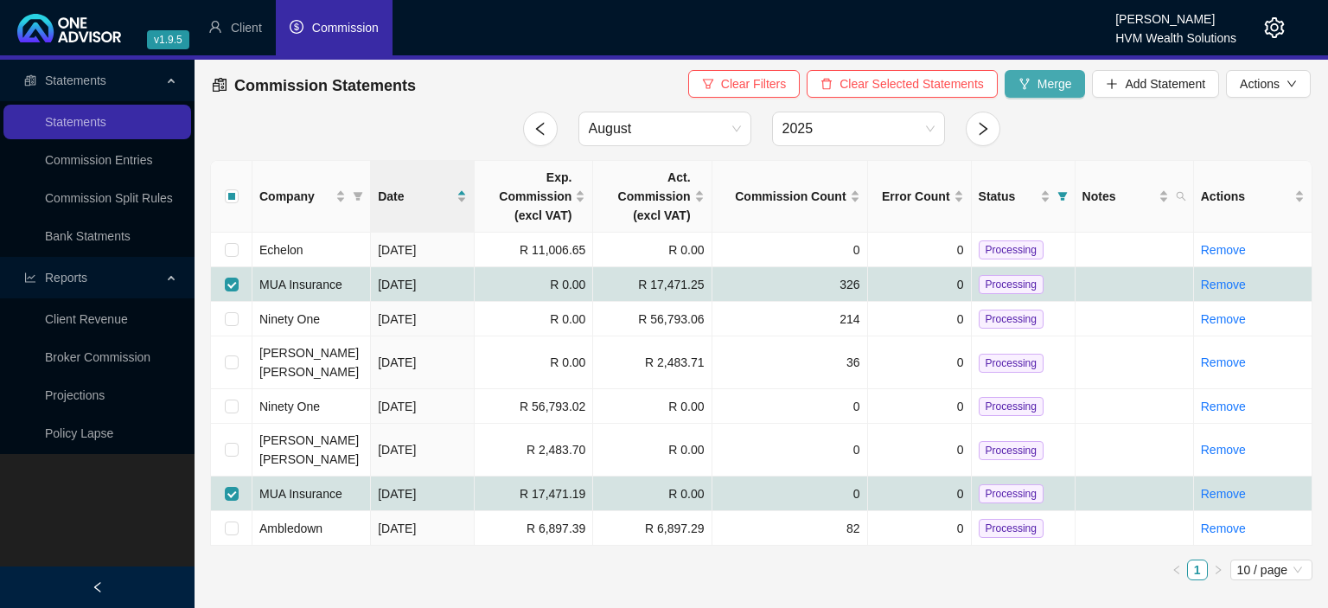
click at [1049, 92] on span "Merge" at bounding box center [1054, 83] width 35 height 19
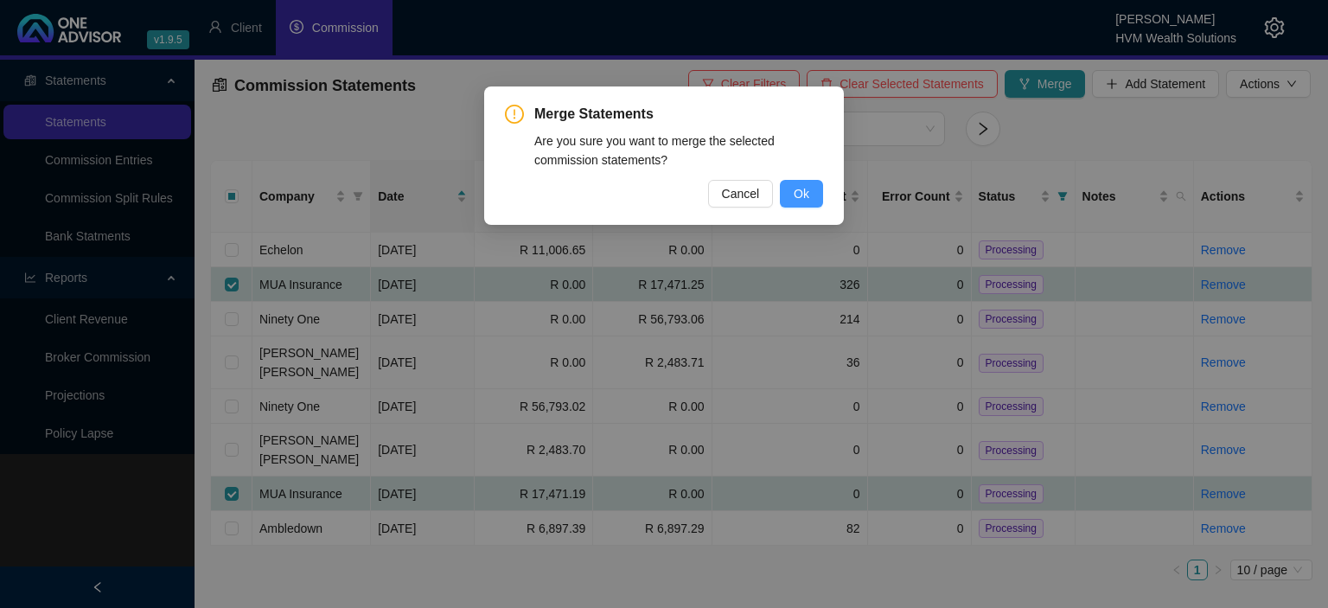
click at [811, 188] on button "Ok" at bounding box center [801, 194] width 43 height 28
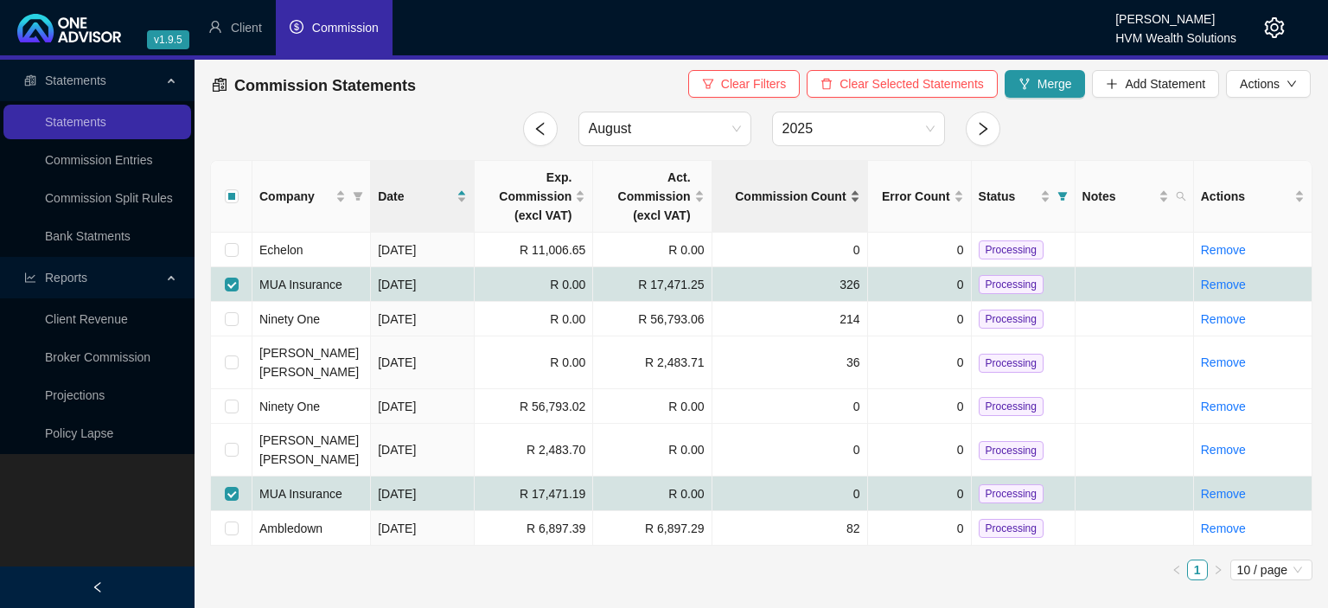
checkbox input "false"
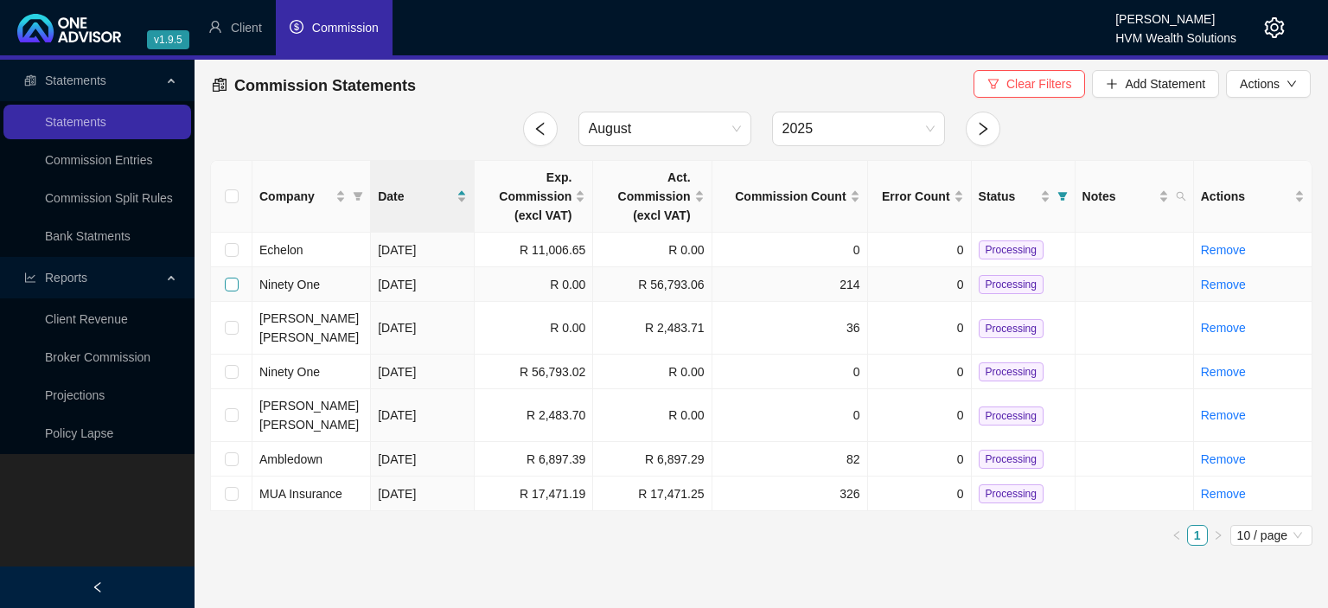
click at [234, 287] on input "checkbox" at bounding box center [232, 284] width 14 height 14
checkbox input "true"
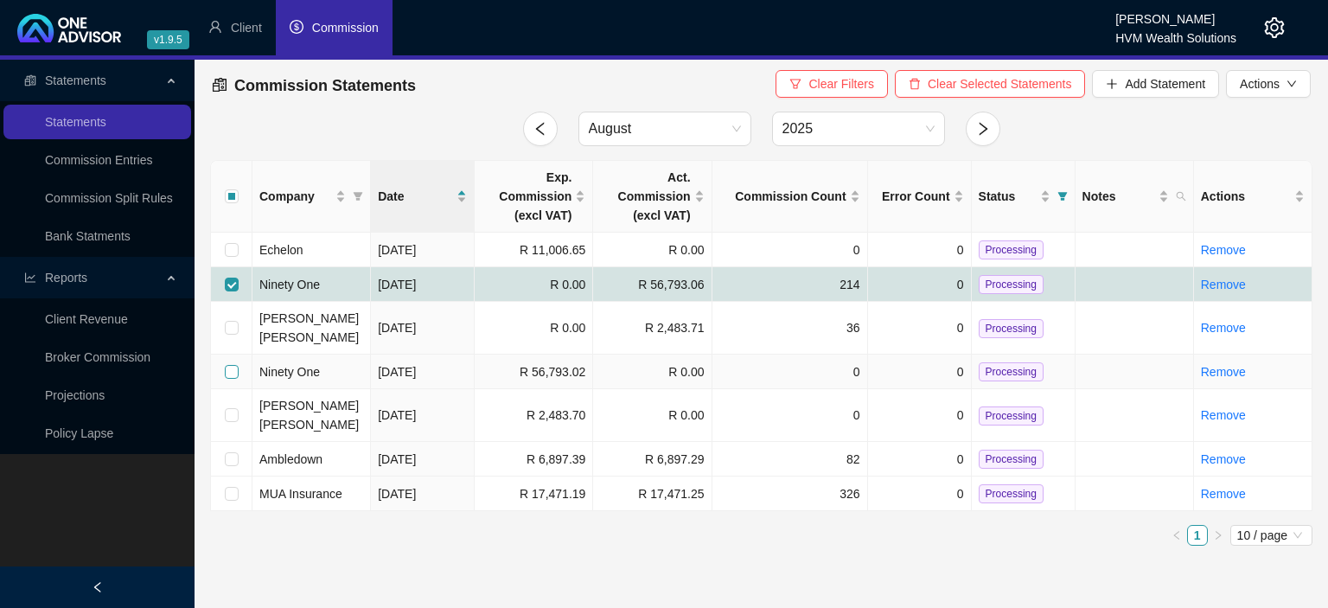
click at [227, 365] on input "checkbox" at bounding box center [232, 372] width 14 height 14
checkbox input "true"
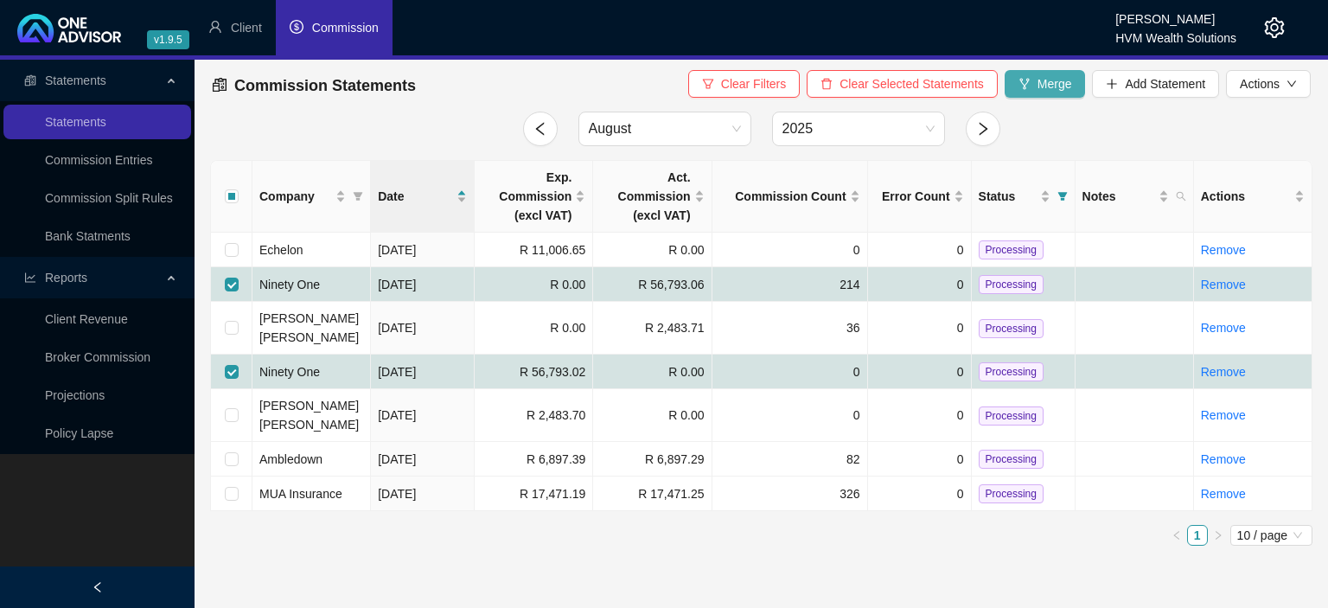
click at [1036, 81] on button "Merge" at bounding box center [1044, 84] width 81 height 28
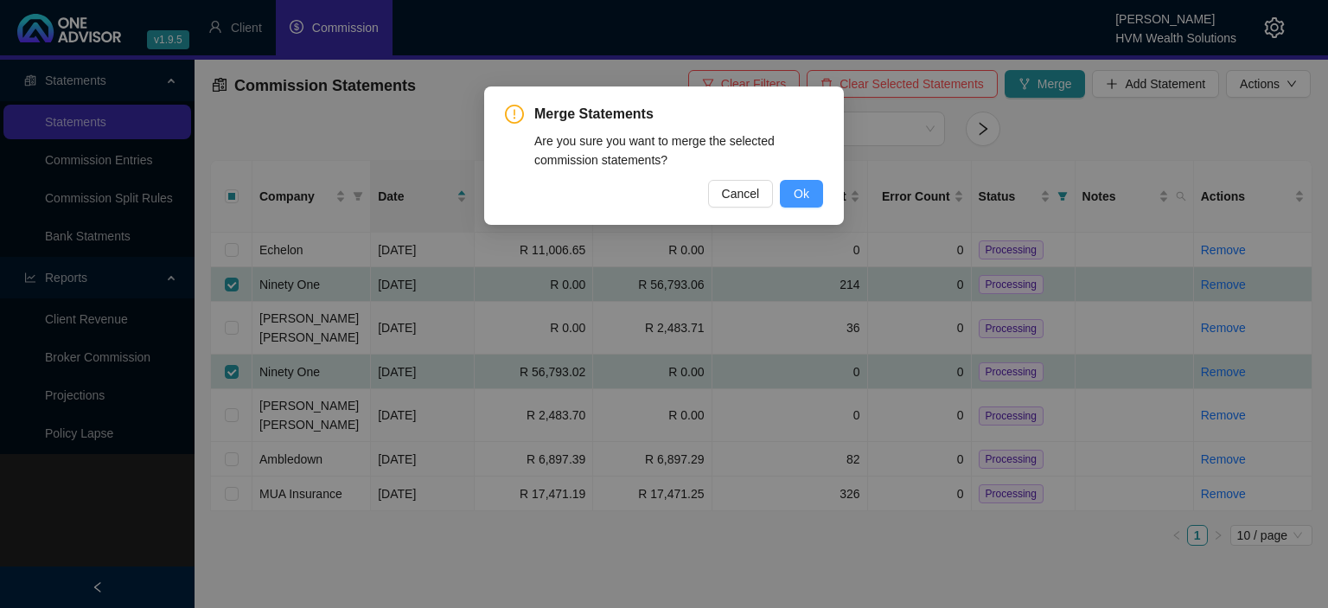
click at [794, 190] on span "Ok" at bounding box center [802, 193] width 16 height 19
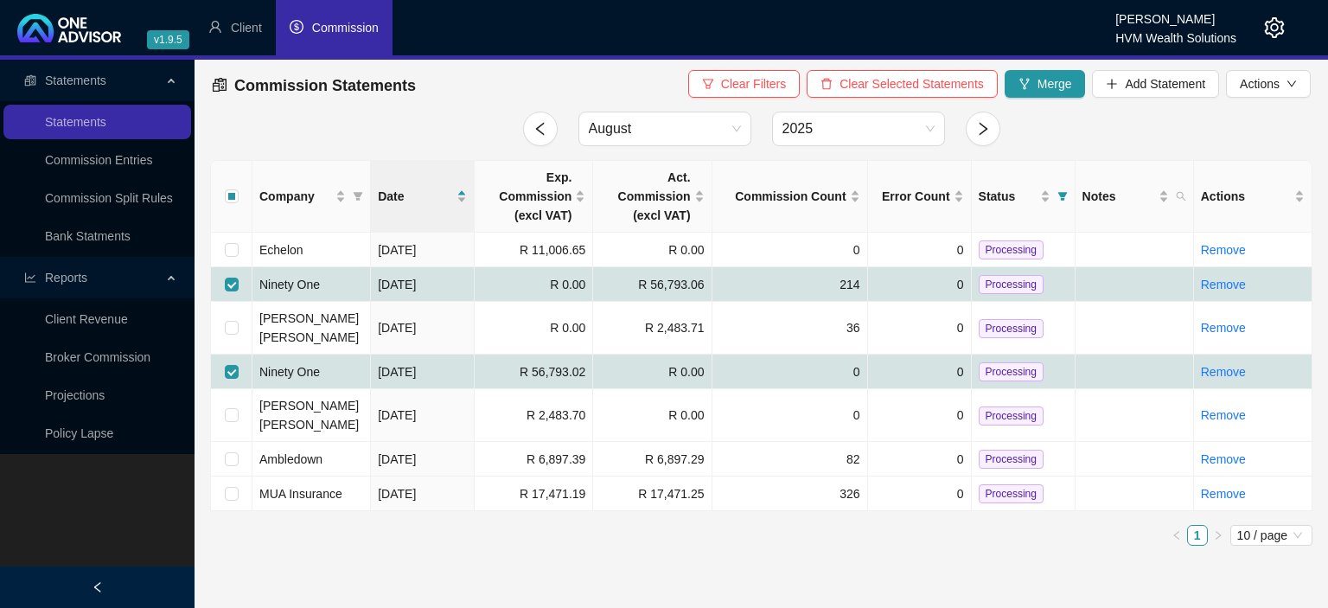
checkbox input "false"
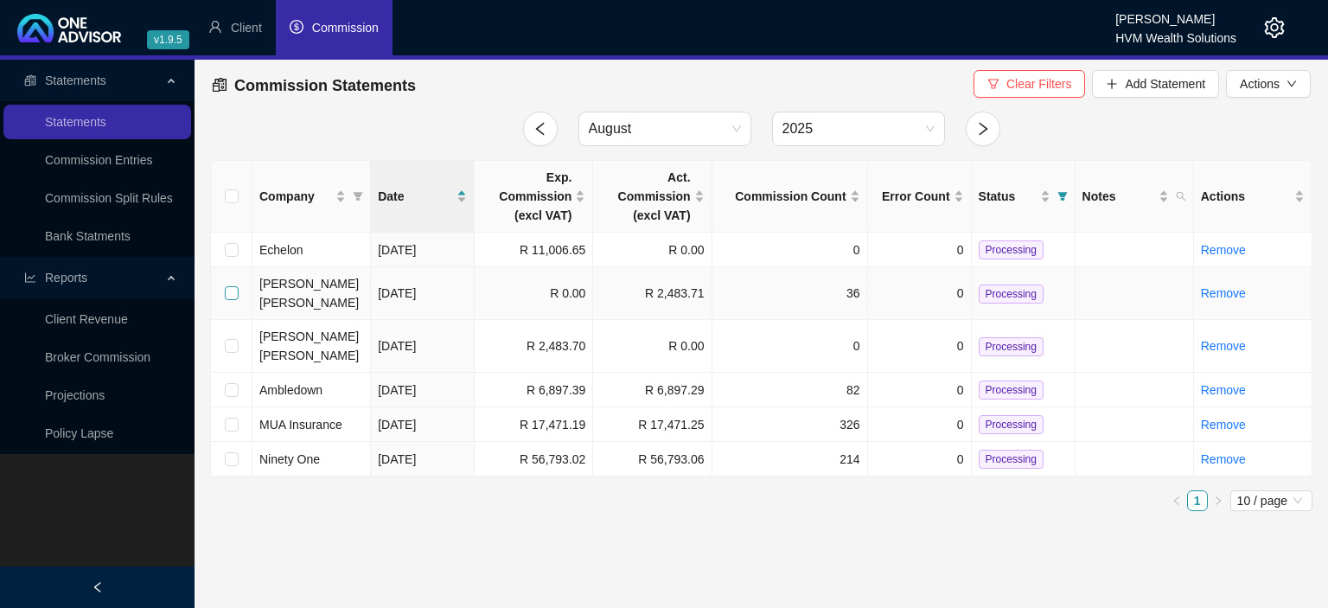
click at [233, 286] on input "checkbox" at bounding box center [232, 293] width 14 height 14
checkbox input "true"
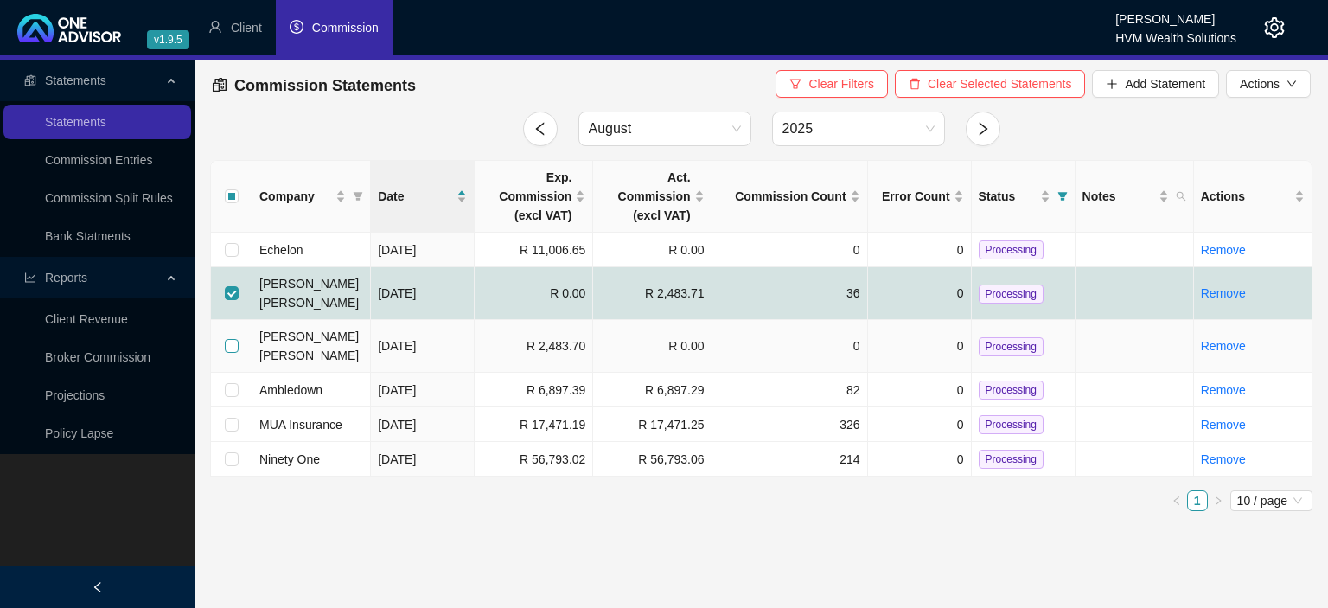
click at [231, 339] on input "checkbox" at bounding box center [232, 346] width 14 height 14
checkbox input "true"
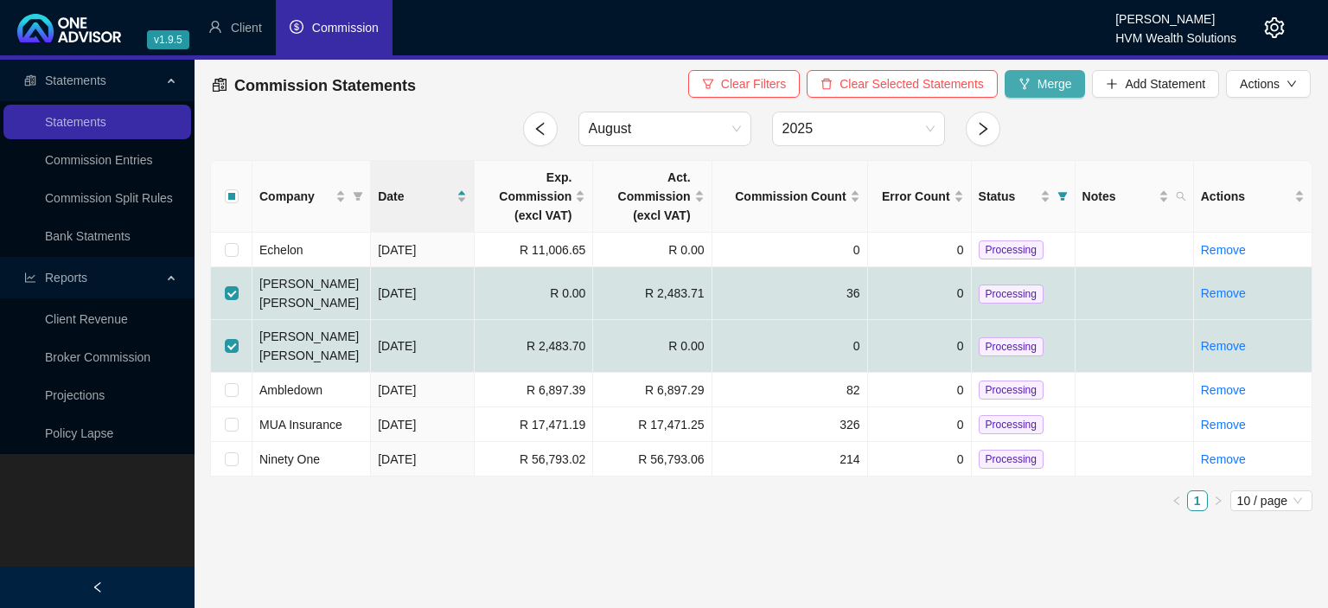
click at [1049, 89] on span "Merge" at bounding box center [1054, 83] width 35 height 19
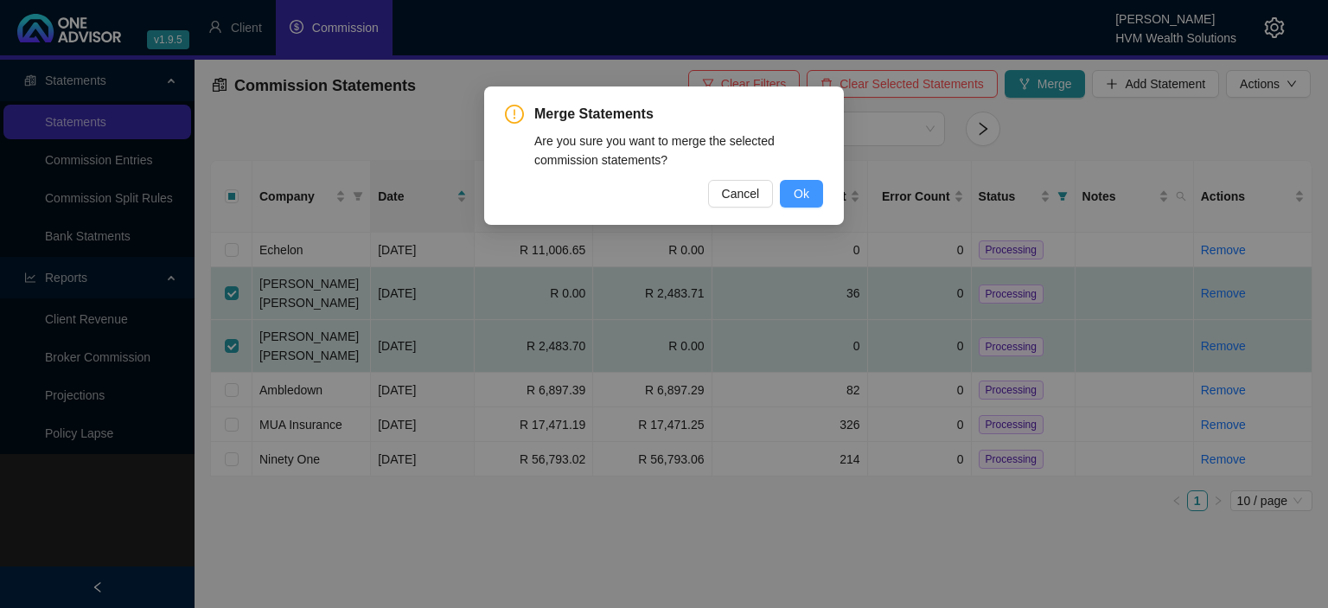
click at [800, 189] on span "Ok" at bounding box center [802, 193] width 16 height 19
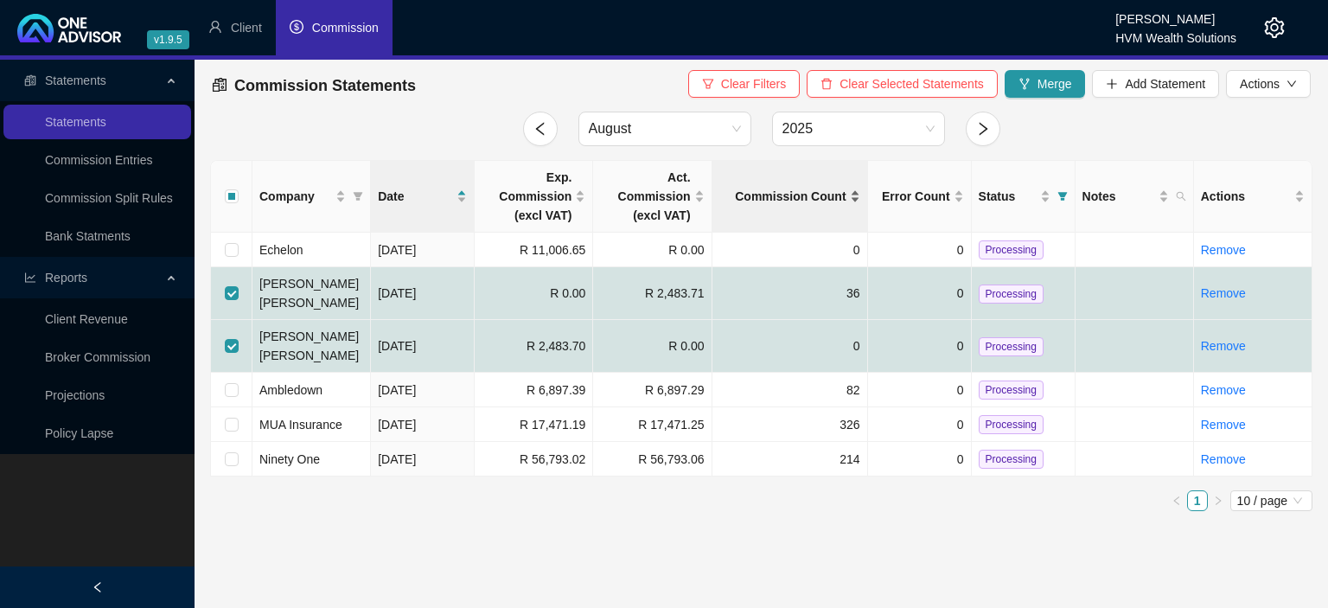
checkbox input "false"
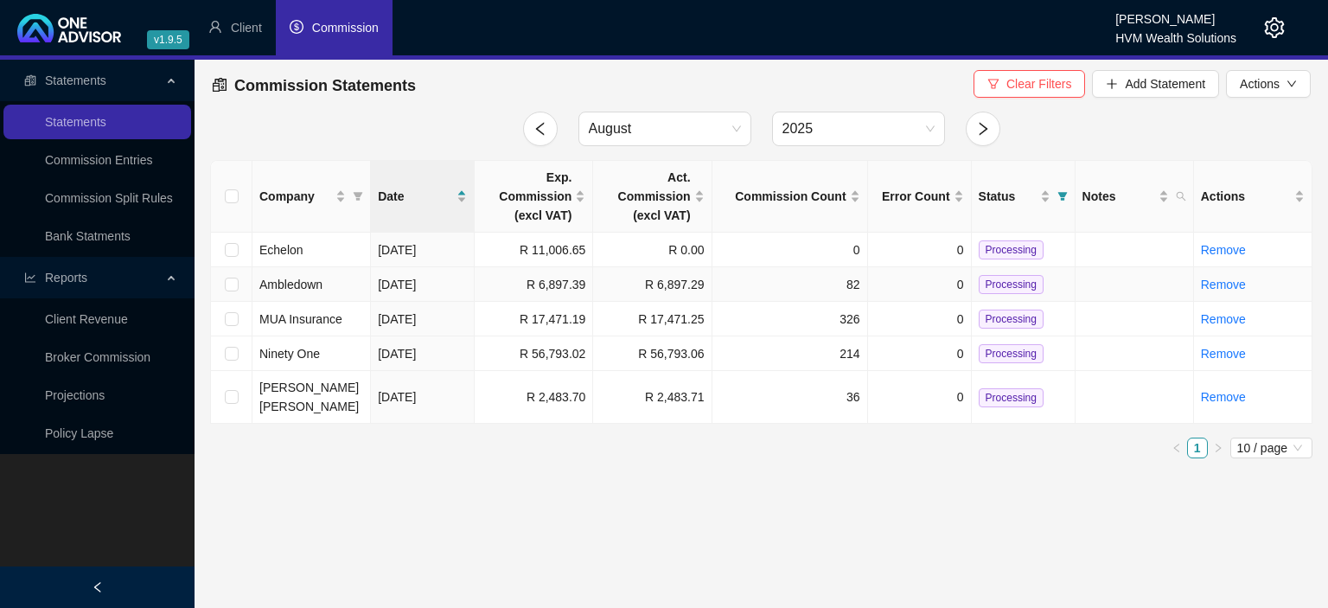
click at [991, 291] on span "Processing" at bounding box center [1010, 284] width 65 height 19
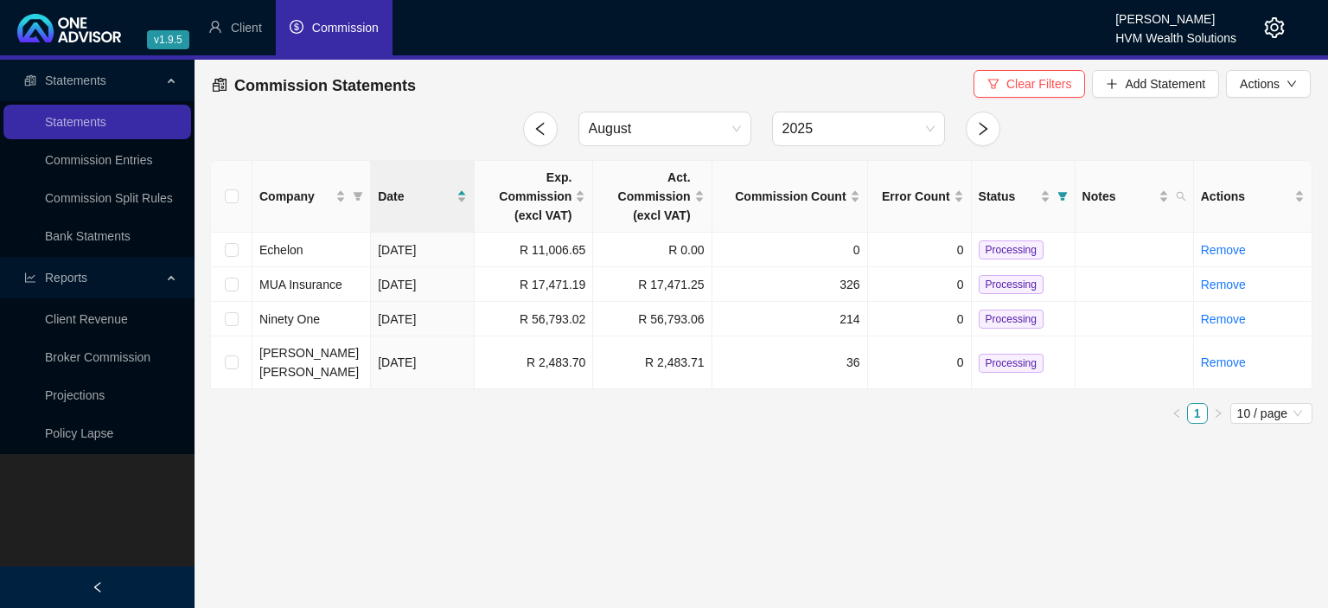
click at [991, 291] on span "Processing" at bounding box center [1010, 284] width 65 height 19
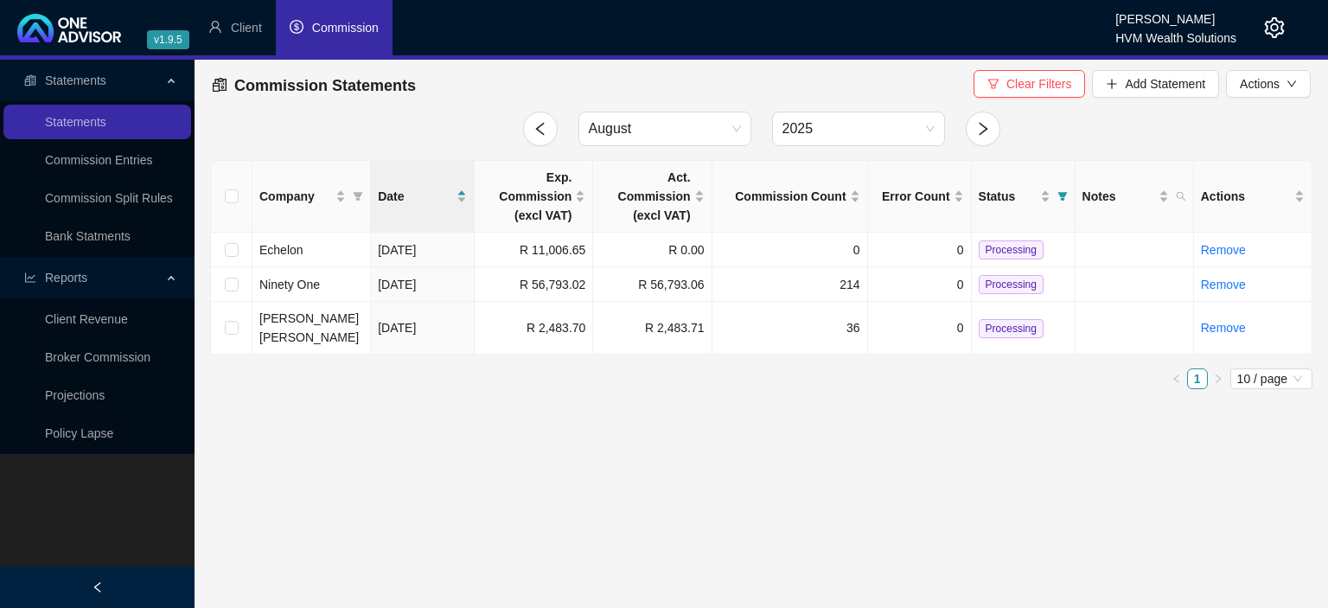
click at [991, 291] on span "Processing" at bounding box center [1010, 284] width 65 height 19
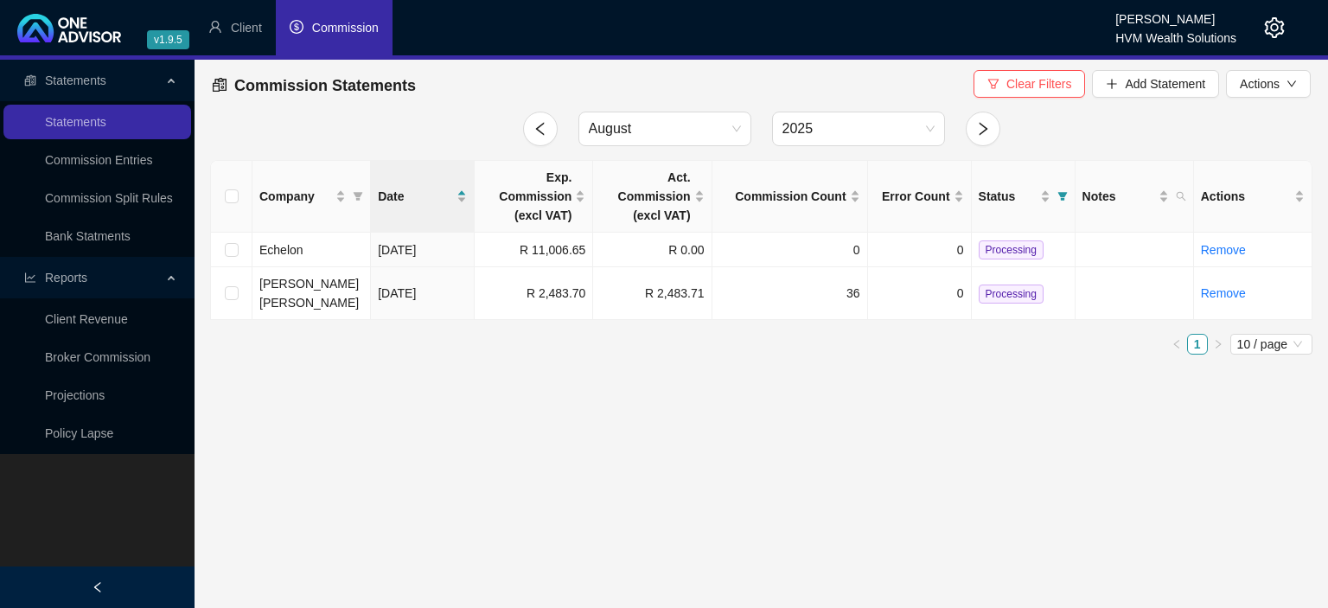
click at [991, 291] on span "Processing" at bounding box center [1010, 293] width 65 height 19
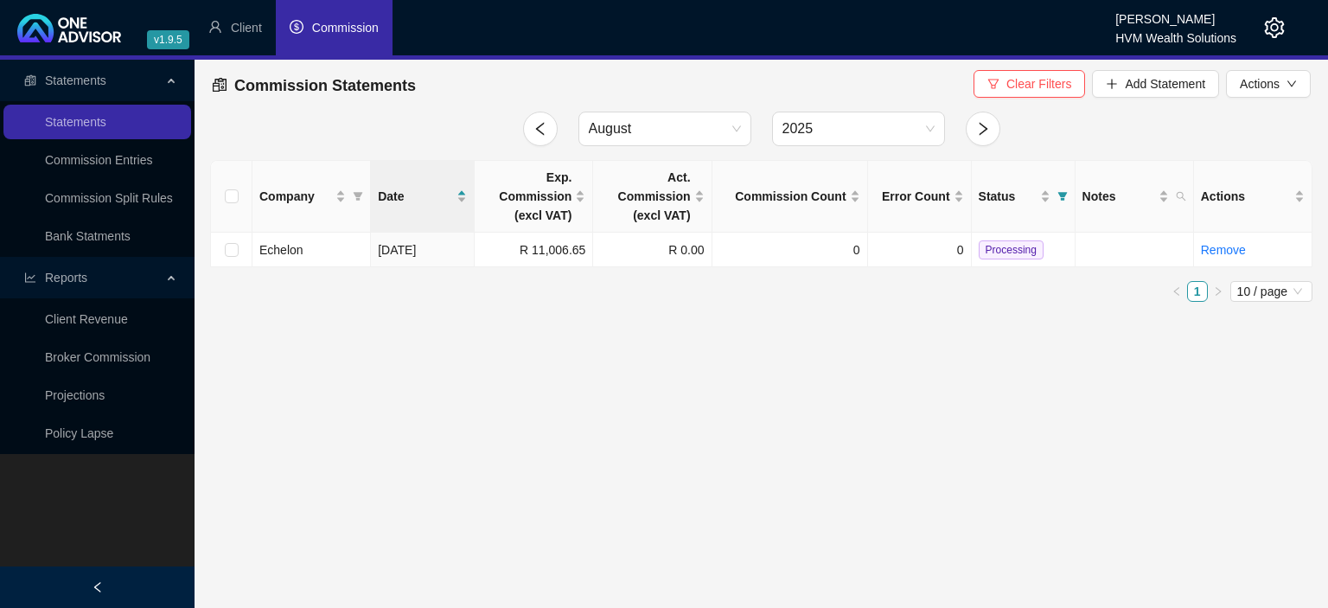
click at [1271, 29] on icon "setting" at bounding box center [1274, 27] width 21 height 21
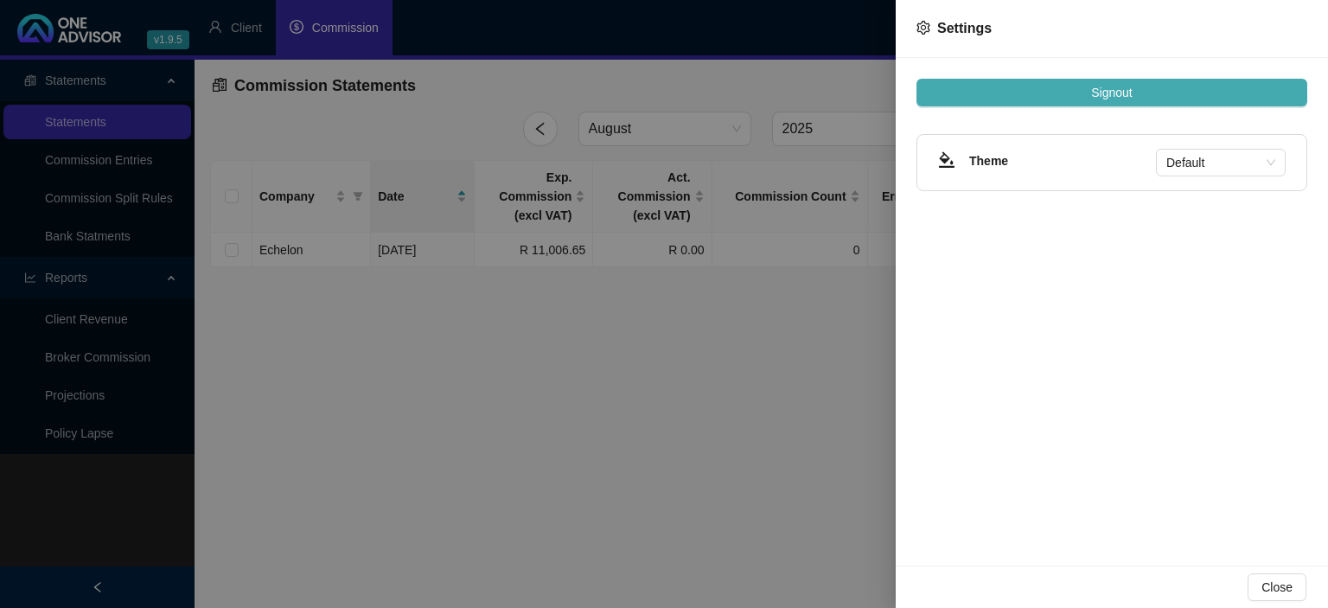
click at [1119, 96] on span "Signout" at bounding box center [1111, 92] width 41 height 19
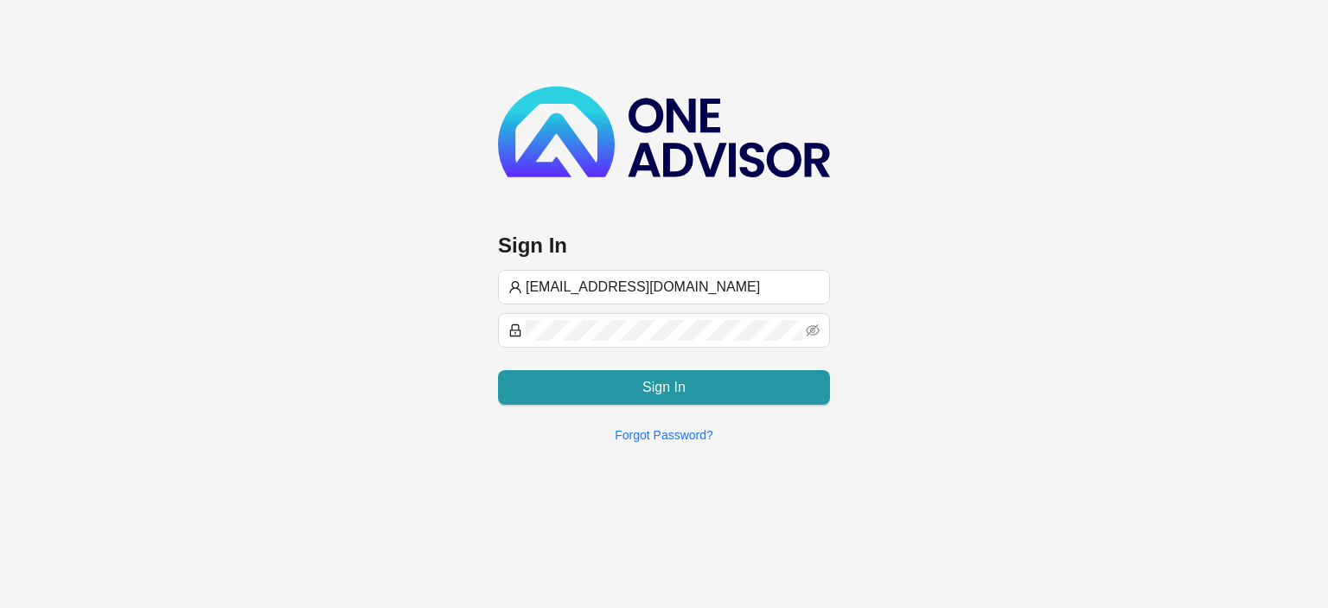
type input "[EMAIL_ADDRESS][DOMAIN_NAME]"
